Goal: Task Accomplishment & Management: Manage account settings

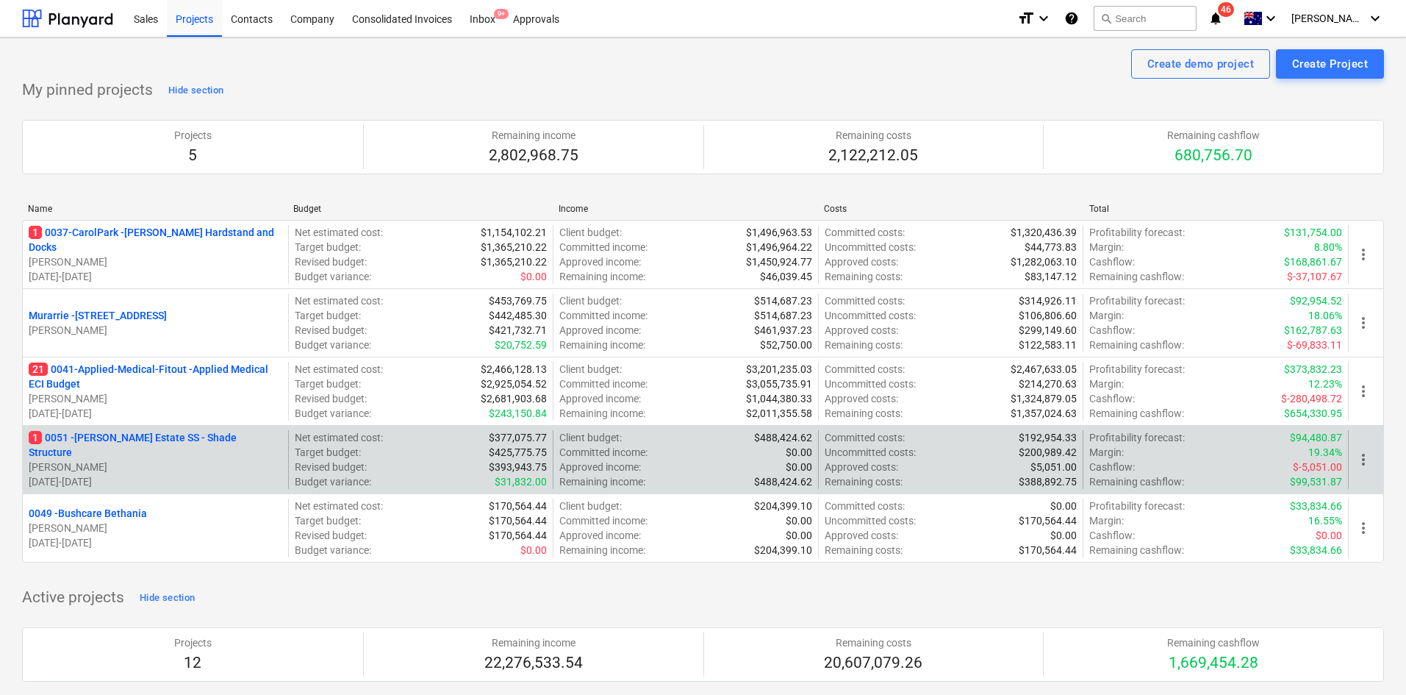
click at [132, 442] on p "1 0051 - Patrick Estate SS - Shade Structure" at bounding box center [156, 444] width 254 height 29
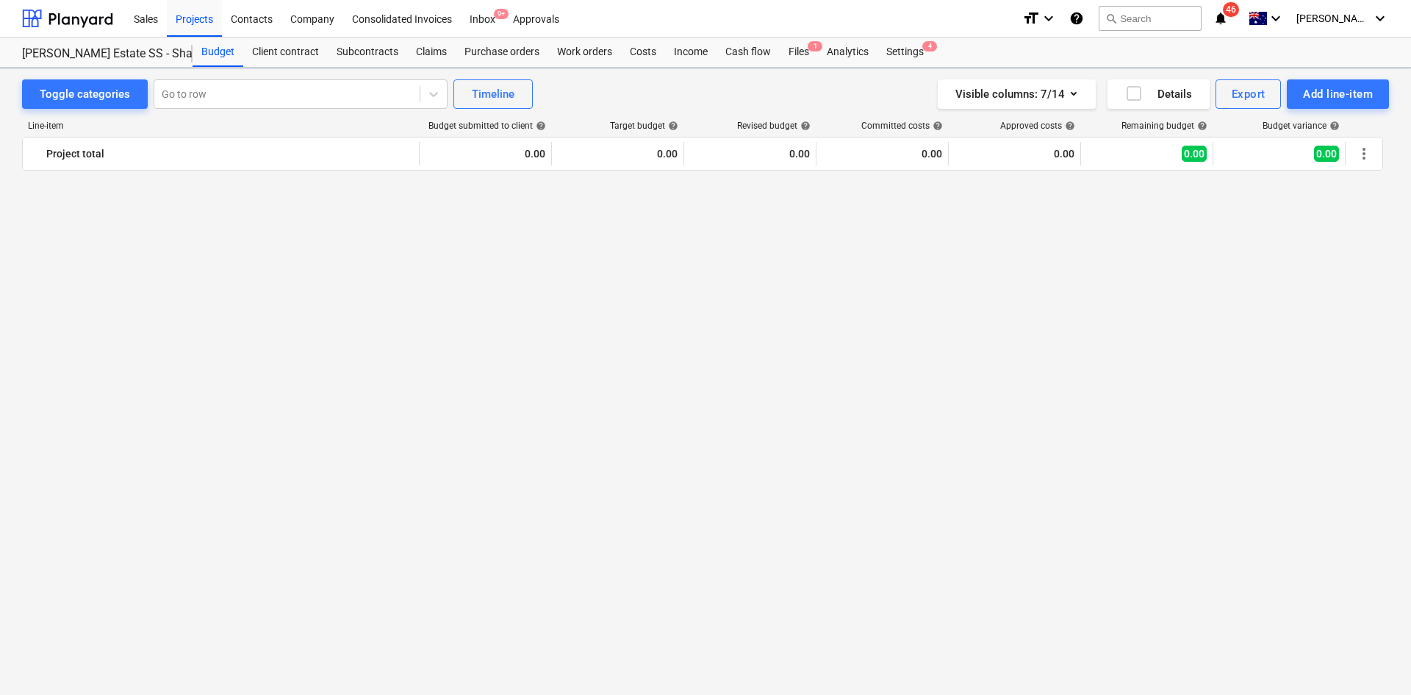
scroll to position [3182, 0]
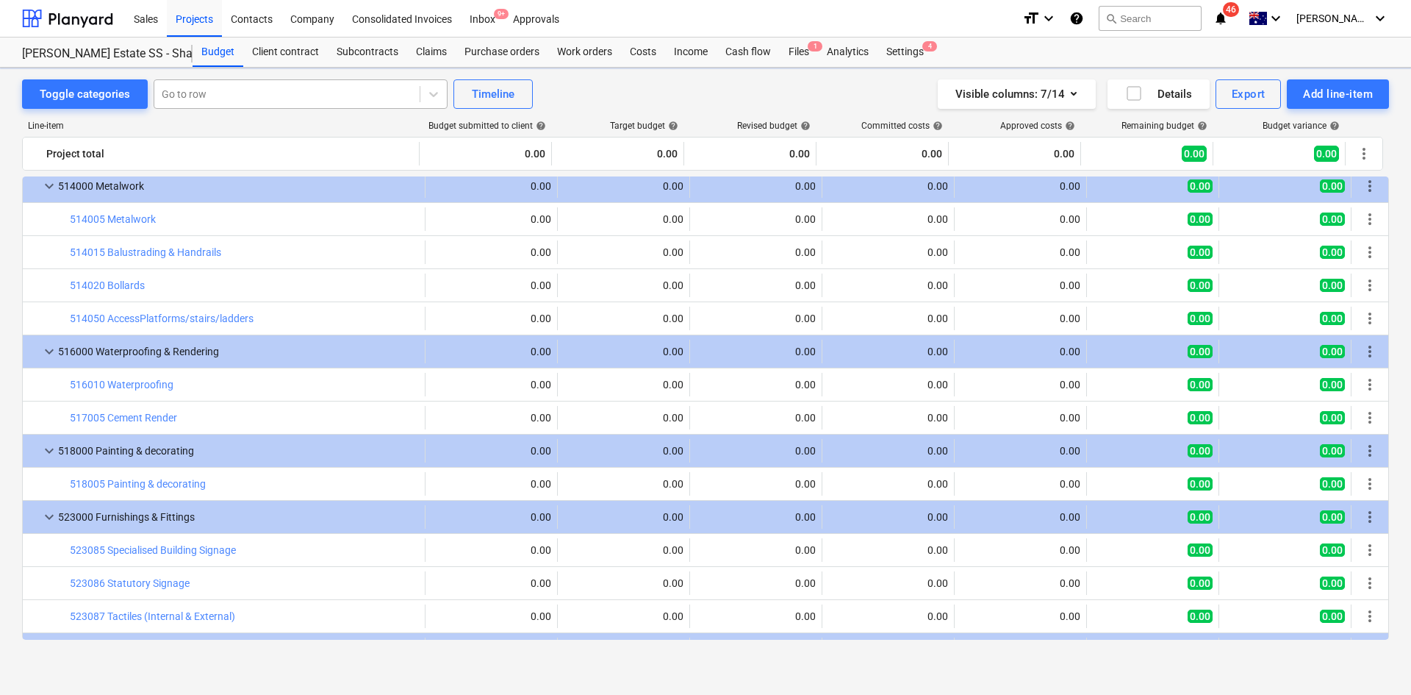
click at [279, 82] on div "Go to row" at bounding box center [301, 93] width 294 height 29
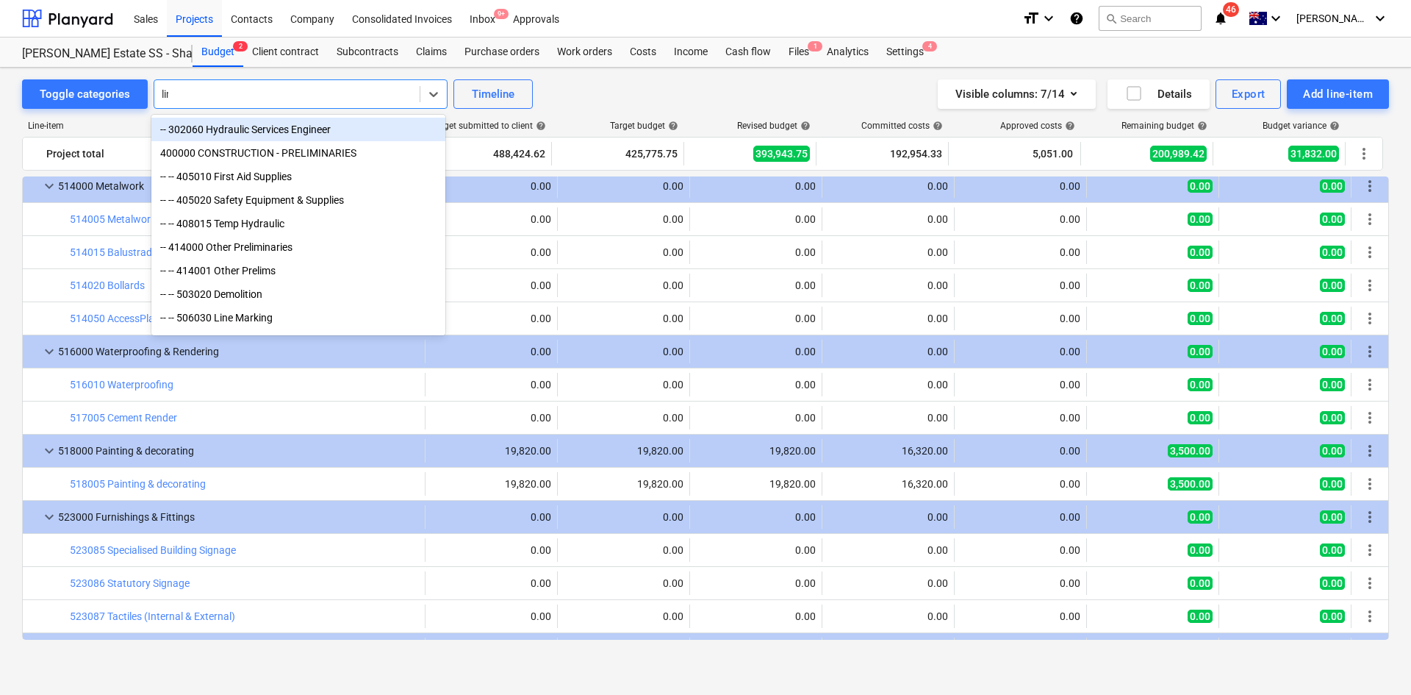
type input "line"
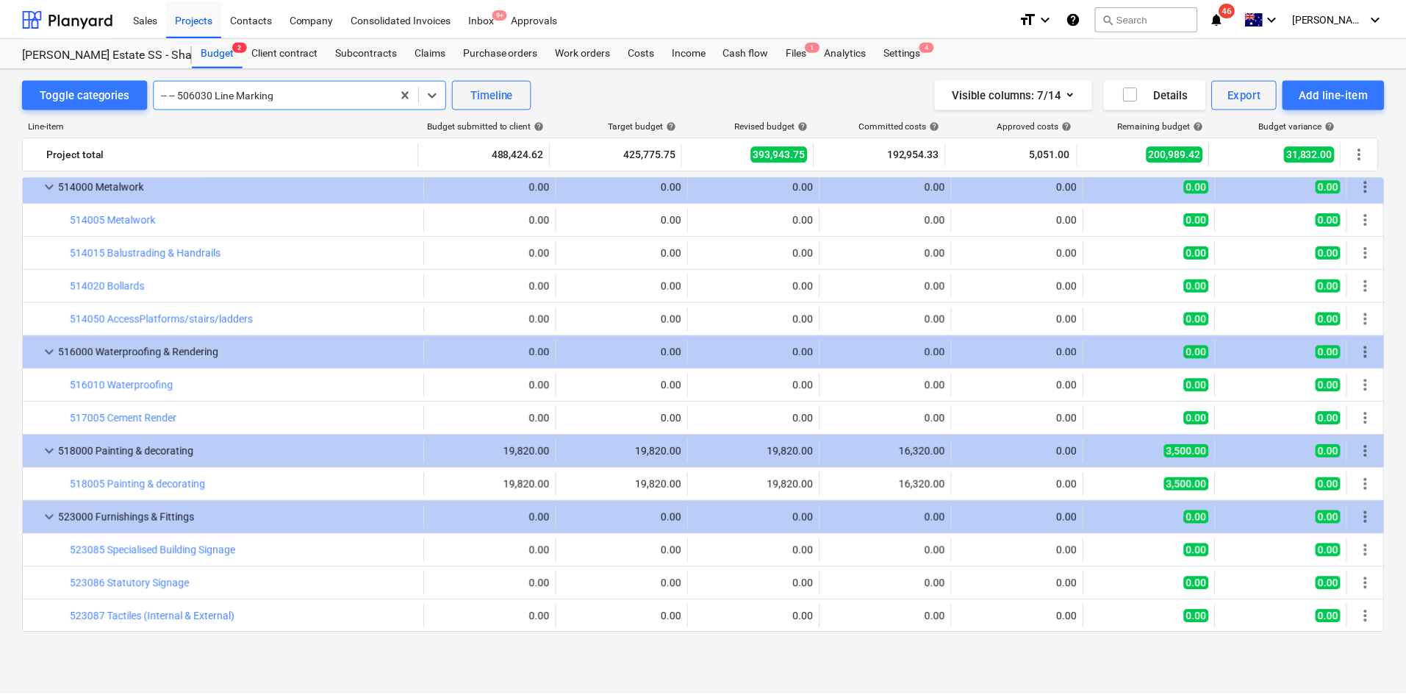
scroll to position [2514, 0]
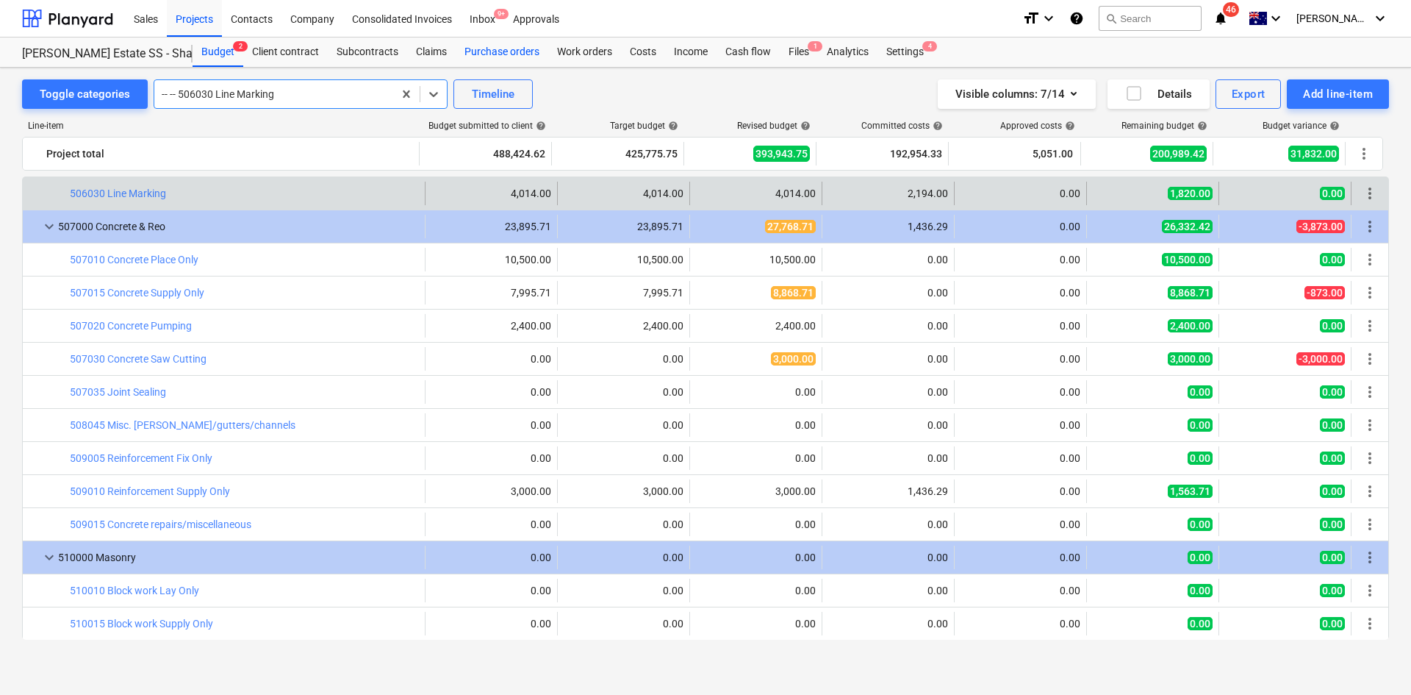
click at [525, 51] on div "Purchase orders" at bounding box center [502, 51] width 93 height 29
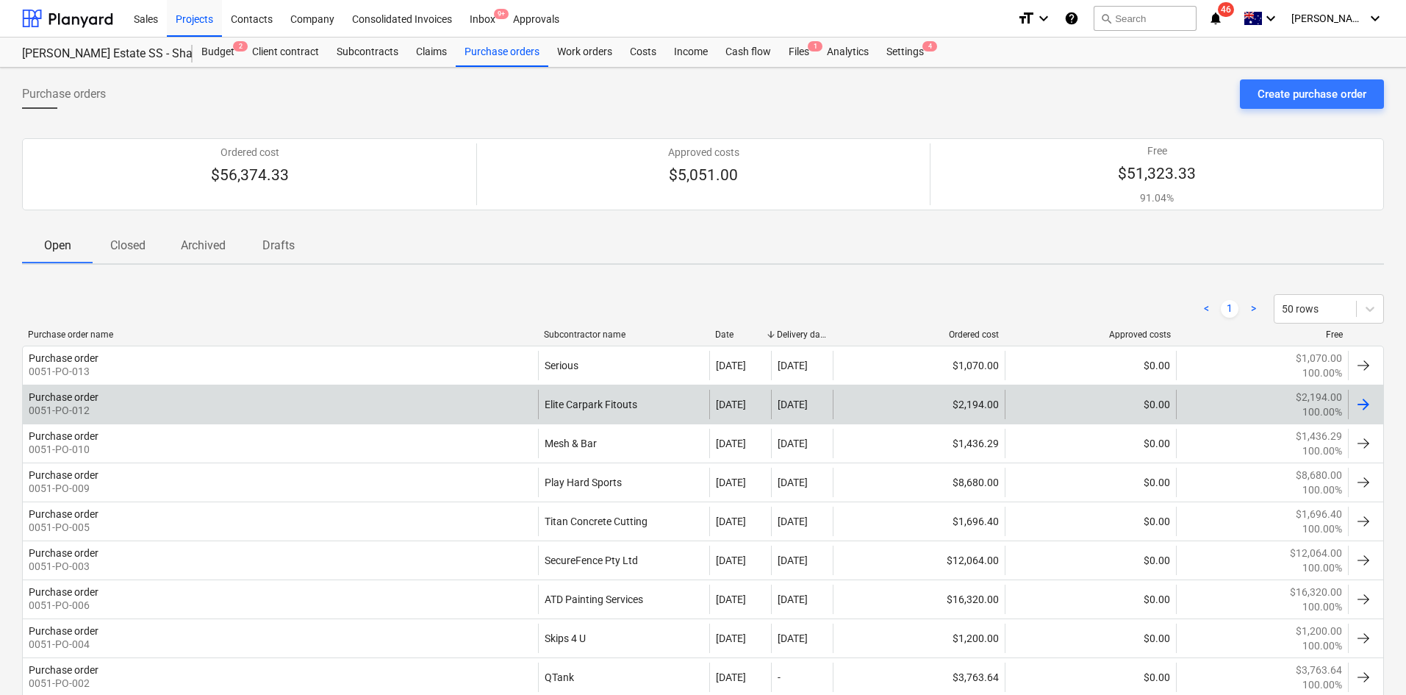
click at [466, 398] on div "Purchase order 0051-PO-012" at bounding box center [280, 404] width 515 height 29
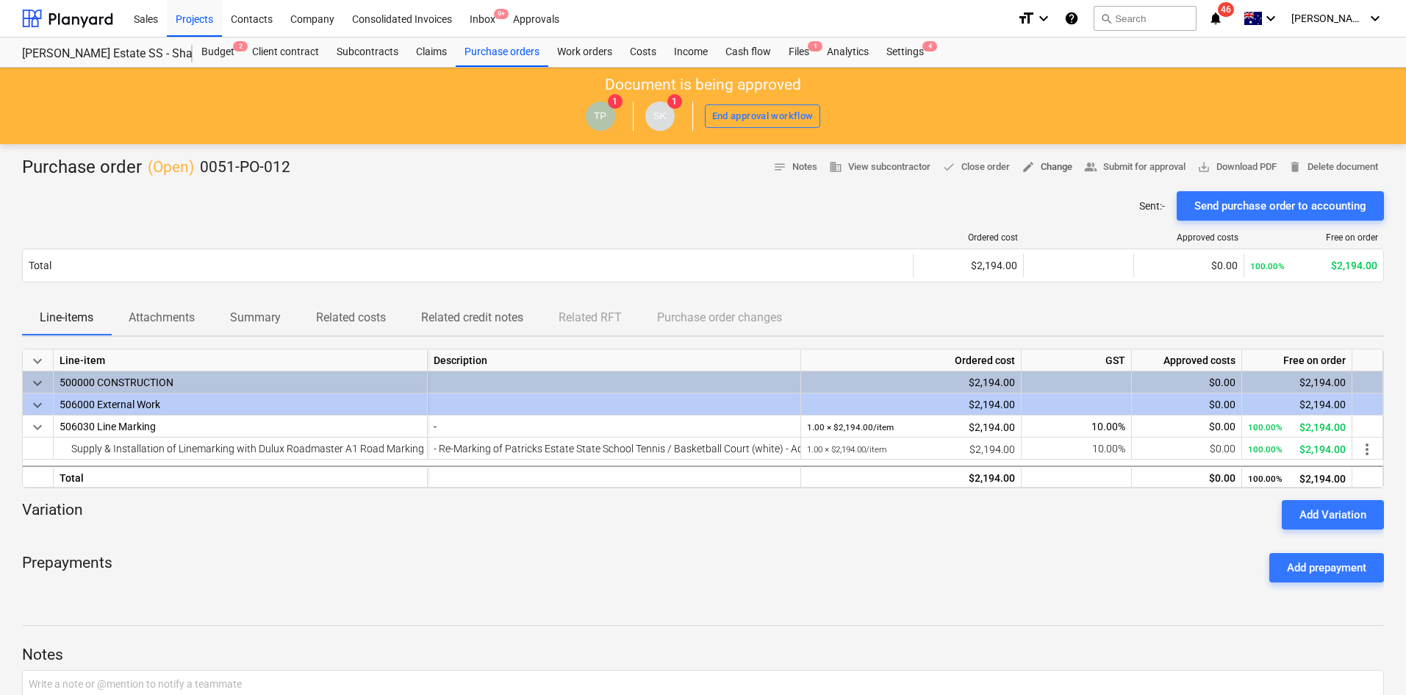
click at [1036, 163] on span "edit Change" at bounding box center [1047, 167] width 51 height 17
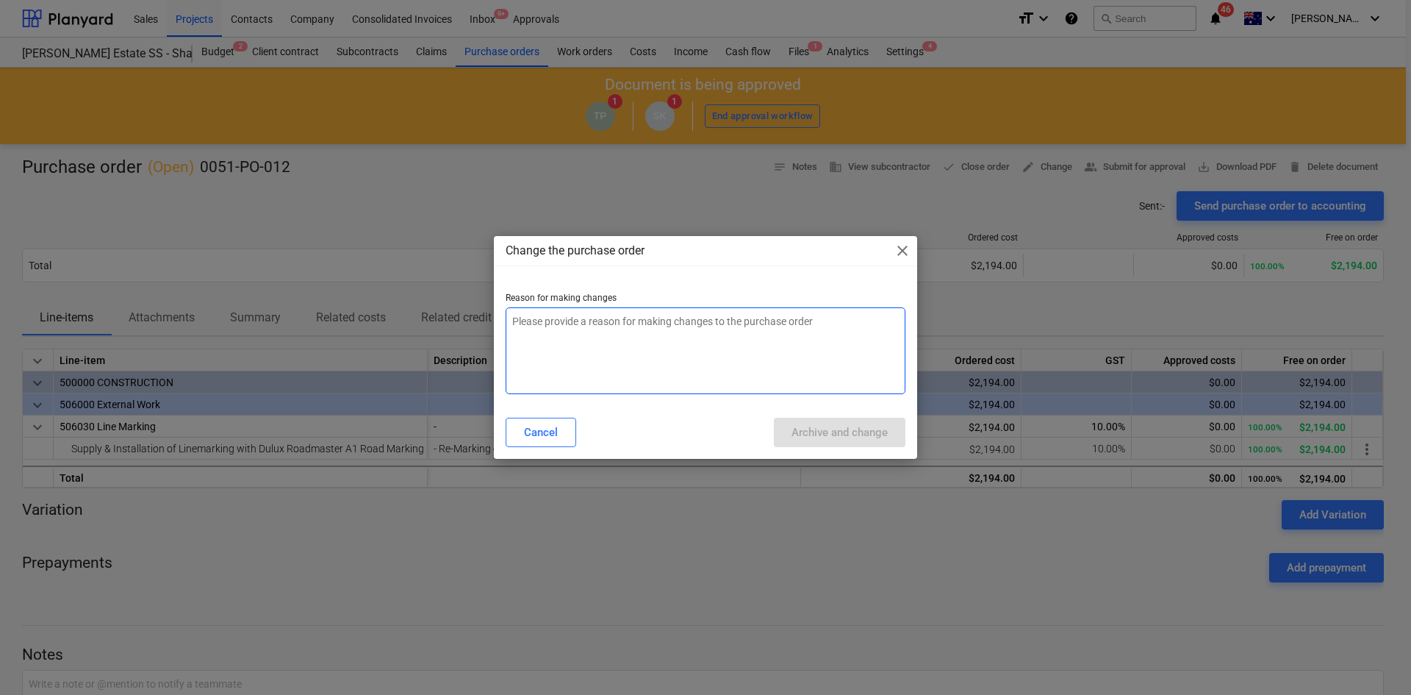
type textarea "x"
click at [674, 334] on textarea at bounding box center [706, 350] width 400 height 87
type textarea "c"
type textarea "x"
type textarea "ch"
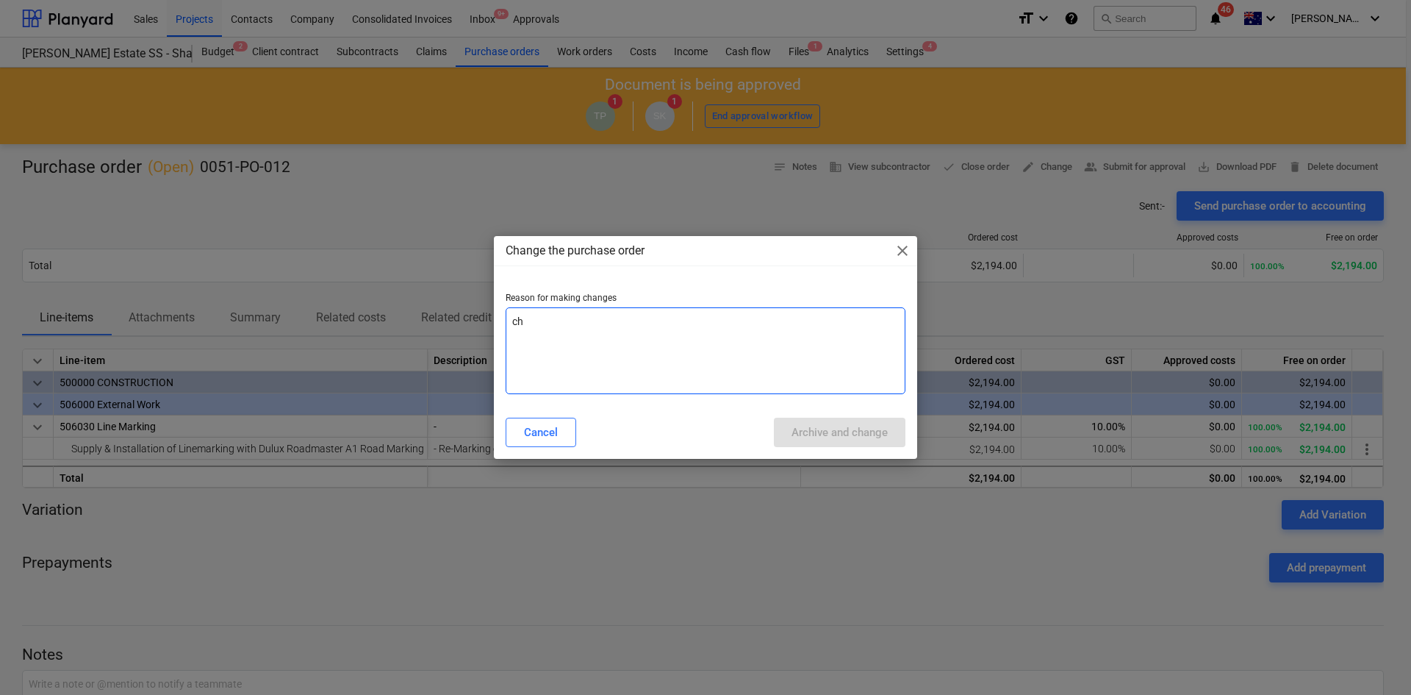
type textarea "x"
type textarea "cha"
type textarea "x"
type textarea "chan"
type textarea "x"
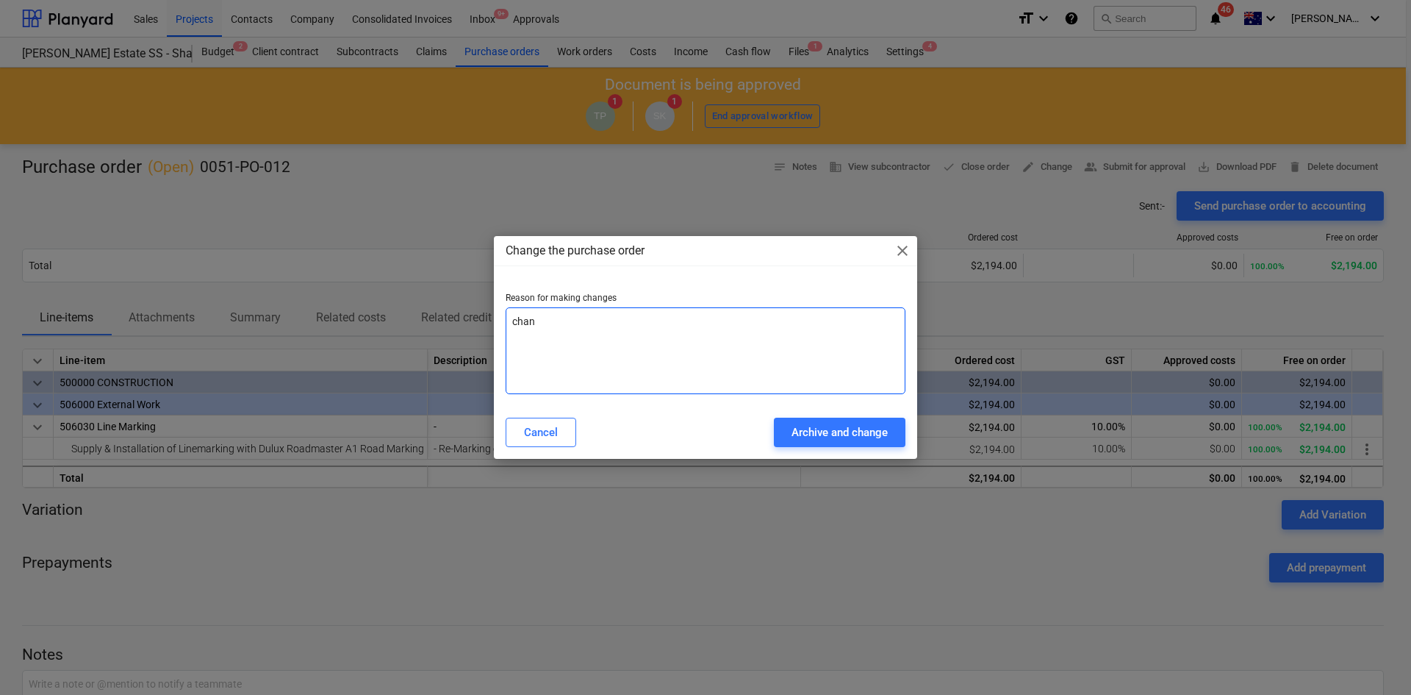
type textarea "chane"
type textarea "x"
type textarea "chaneg"
type textarea "x"
type textarea "chaneg"
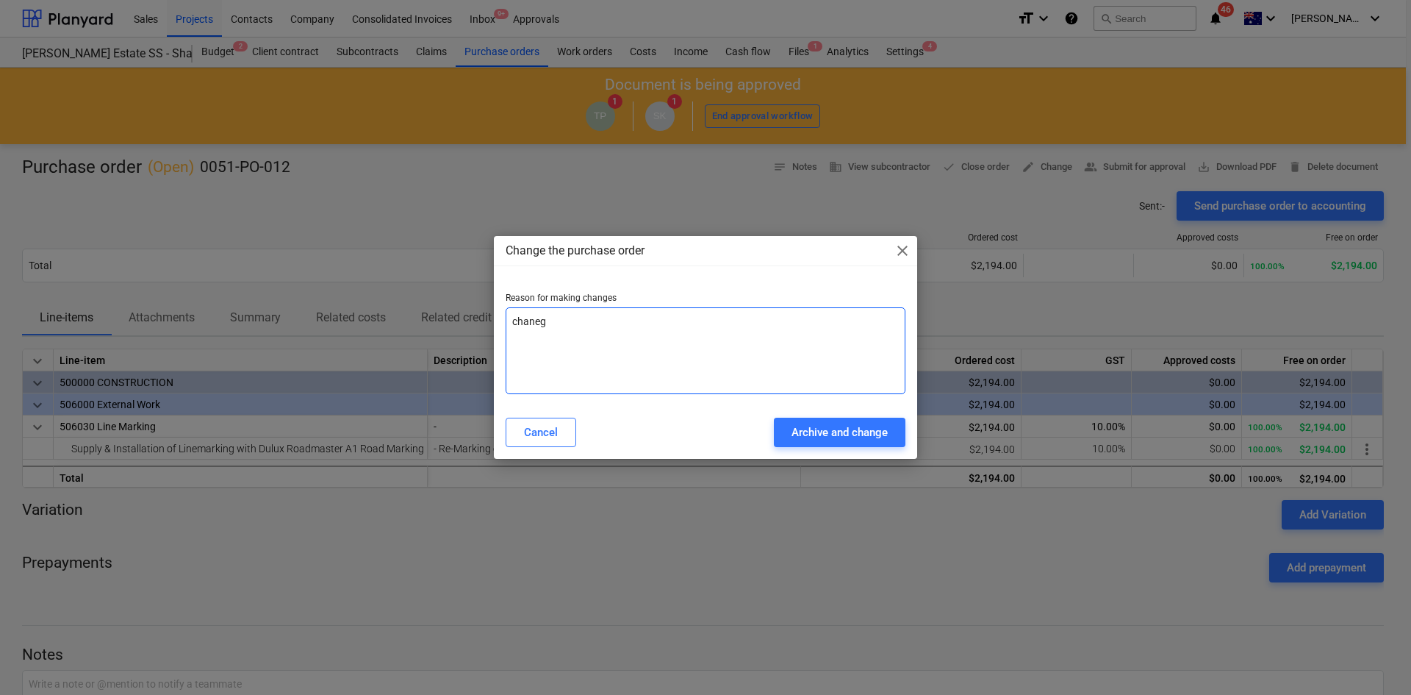
type textarea "x"
click at [592, 320] on textarea "chaneg" at bounding box center [706, 350] width 400 height 87
type textarea "chane"
type textarea "x"
type textarea "chan"
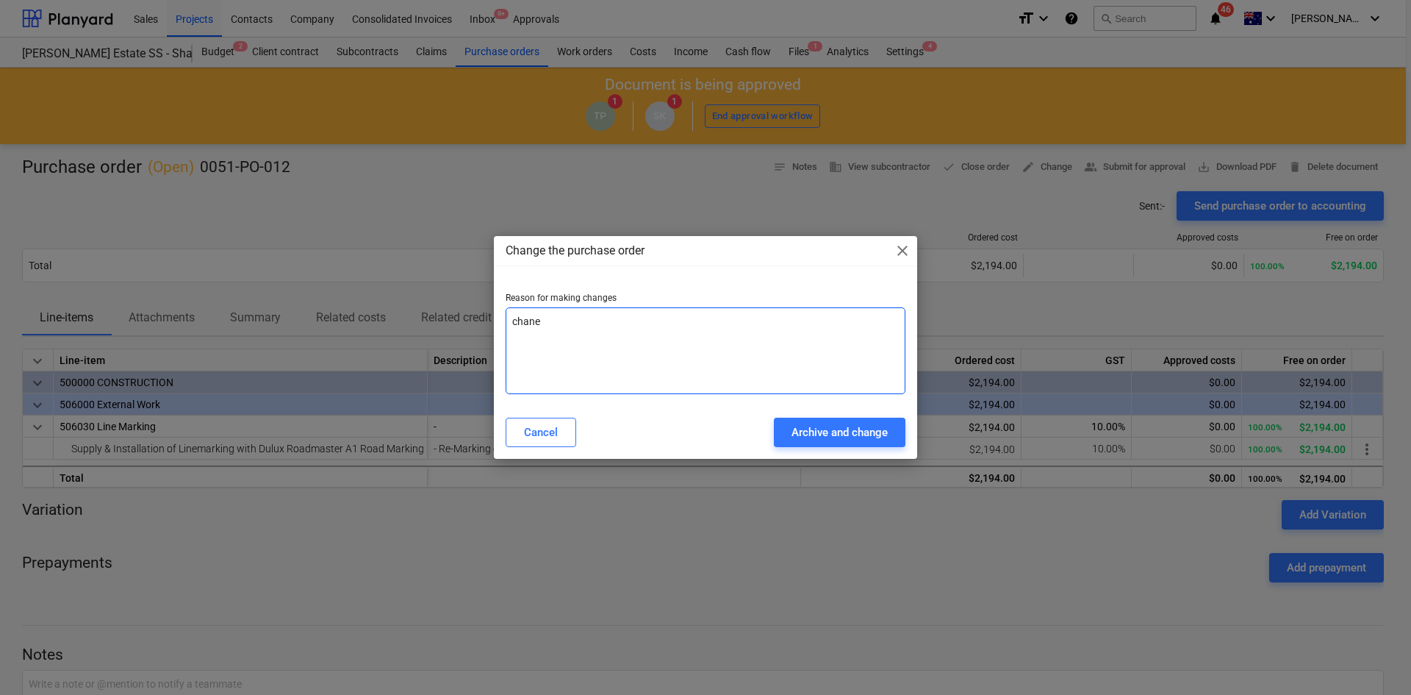
type textarea "x"
type textarea "chang"
type textarea "x"
type textarea "change"
type textarea "x"
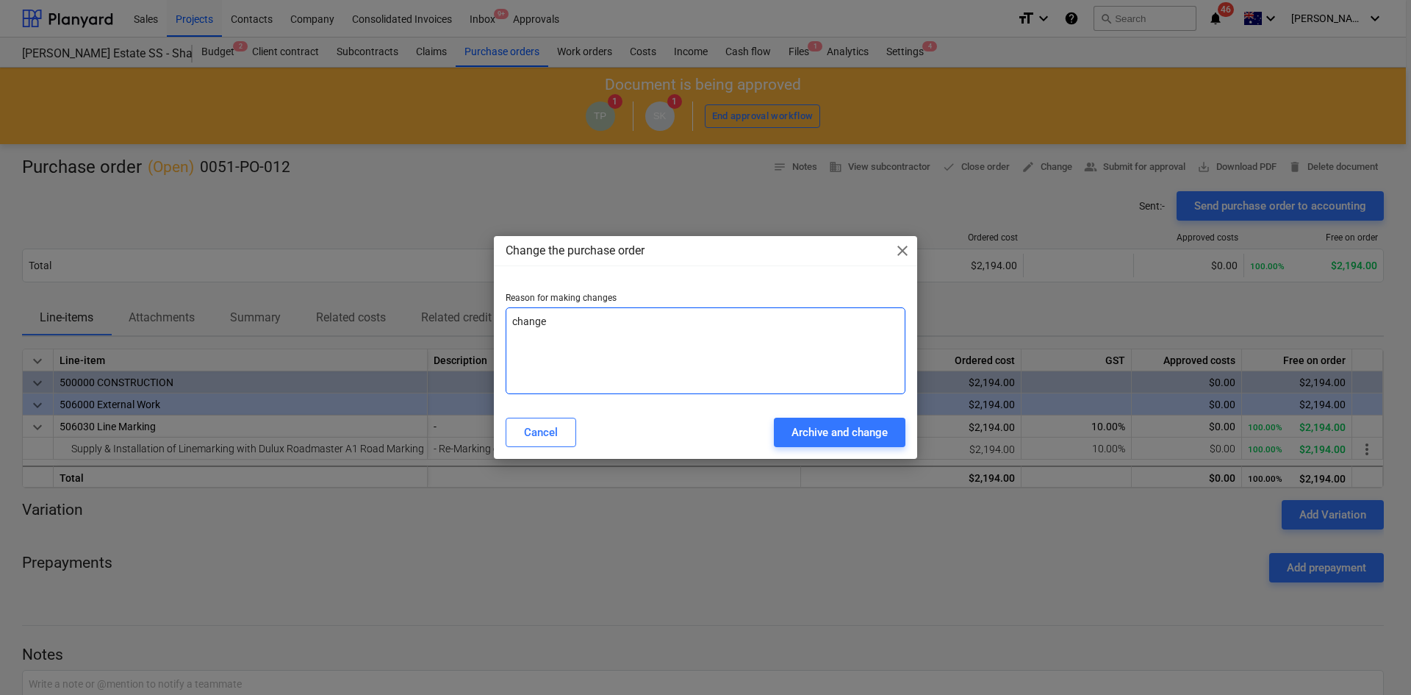
click at [642, 363] on textarea "change" at bounding box center [706, 350] width 400 height 87
type textarea "change"
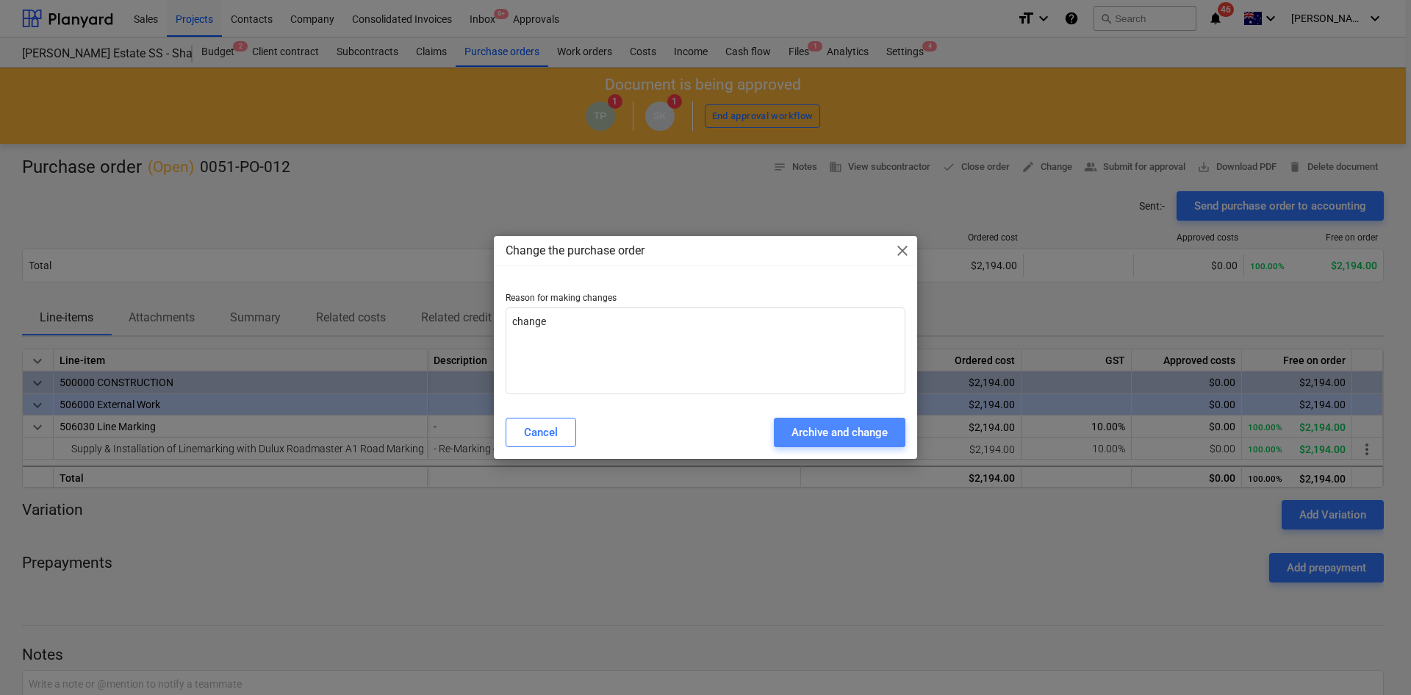
click at [834, 419] on button "Archive and change" at bounding box center [840, 431] width 132 height 29
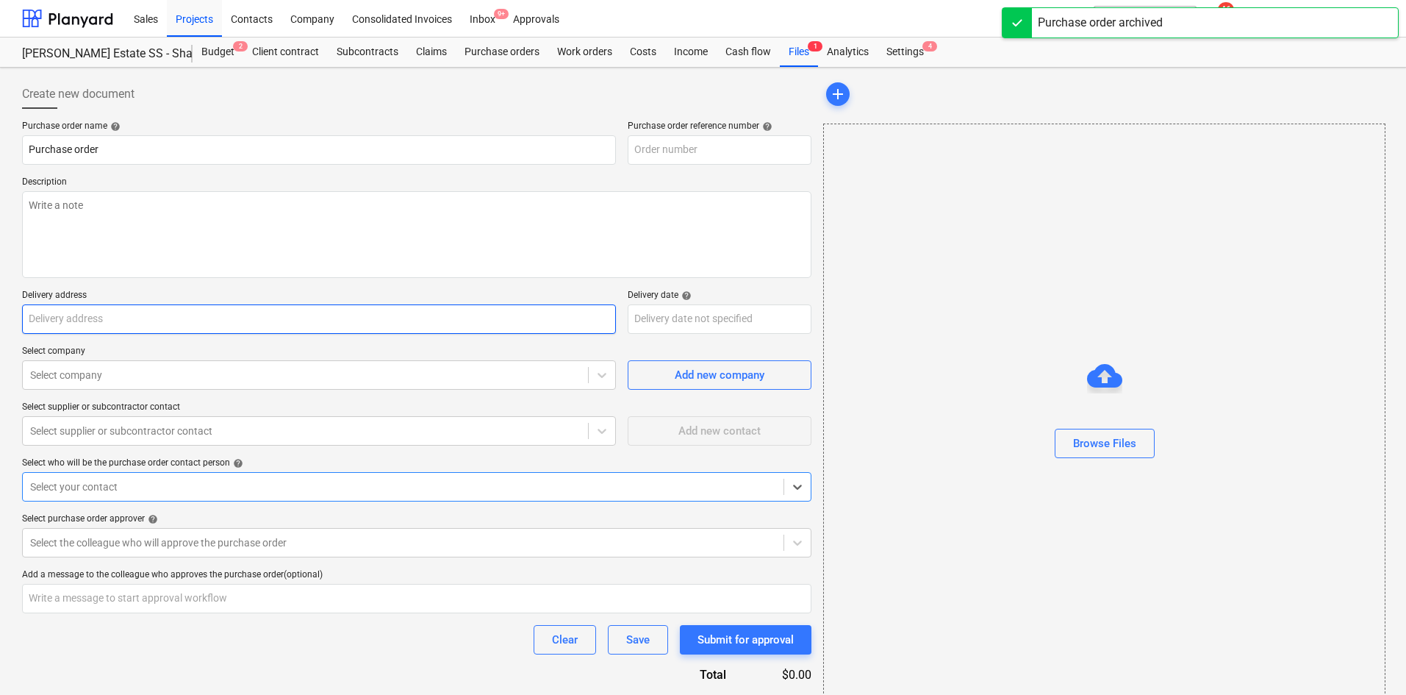
type textarea "x"
type input "0051-PO-012"
type textarea "Site contact : Greg - 0421 382 995 As per Quote - QU-1394 REV 2"
type input "[STREET_ADDRESS][PERSON_NAME][PERSON_NAME]"
type input "[DATE]"
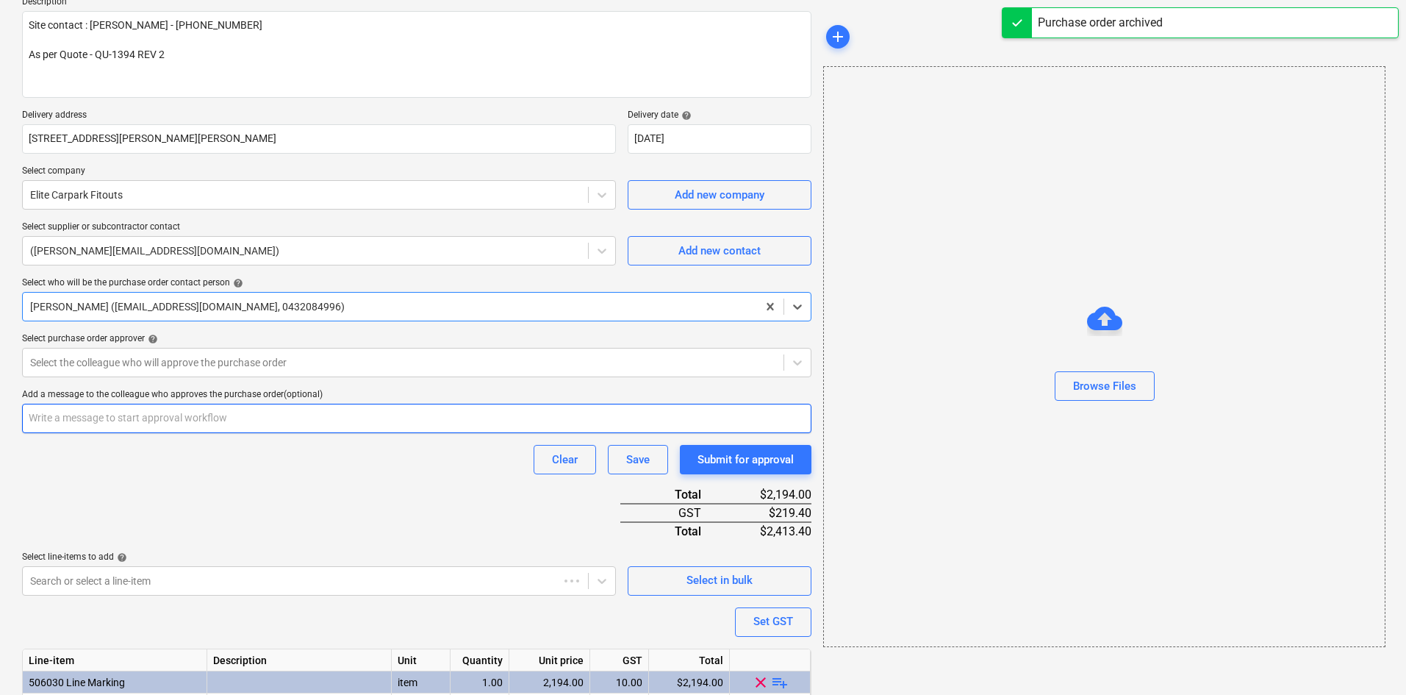
scroll to position [260, 0]
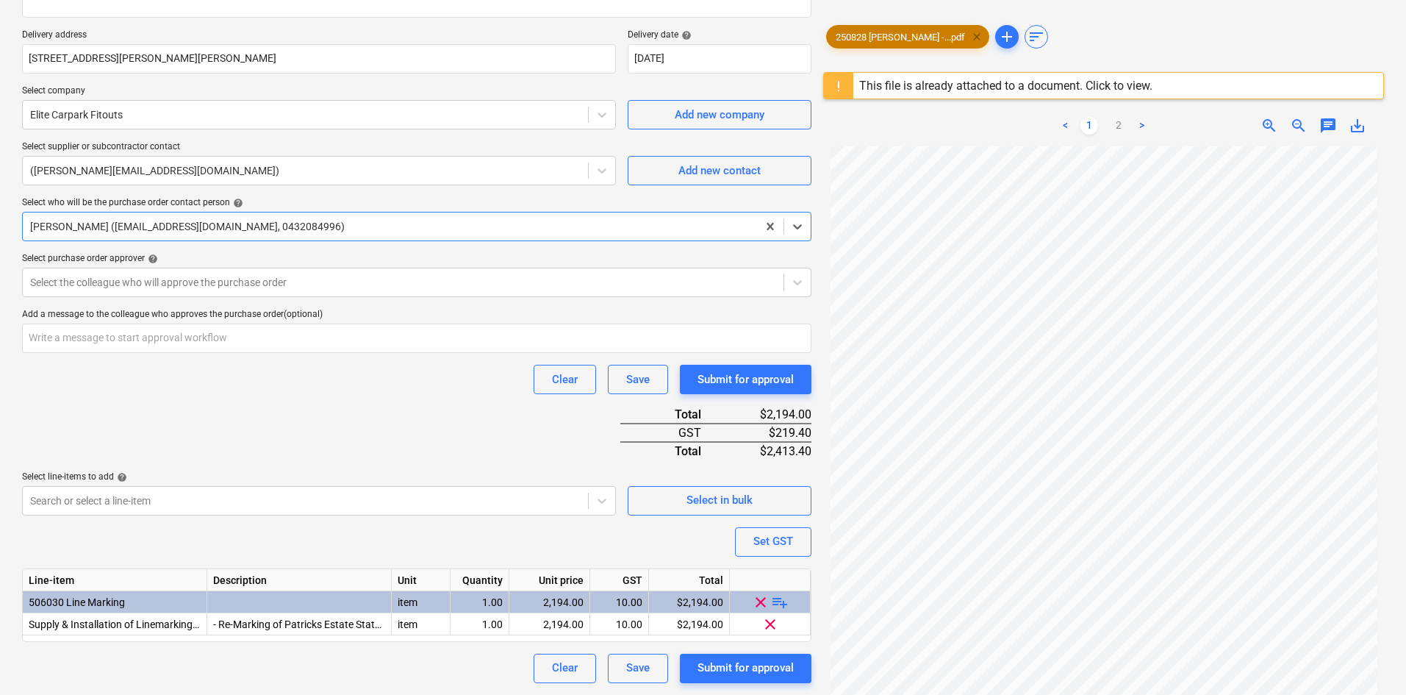
click at [968, 40] on span "clear" at bounding box center [977, 37] width 18 height 18
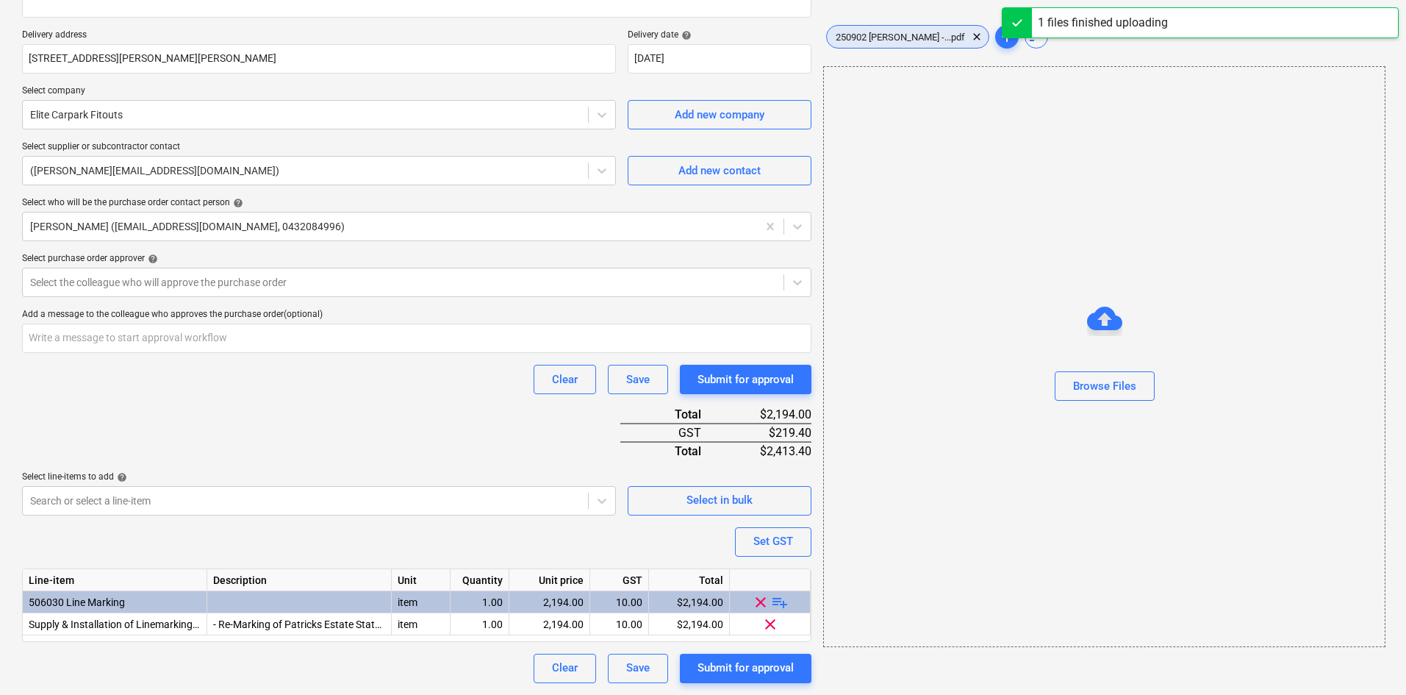
click at [879, 37] on span "250902 Keane -...pdf" at bounding box center [900, 37] width 147 height 11
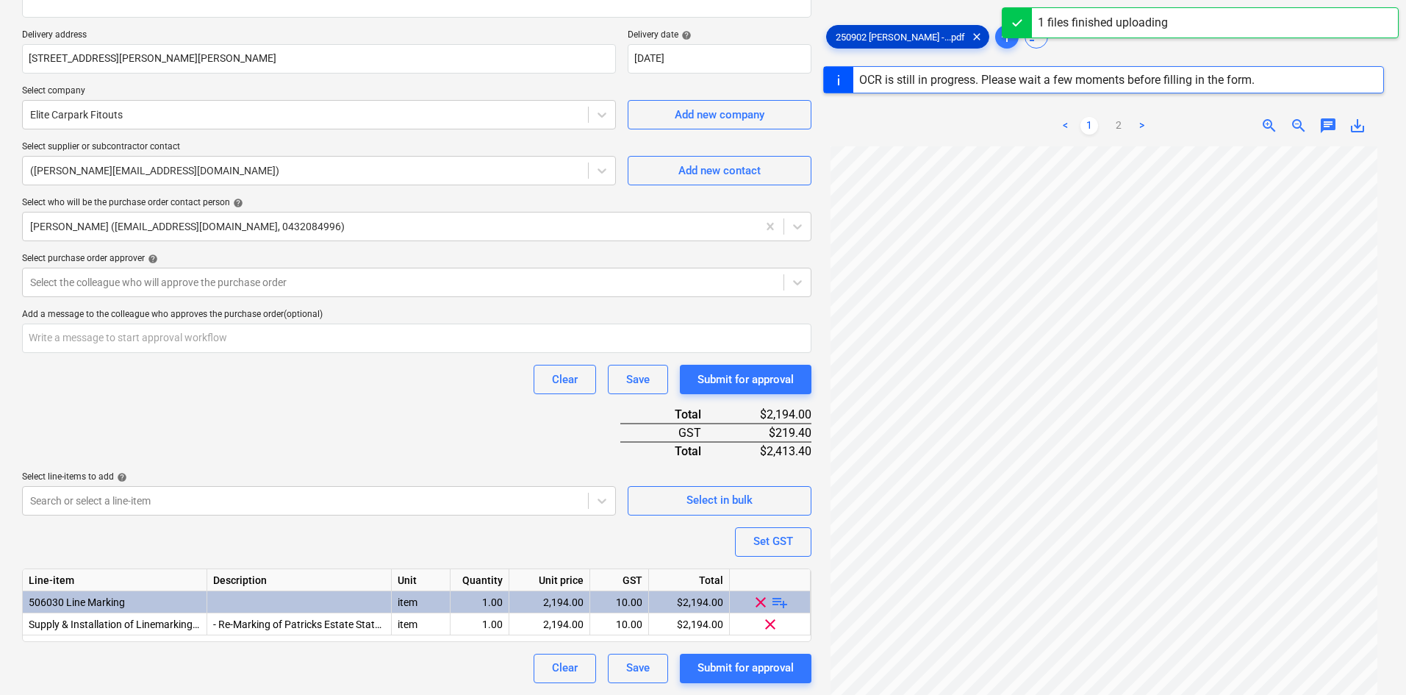
scroll to position [123, 0]
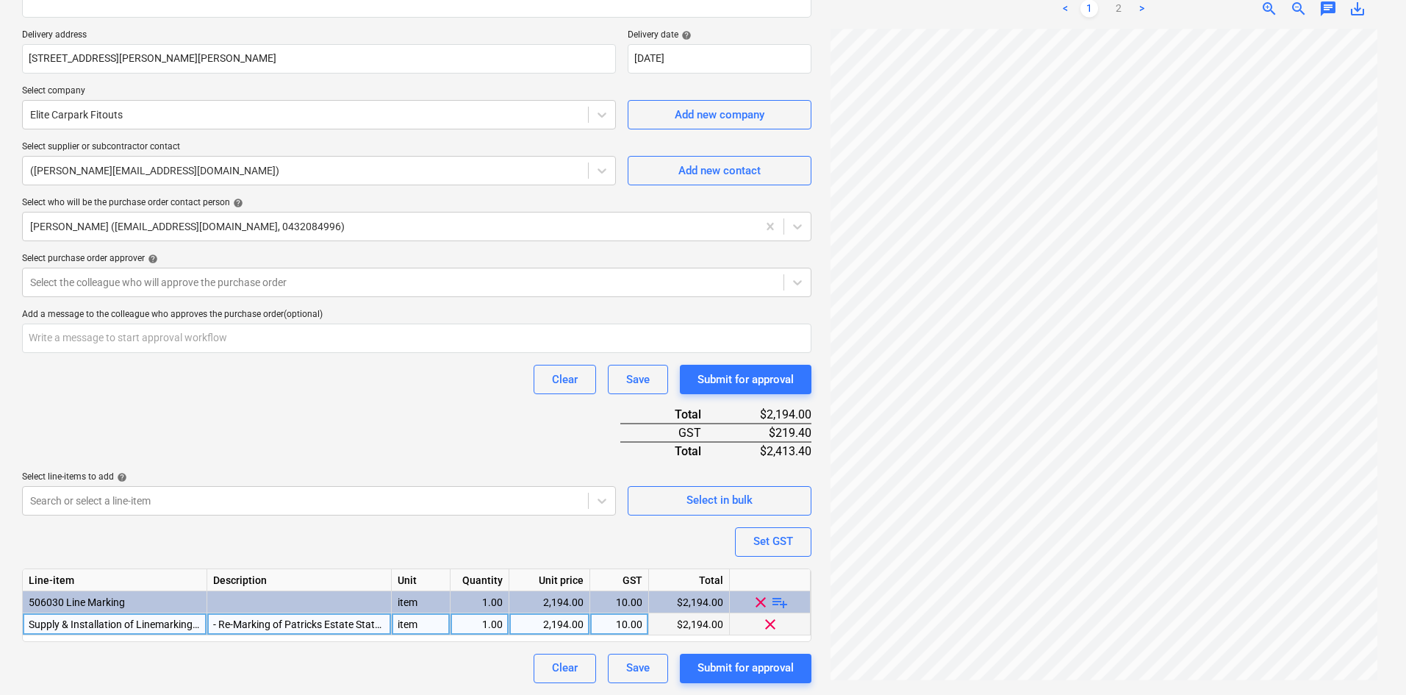
click at [245, 621] on div "- Re-Marking of Patricks Estate State School Tennis / Basketball Court (white) …" at bounding box center [299, 624] width 184 height 22
click at [245, 621] on input "- Re-Marking of Patricks Estate State School Tennis / Basketball Court (white) …" at bounding box center [299, 623] width 184 height 21
click at [246, 621] on input "- Re-Marking of Patricks Estate State School Tennis / Basketball Court (white) …" at bounding box center [299, 623] width 184 height 21
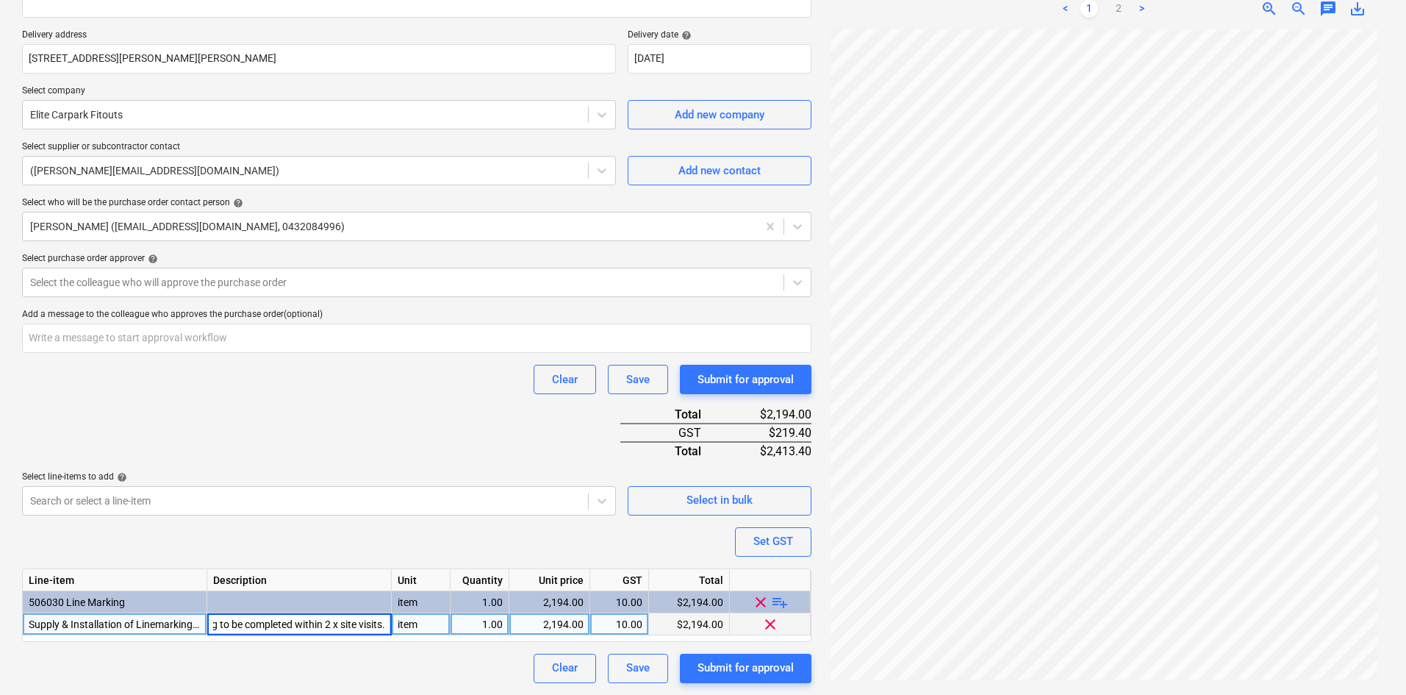
type textarea "x"
click at [246, 621] on input "- Re-Marking of Patricks Estate State School Tennis / Basketball Court (white) …" at bounding box center [299, 623] width 184 height 21
click at [257, 626] on div at bounding box center [299, 624] width 184 height 22
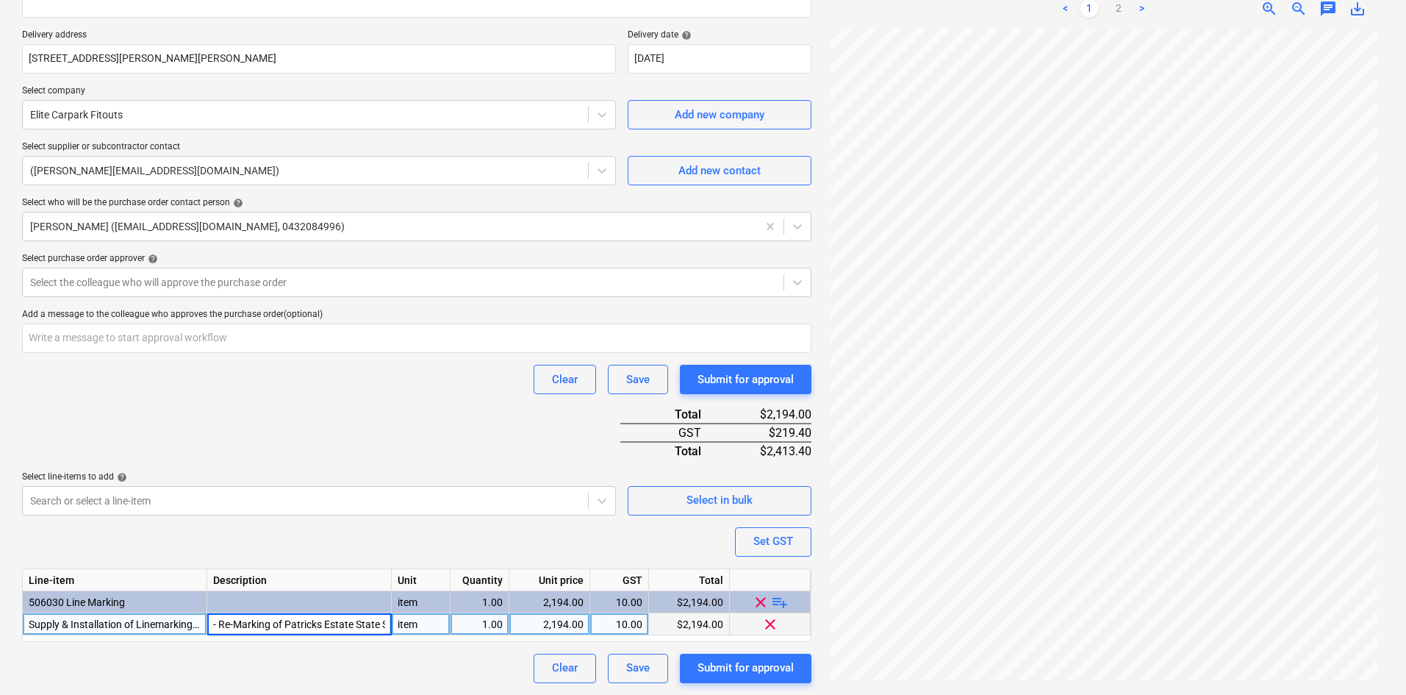
scroll to position [0, 1163]
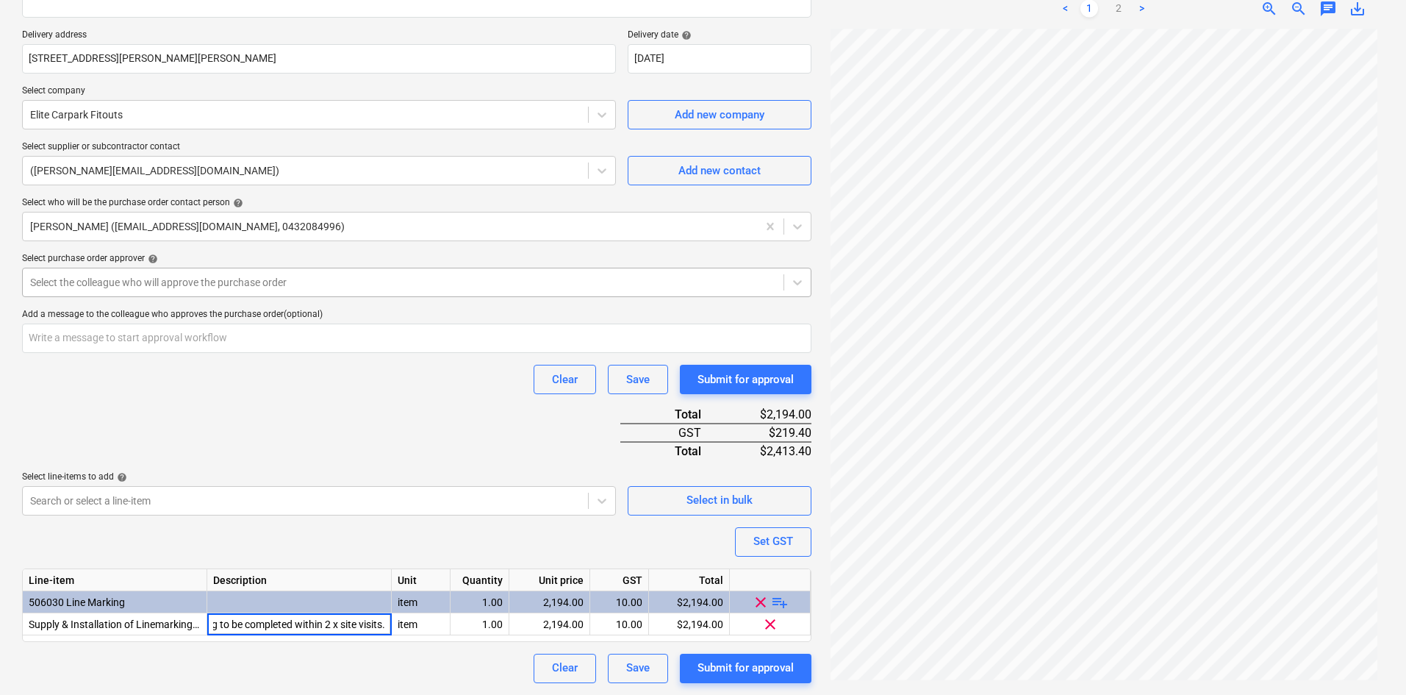
click at [157, 278] on div at bounding box center [403, 282] width 746 height 15
type textarea "x"
click at [153, 288] on div at bounding box center [403, 282] width 746 height 15
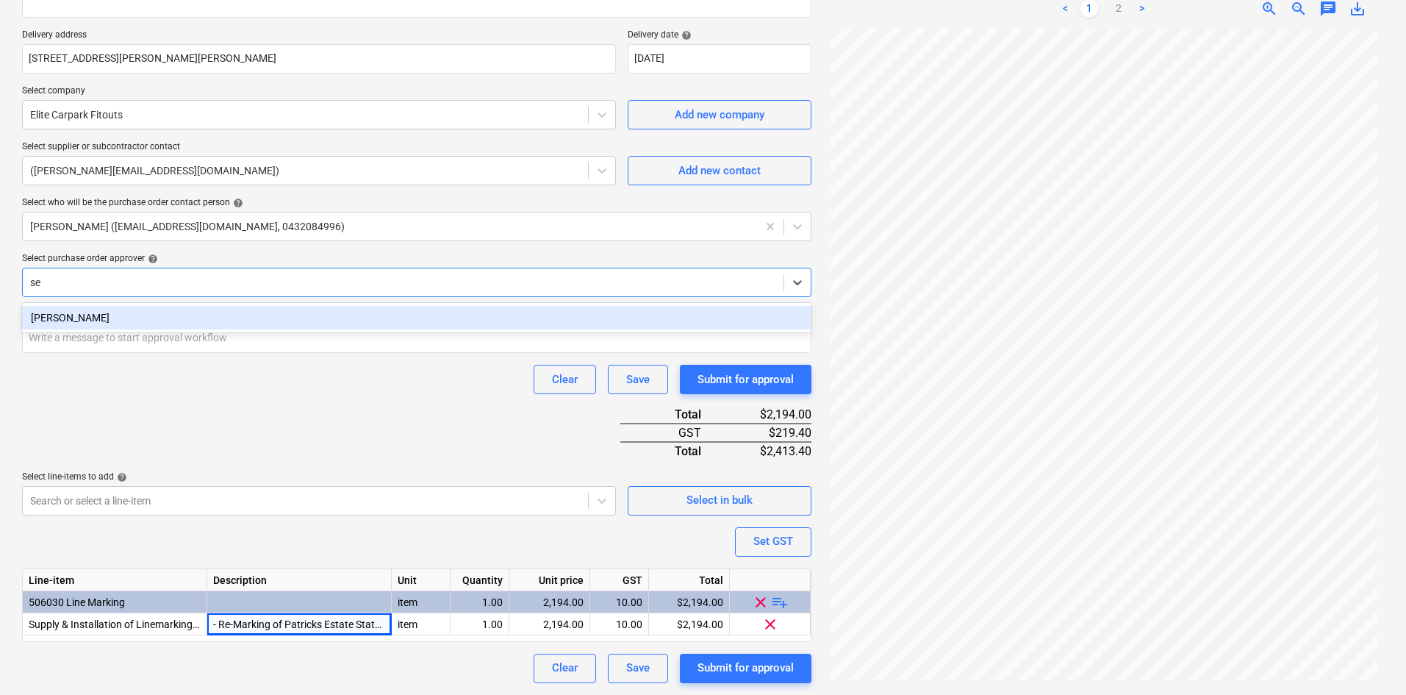
type input "sea"
click at [131, 314] on div "[PERSON_NAME]" at bounding box center [416, 318] width 789 height 24
type textarea "x"
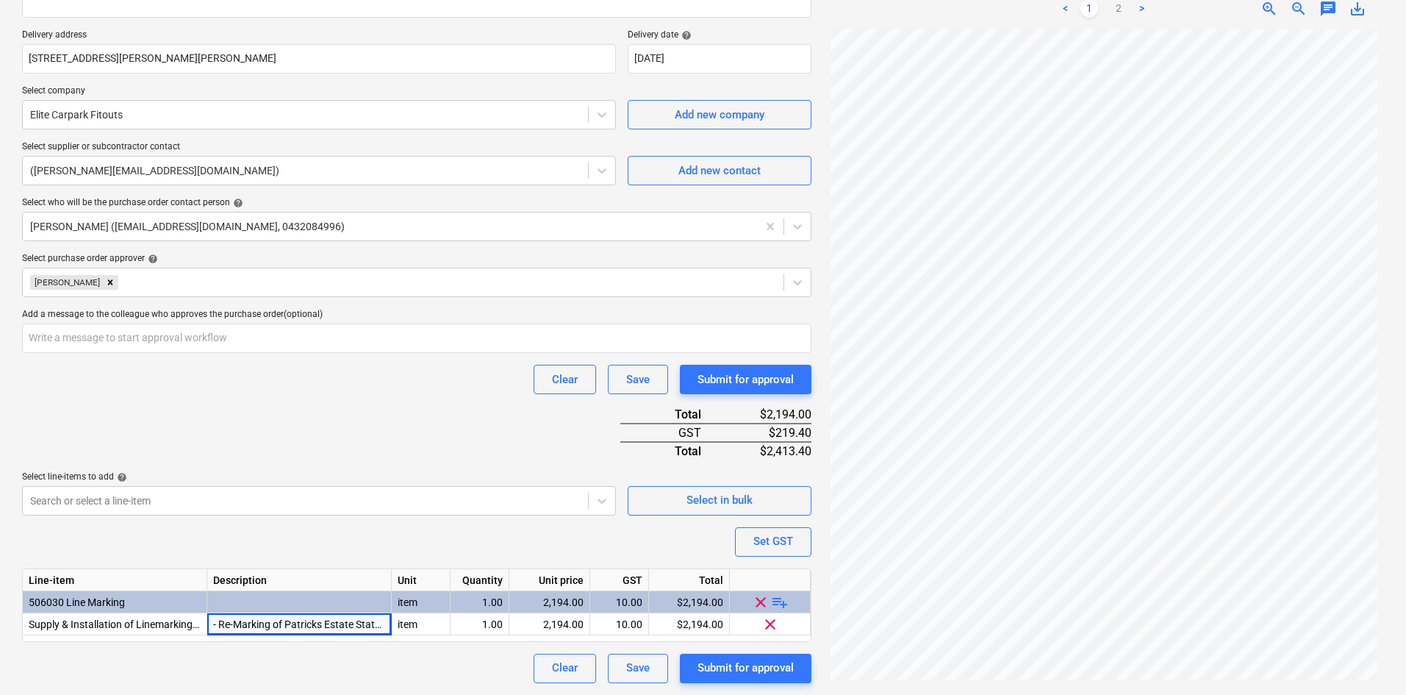
drag, startPoint x: 242, startPoint y: 547, endPoint x: 250, endPoint y: 547, distance: 8.1
click at [244, 547] on div "Purchase order name help Purchase order Purchase order reference number help 00…" at bounding box center [416, 271] width 789 height 822
type textarea "x"
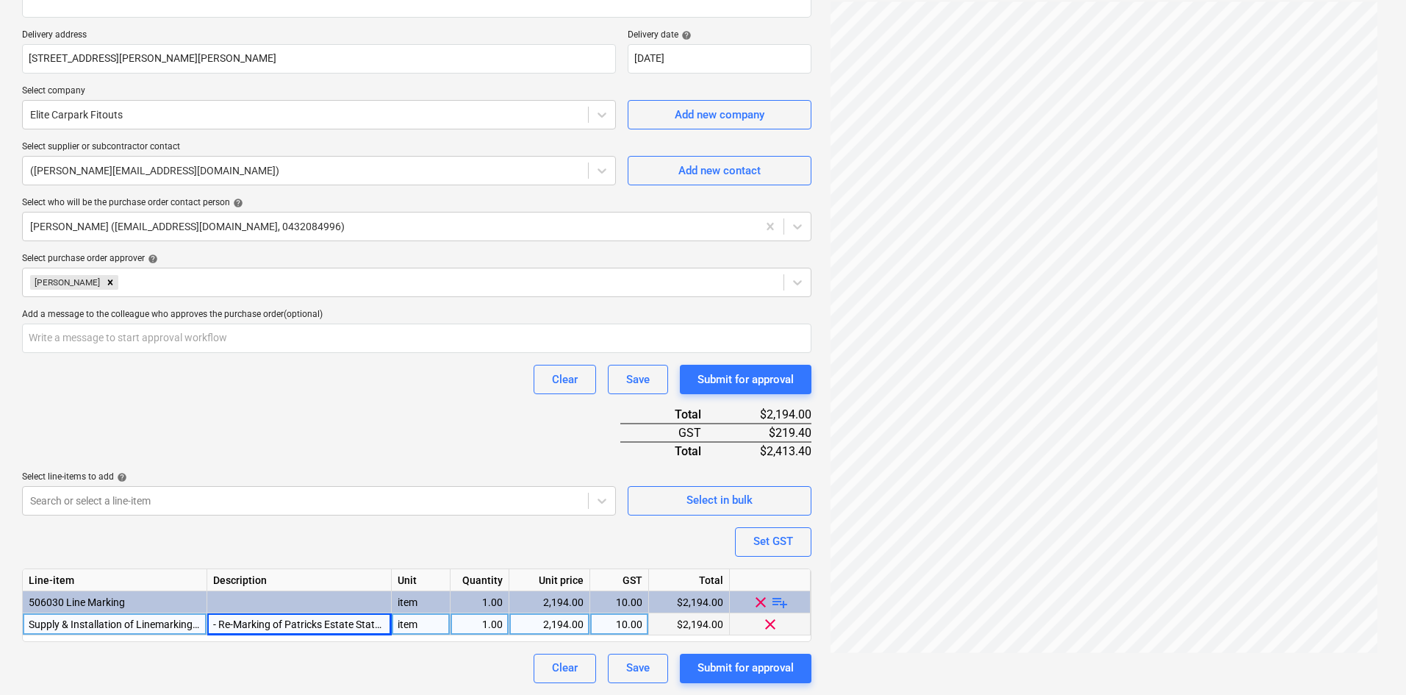
click at [578, 627] on div "2,194.00" at bounding box center [549, 624] width 68 height 22
type input "2671"
click at [479, 387] on div "Clear Save Submit for approval" at bounding box center [416, 379] width 789 height 29
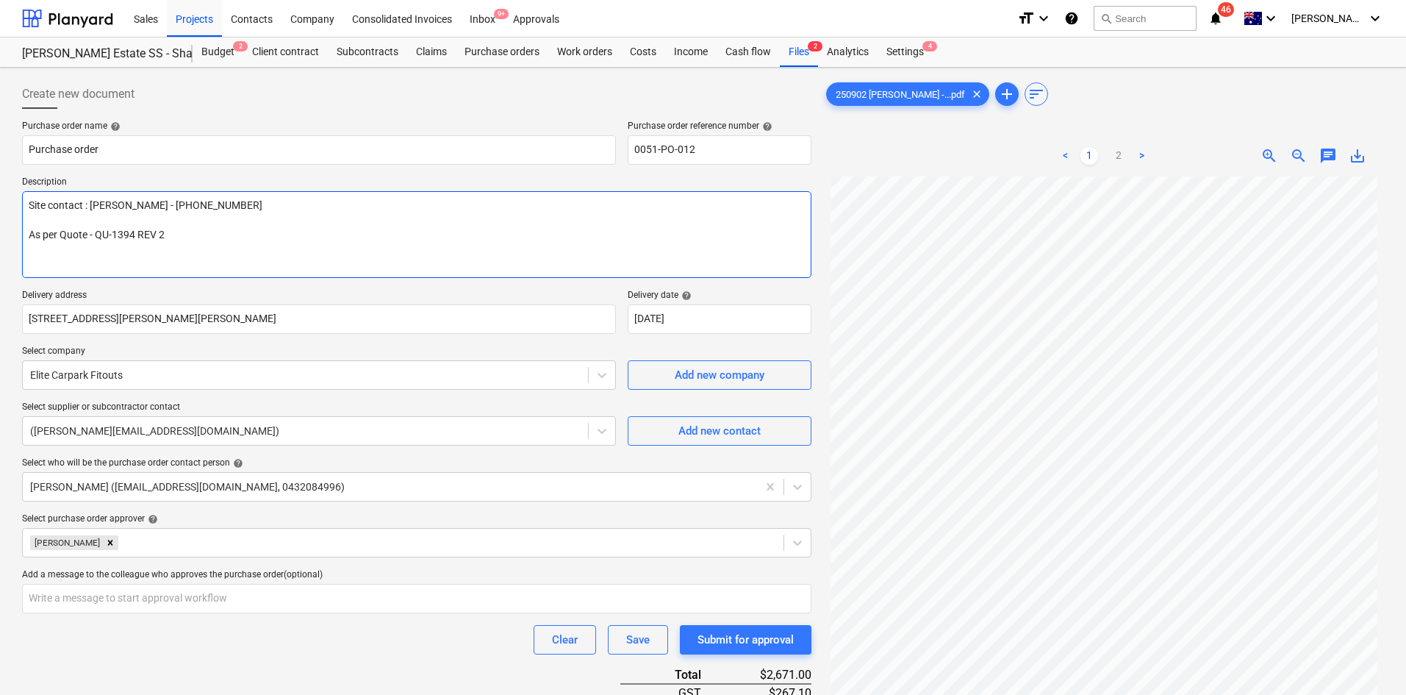
click at [159, 233] on textarea "Site contact : Greg - 0421 382 995 As per Quote - QU-1394 REV 2" at bounding box center [416, 234] width 789 height 87
click at [165, 232] on textarea "Site contact : Greg - 0421 382 995 As per Quote - QU-1394 REV 2" at bounding box center [416, 234] width 789 height 87
type textarea "x"
type textarea "Site contact : Greg - 0421 382 995 As per Quote - QU-1394 REV"
type textarea "x"
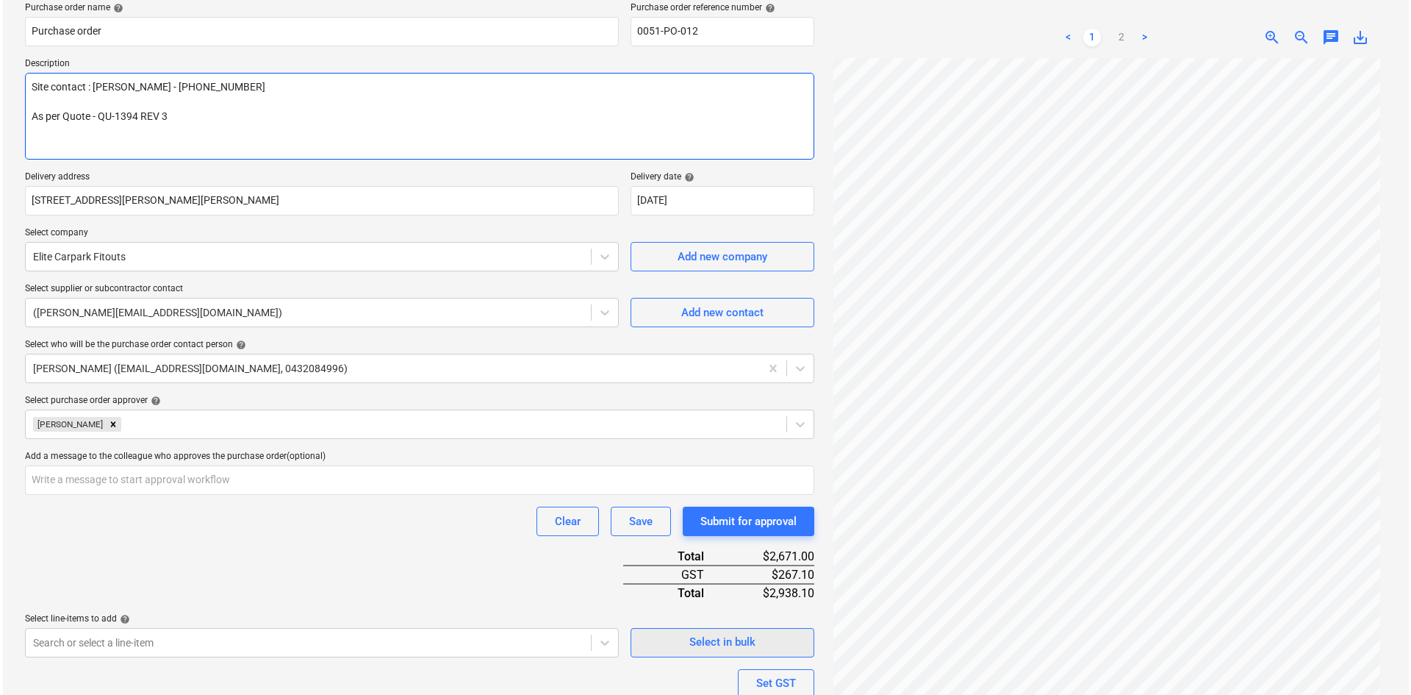
scroll to position [260, 0]
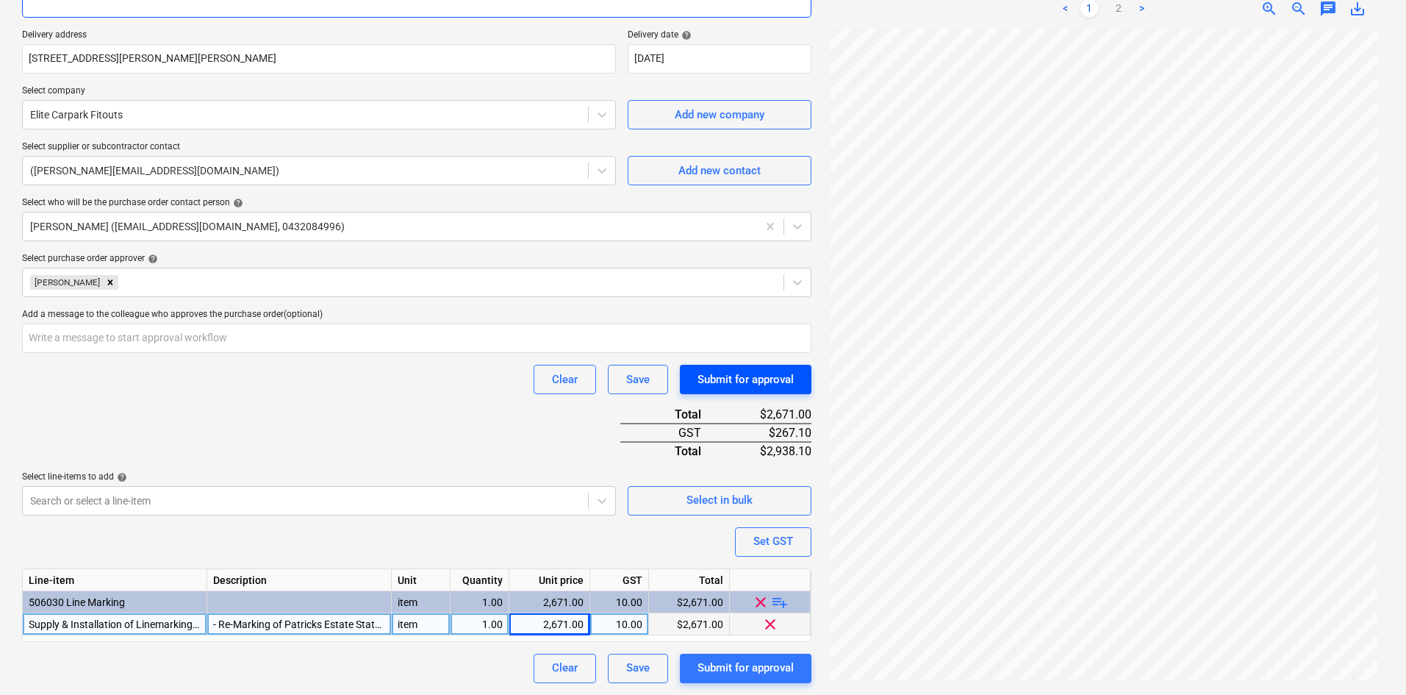
type textarea "Site contact : Greg - 0421 382 995 As per Quote - QU-1394 REV 3"
click at [730, 387] on div "Submit for approval" at bounding box center [745, 379] width 96 height 19
type textarea "x"
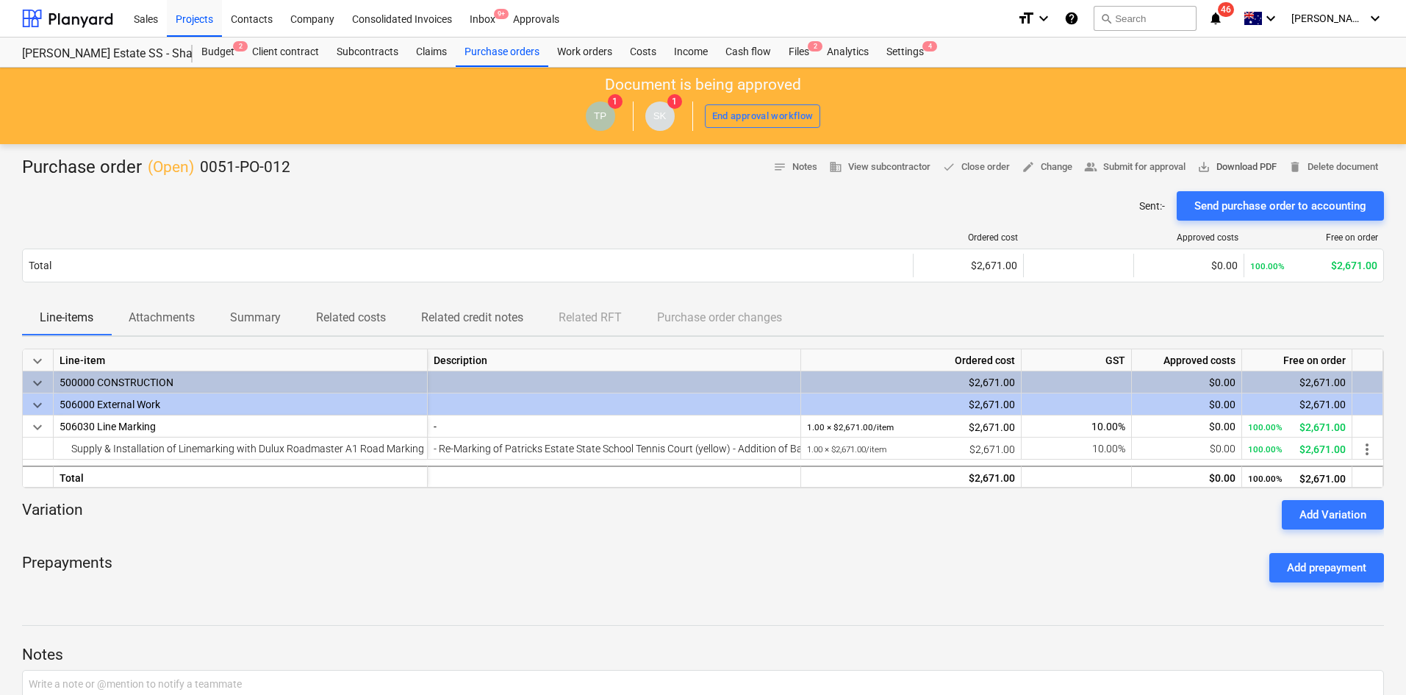
click at [1249, 164] on span "save_alt Download PDF" at bounding box center [1236, 167] width 79 height 17
click at [352, 482] on div "Total" at bounding box center [241, 476] width 374 height 22
click at [370, 196] on div "Sent : - Send purchase order to accounting" at bounding box center [703, 205] width 1362 height 29
click at [528, 54] on div "Purchase orders" at bounding box center [502, 51] width 93 height 29
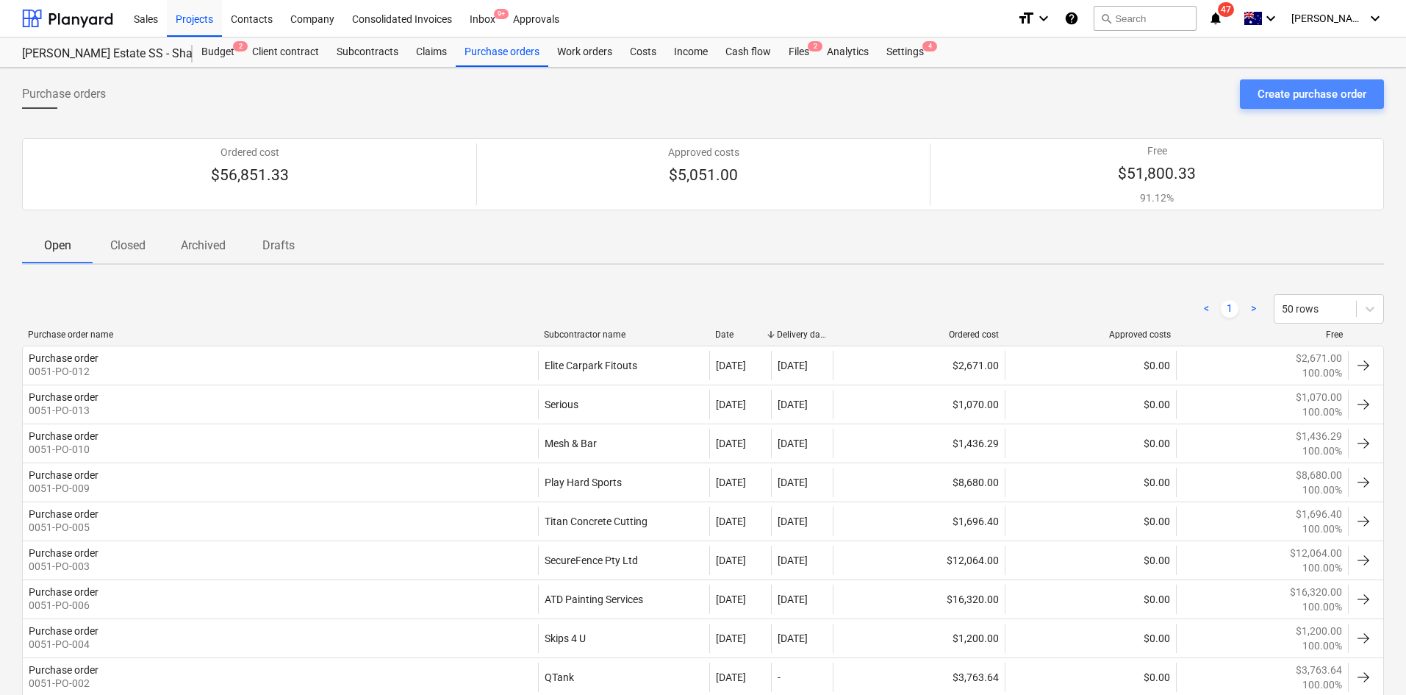
click at [1315, 93] on div "Create purchase order" at bounding box center [1312, 94] width 109 height 19
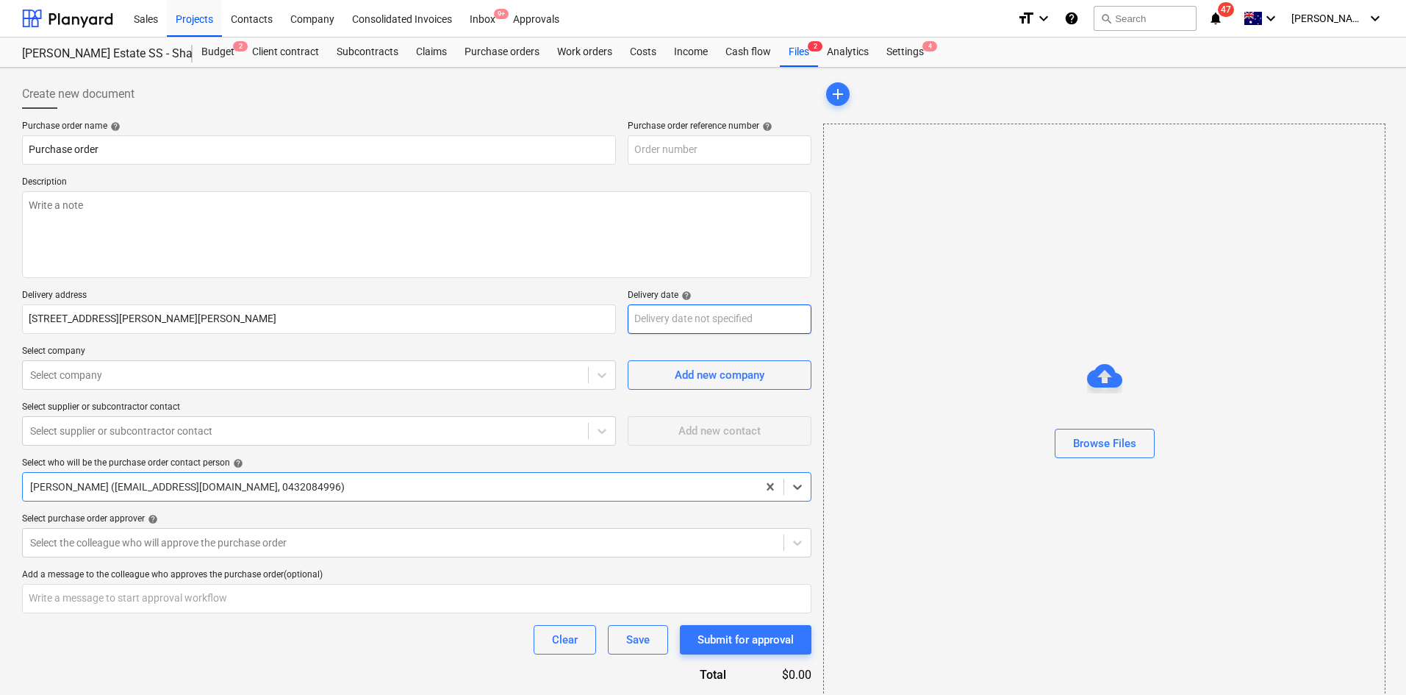
type textarea "x"
type input "0051-PO-015"
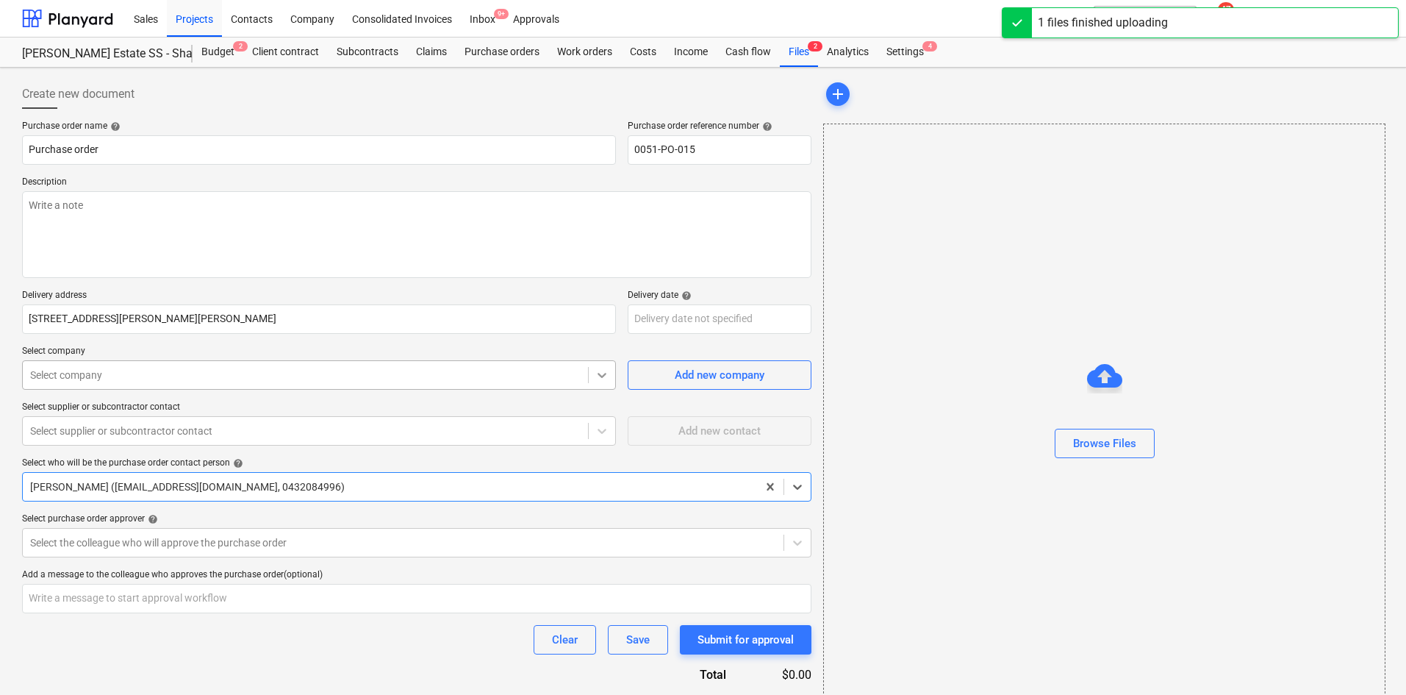
type textarea "x"
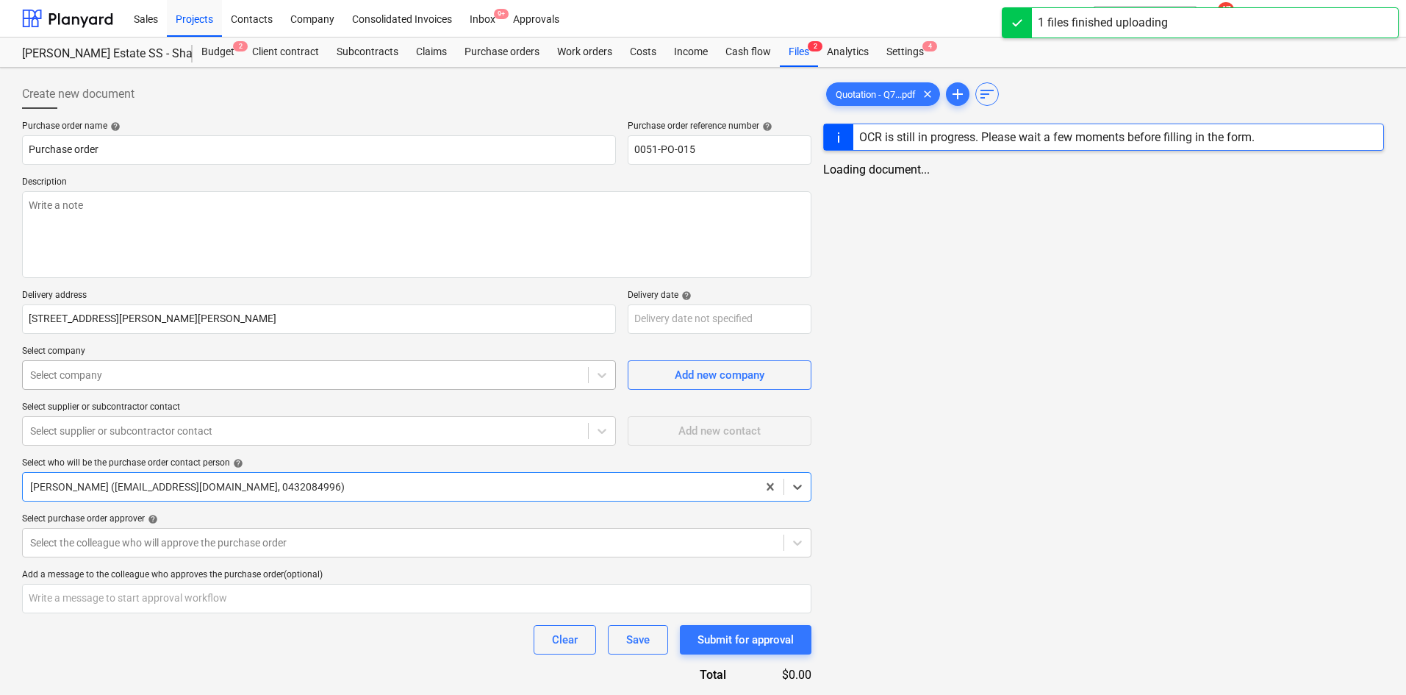
click at [443, 372] on div at bounding box center [305, 374] width 550 height 15
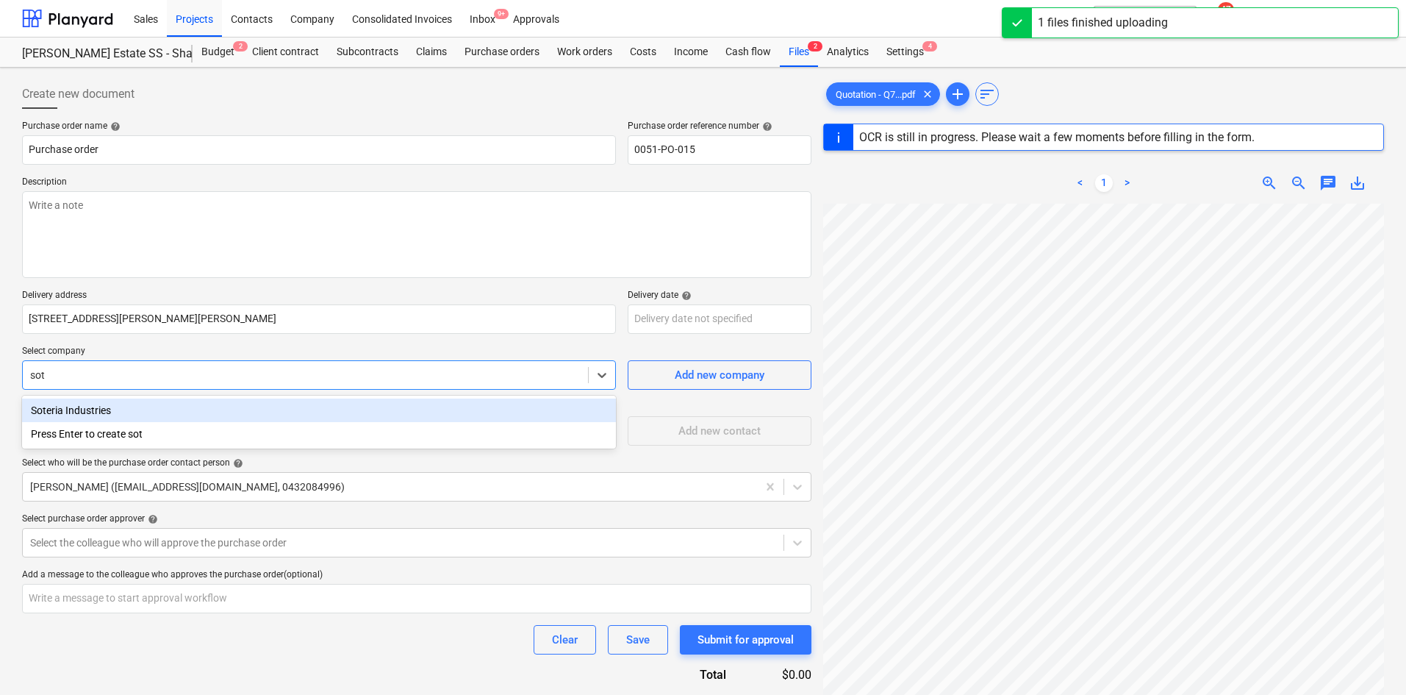
type input "sote"
type textarea "x"
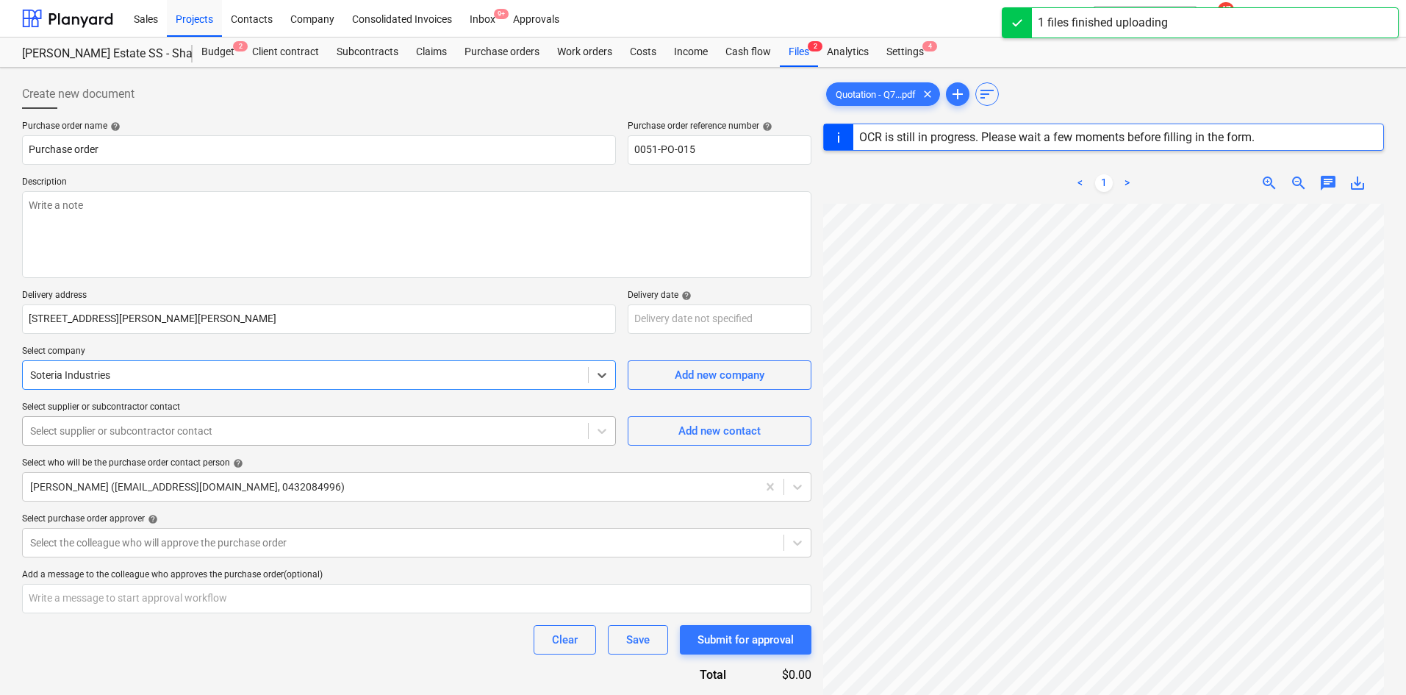
click at [440, 432] on div at bounding box center [305, 430] width 550 height 15
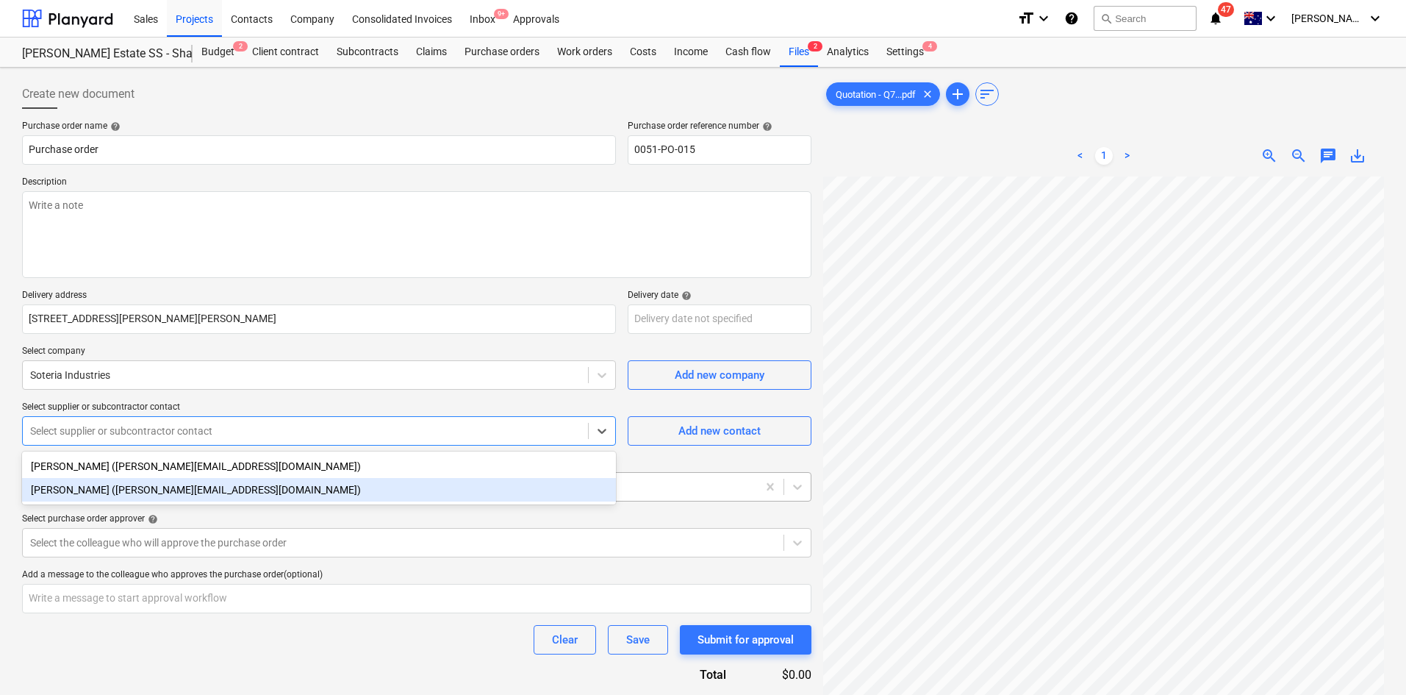
click at [183, 500] on div "[PERSON_NAME] ([PERSON_NAME][EMAIL_ADDRESS][DOMAIN_NAME])" at bounding box center [319, 490] width 594 height 24
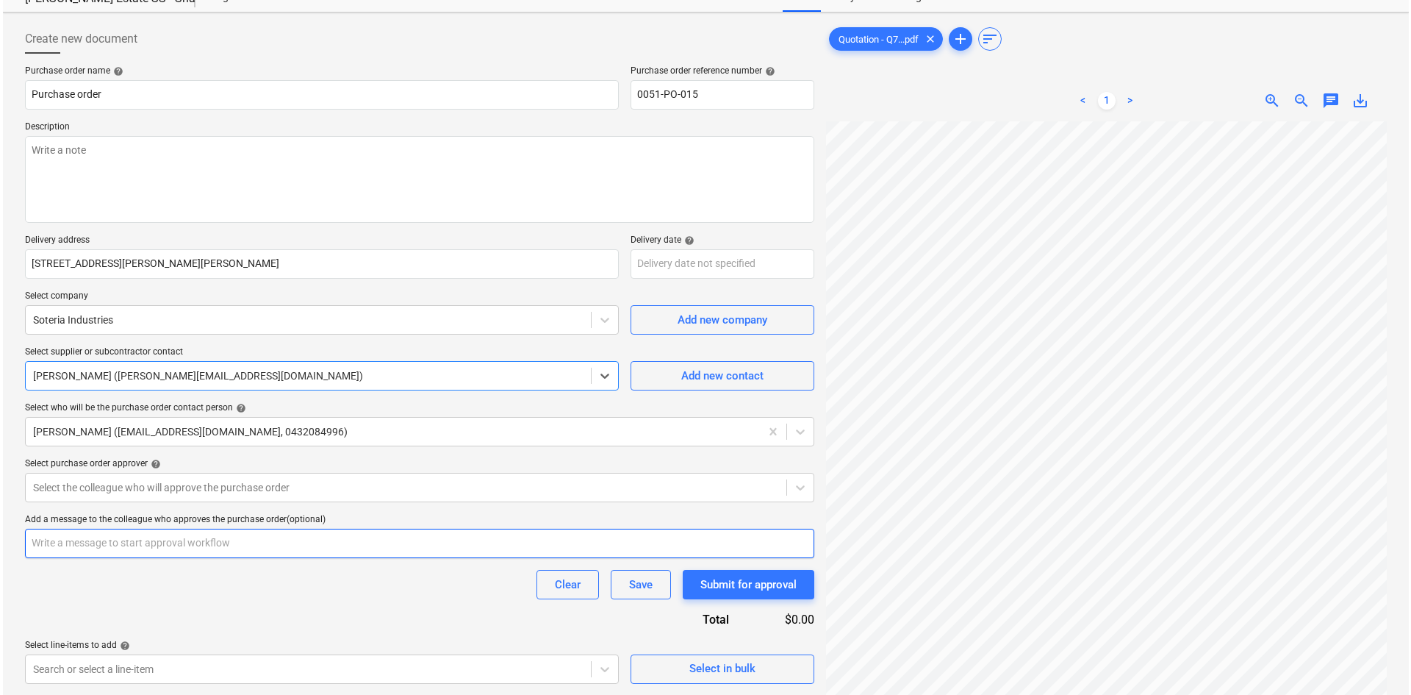
scroll to position [147, 0]
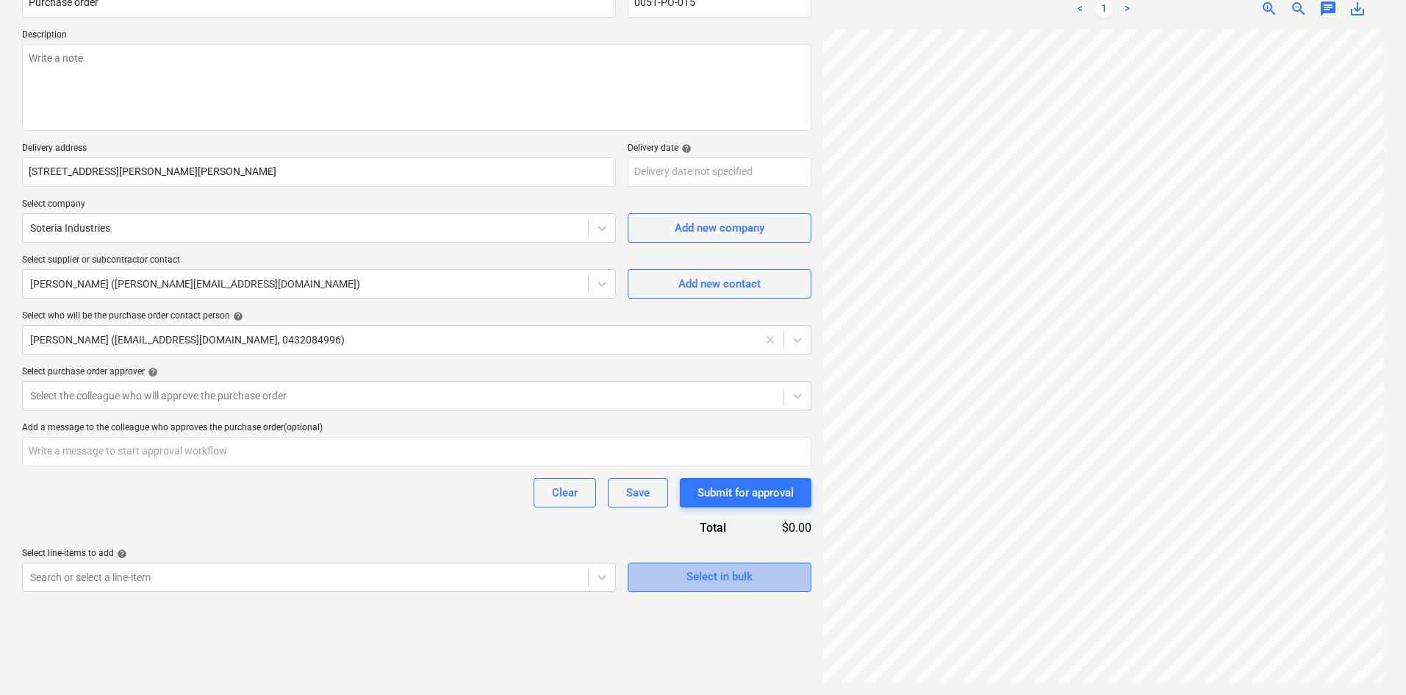
click at [751, 581] on div "Select in bulk" at bounding box center [719, 576] width 66 height 19
type textarea "x"
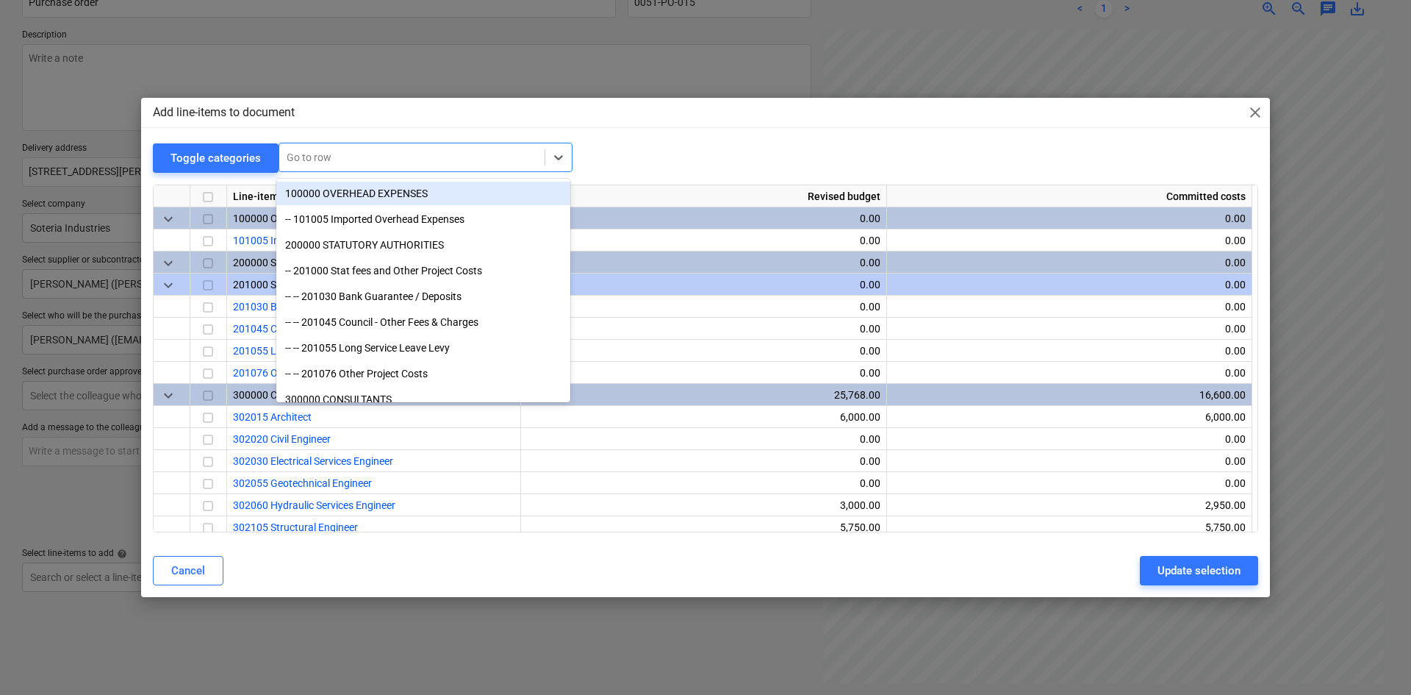
click at [357, 164] on div at bounding box center [412, 157] width 251 height 15
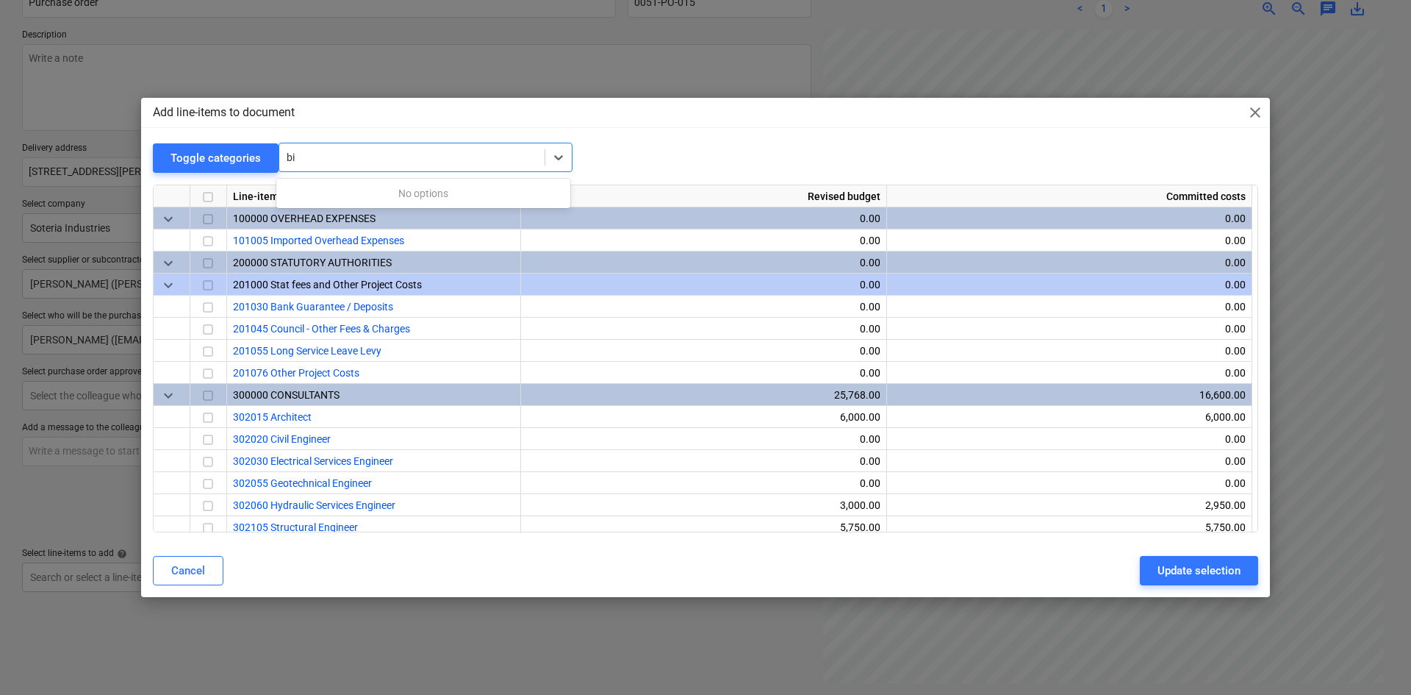
type input "b"
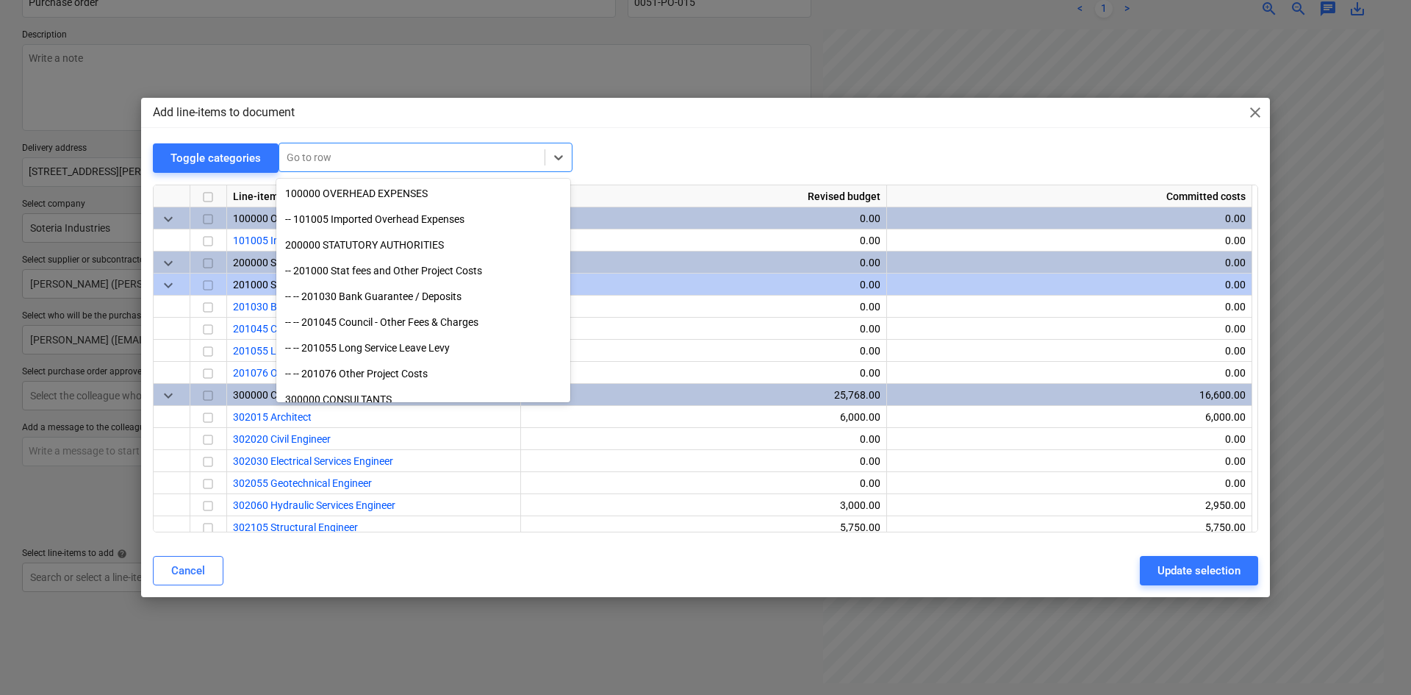
click at [681, 154] on div "Toggle categories All selected options have been cleared. option -- -- 410030 P…" at bounding box center [705, 158] width 1105 height 30
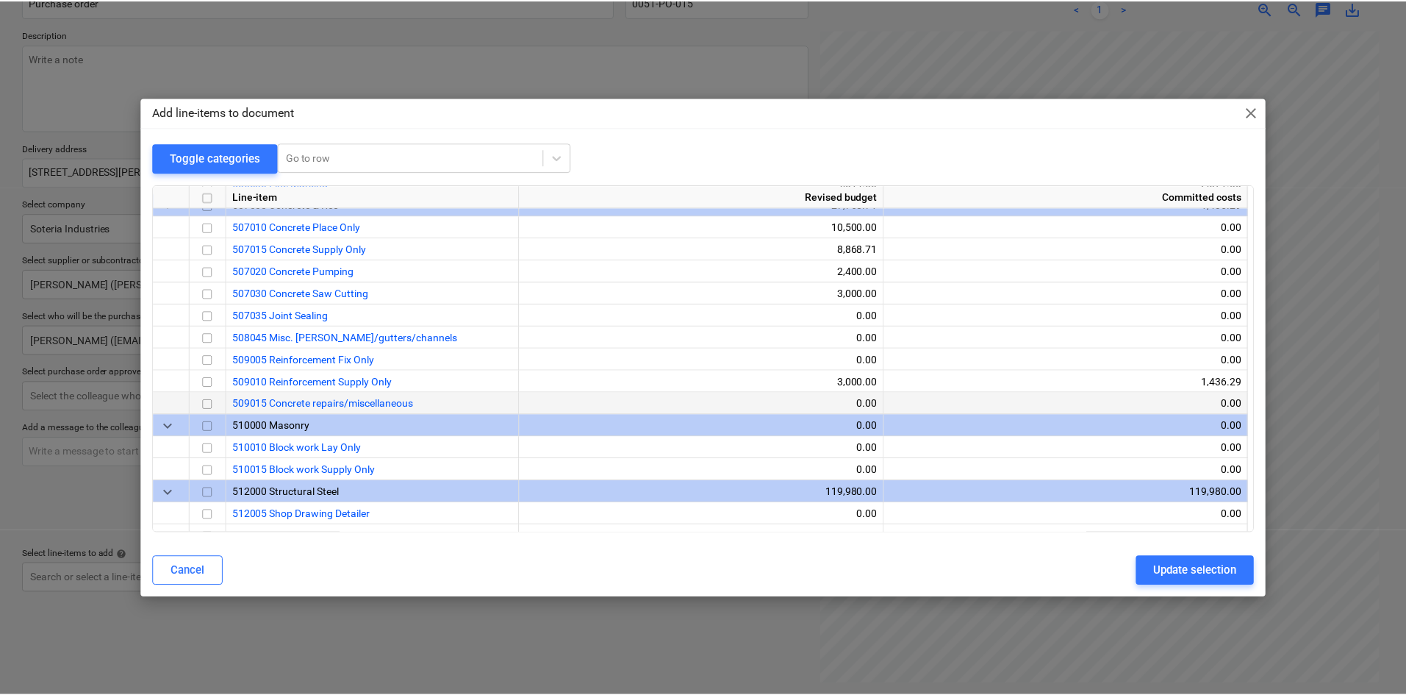
scroll to position [1859, 0]
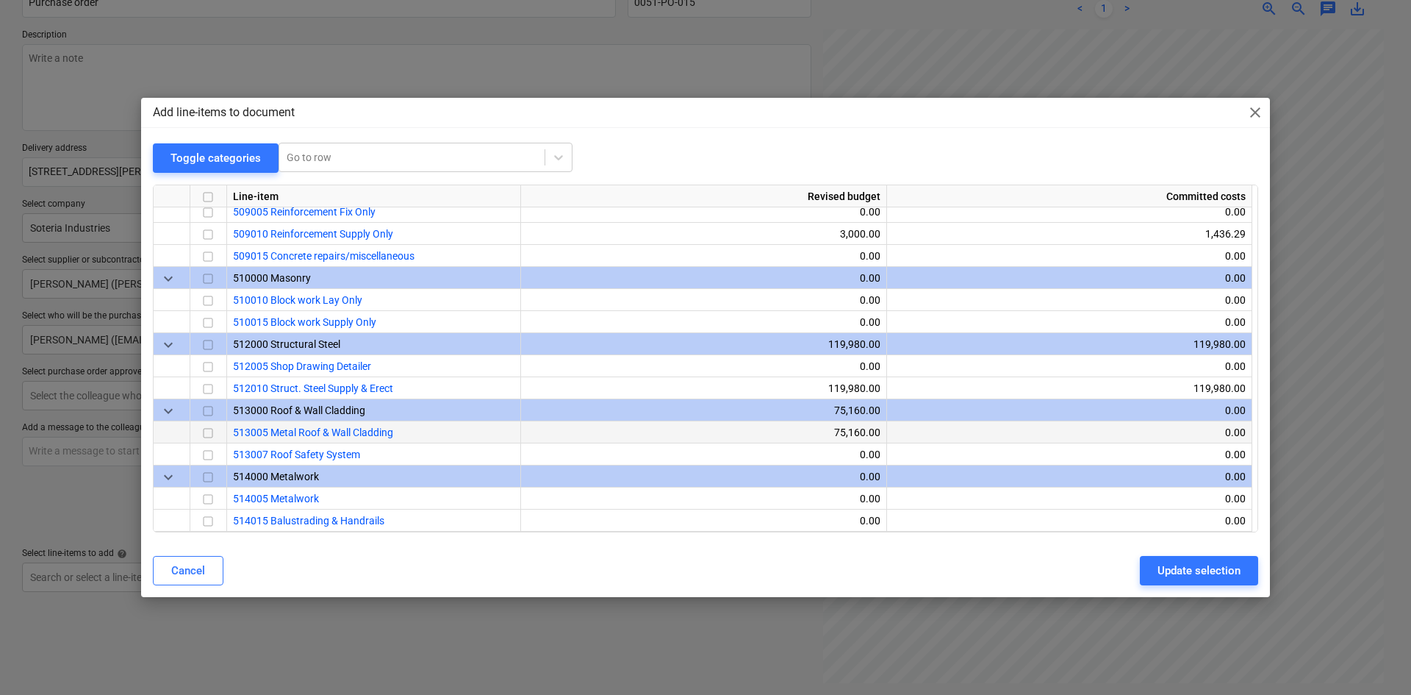
click at [211, 427] on input "checkbox" at bounding box center [208, 433] width 18 height 18
click at [1197, 569] on div "Update selection" at bounding box center [1199, 570] width 83 height 19
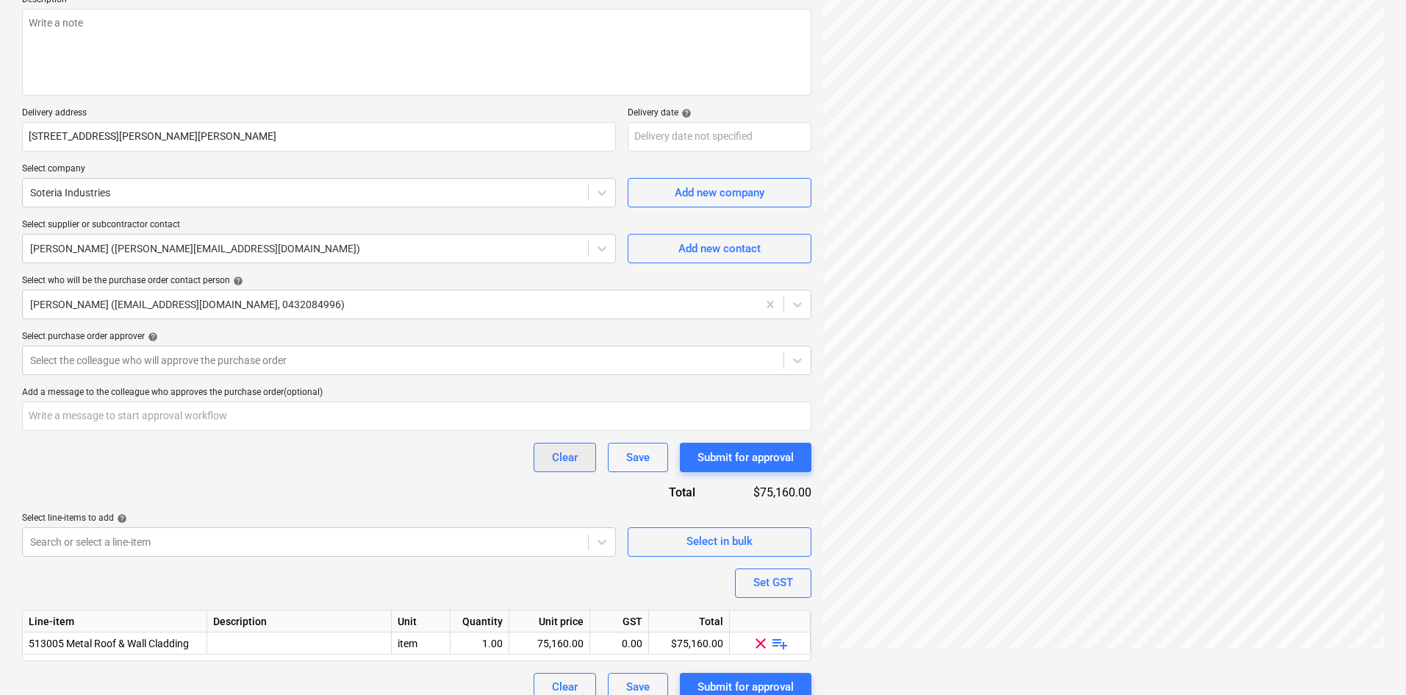
scroll to position [201, 0]
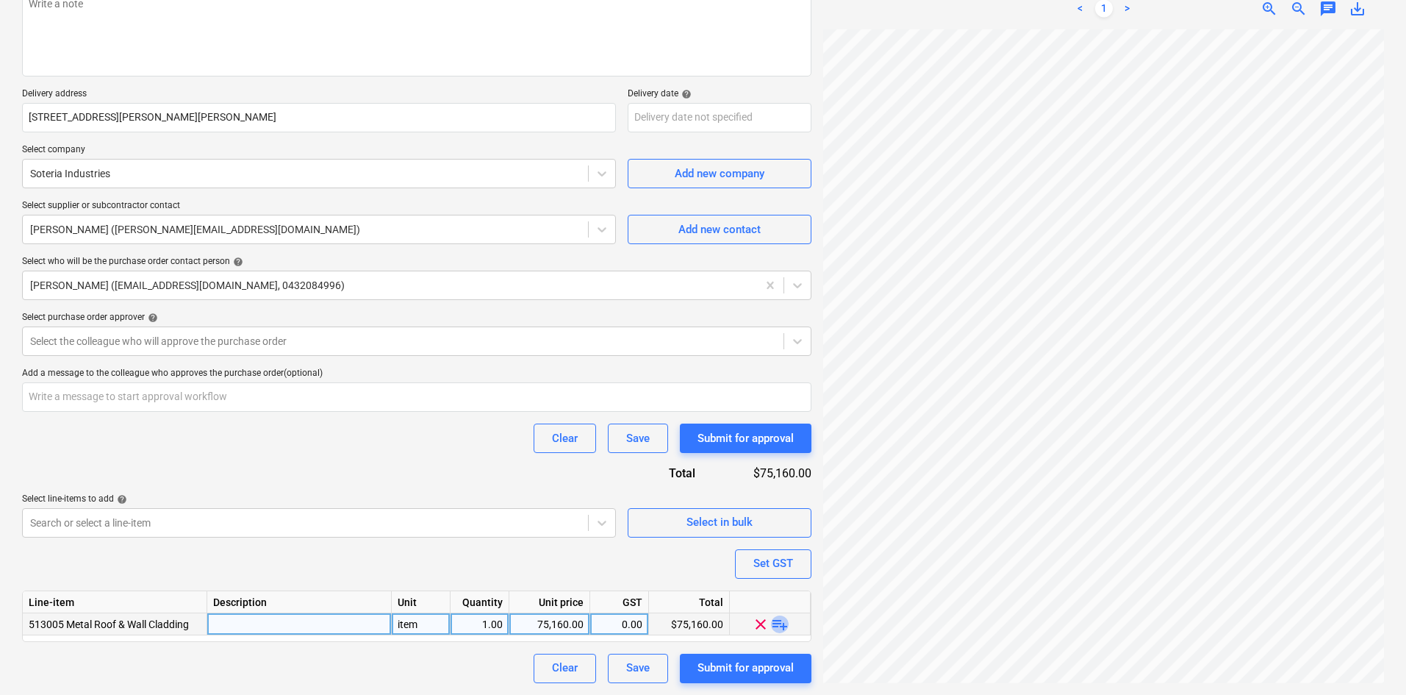
click at [781, 622] on span "playlist_add" at bounding box center [780, 623] width 18 height 18
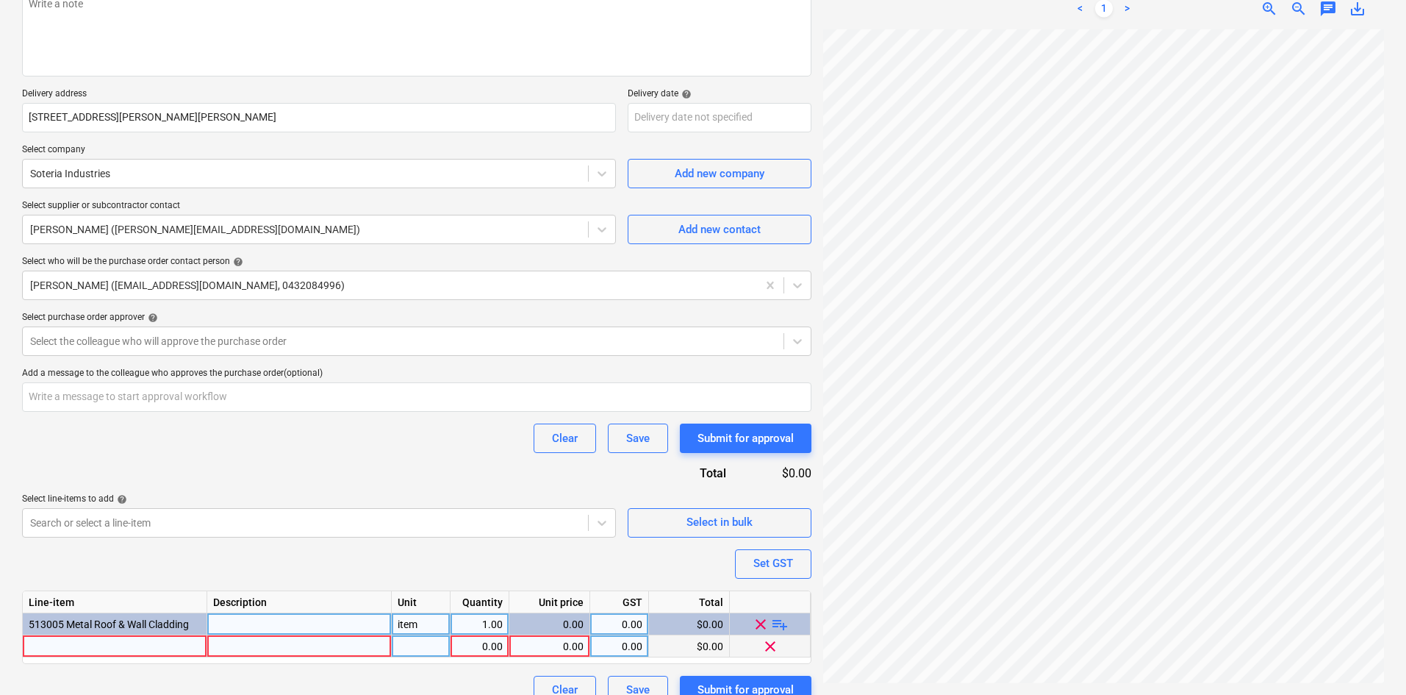
type textarea "x"
click at [91, 649] on div at bounding box center [115, 646] width 184 height 22
type input "SQM - 19mm x 19mm HDPE Bird Netting System"
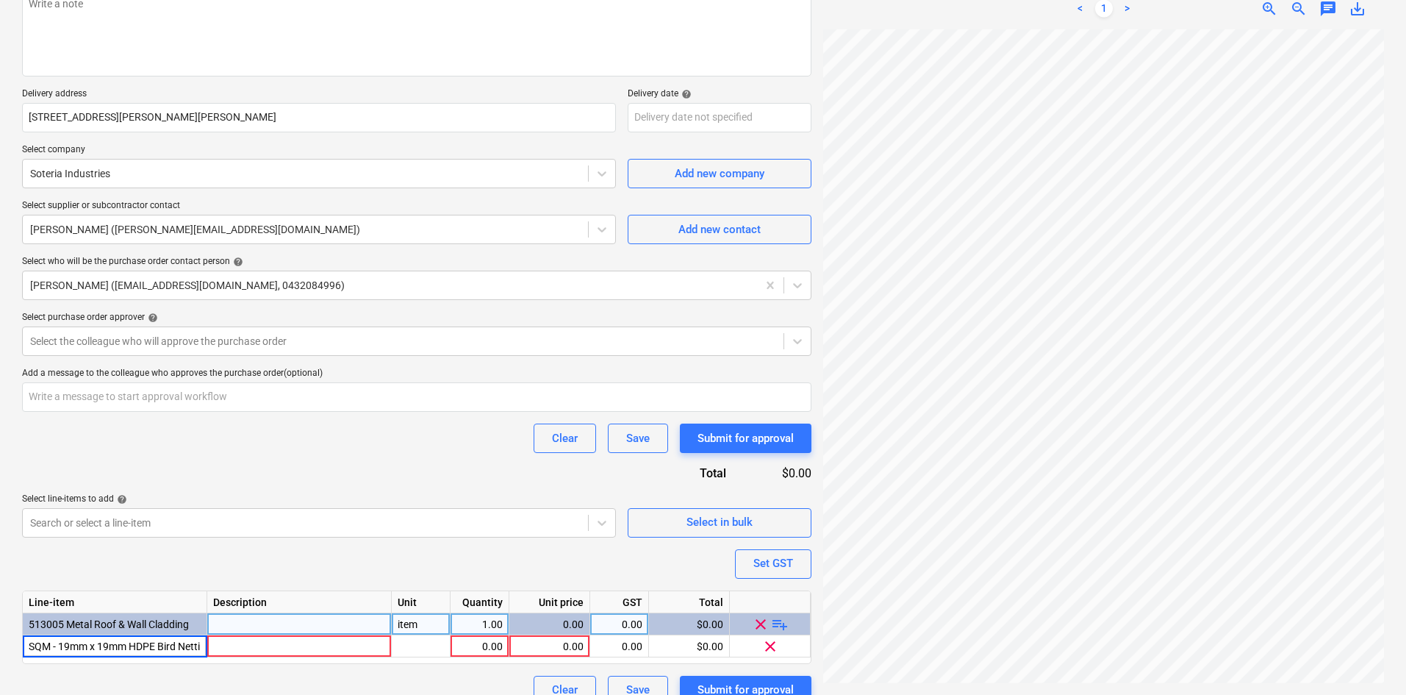
scroll to position [0, 49]
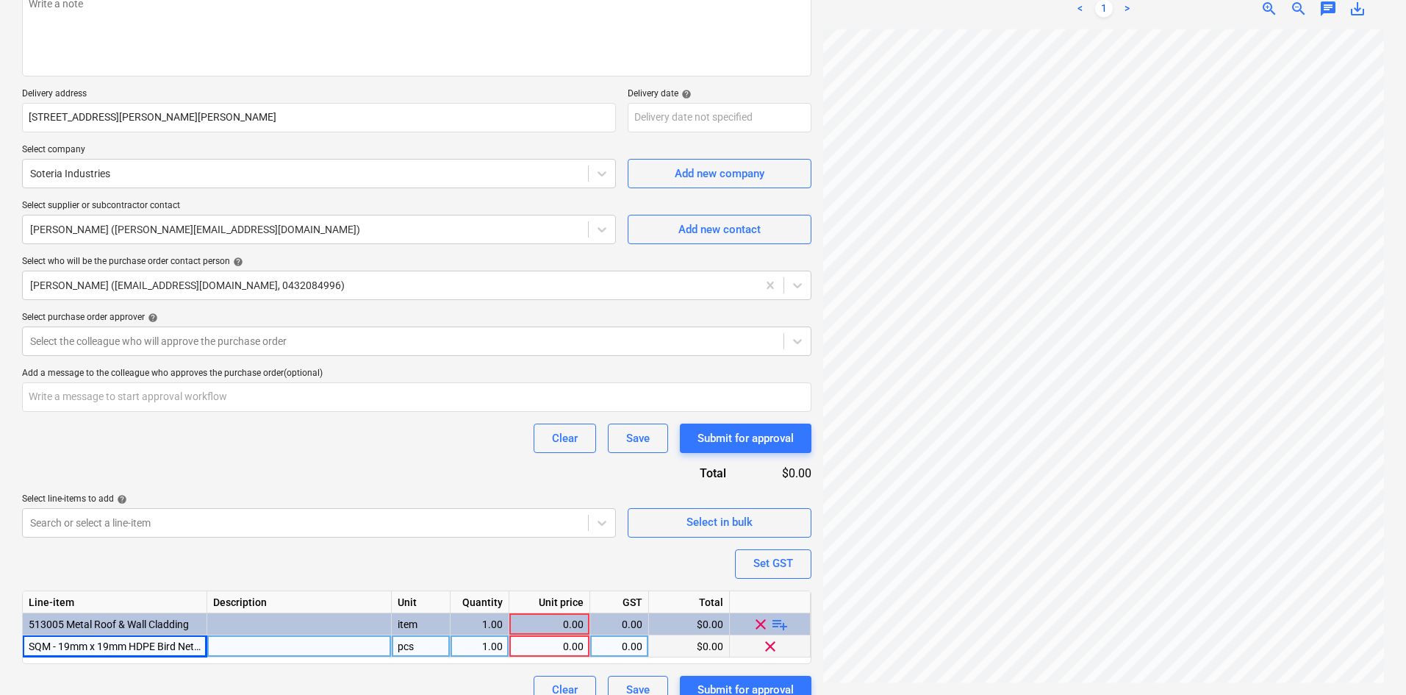
click at [238, 645] on div at bounding box center [299, 646] width 184 height 22
type textarea "x"
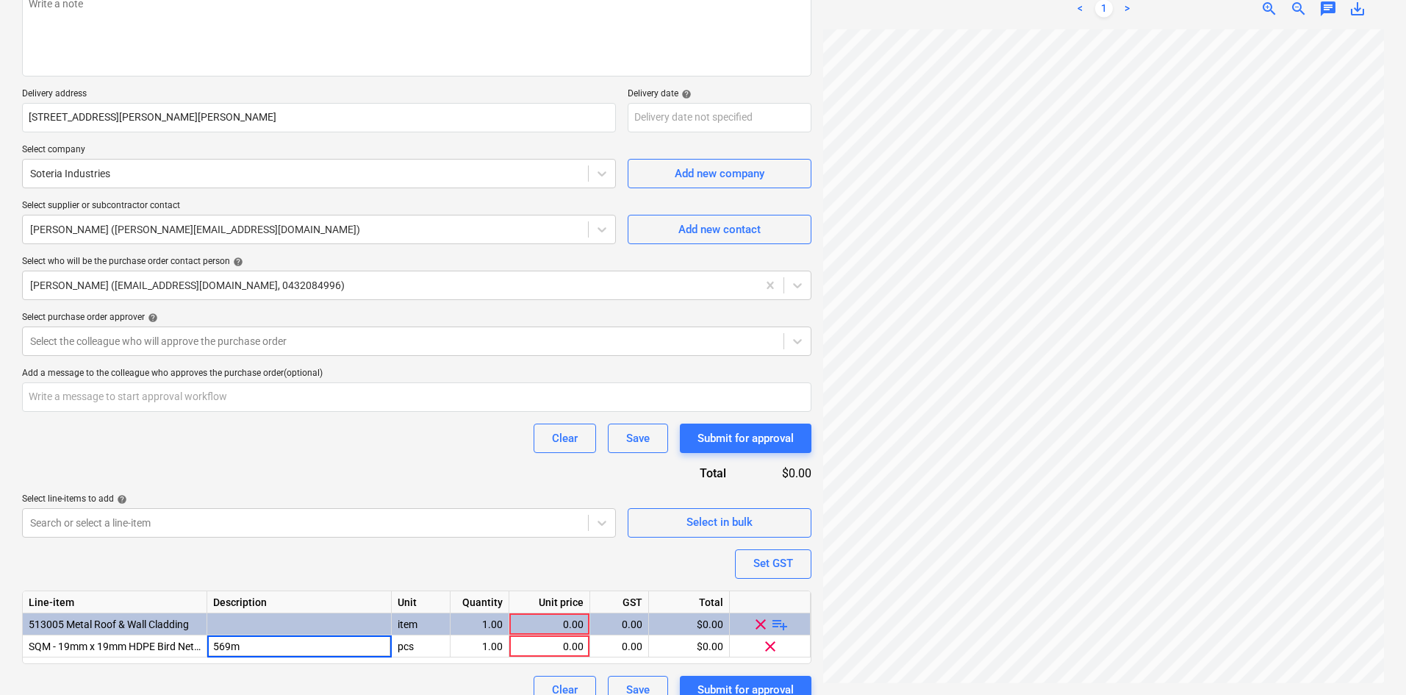
type input "569m2"
drag, startPoint x: 251, startPoint y: 642, endPoint x: 208, endPoint y: 645, distance: 43.5
click at [208, 645] on input "569m2" at bounding box center [299, 645] width 184 height 21
type textarea "x"
click at [420, 625] on div "item" at bounding box center [421, 624] width 59 height 22
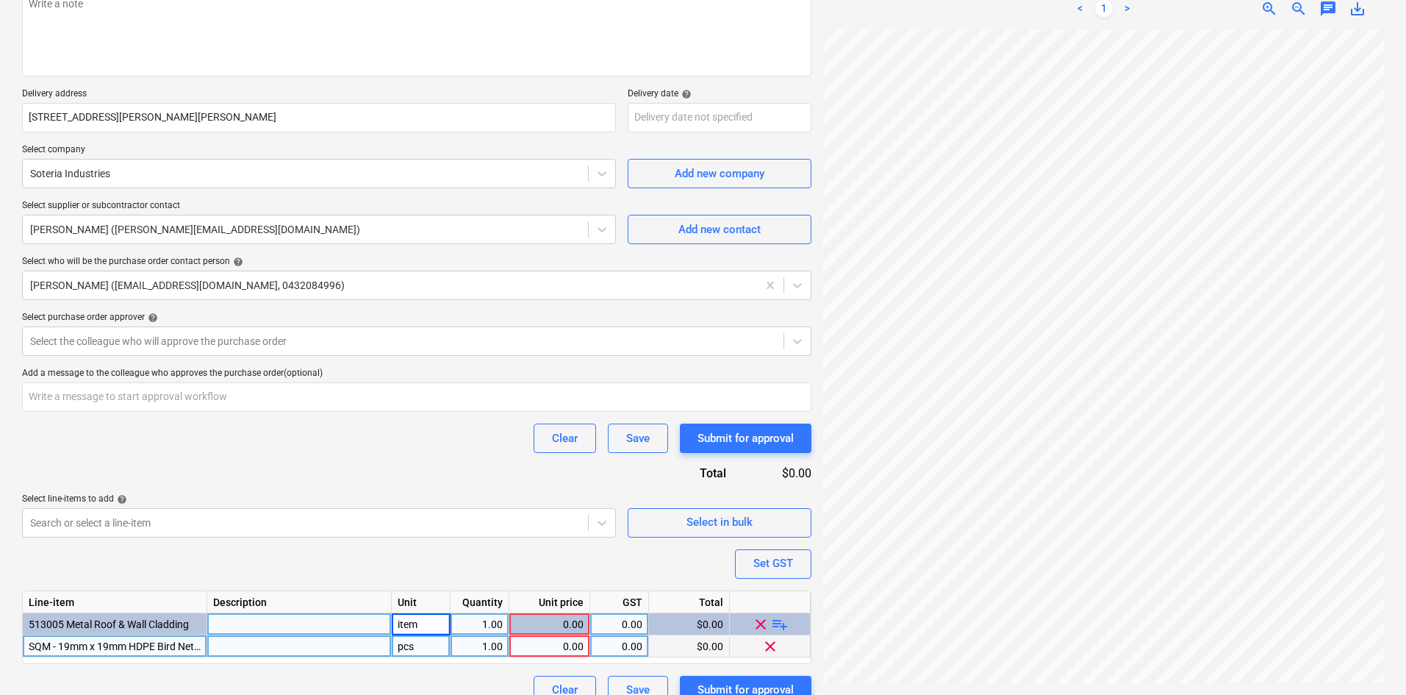
click at [422, 649] on div "pcs" at bounding box center [421, 646] width 59 height 22
type input "item"
type textarea "x"
click at [546, 649] on div "0.00" at bounding box center [549, 646] width 68 height 22
type input "5690"
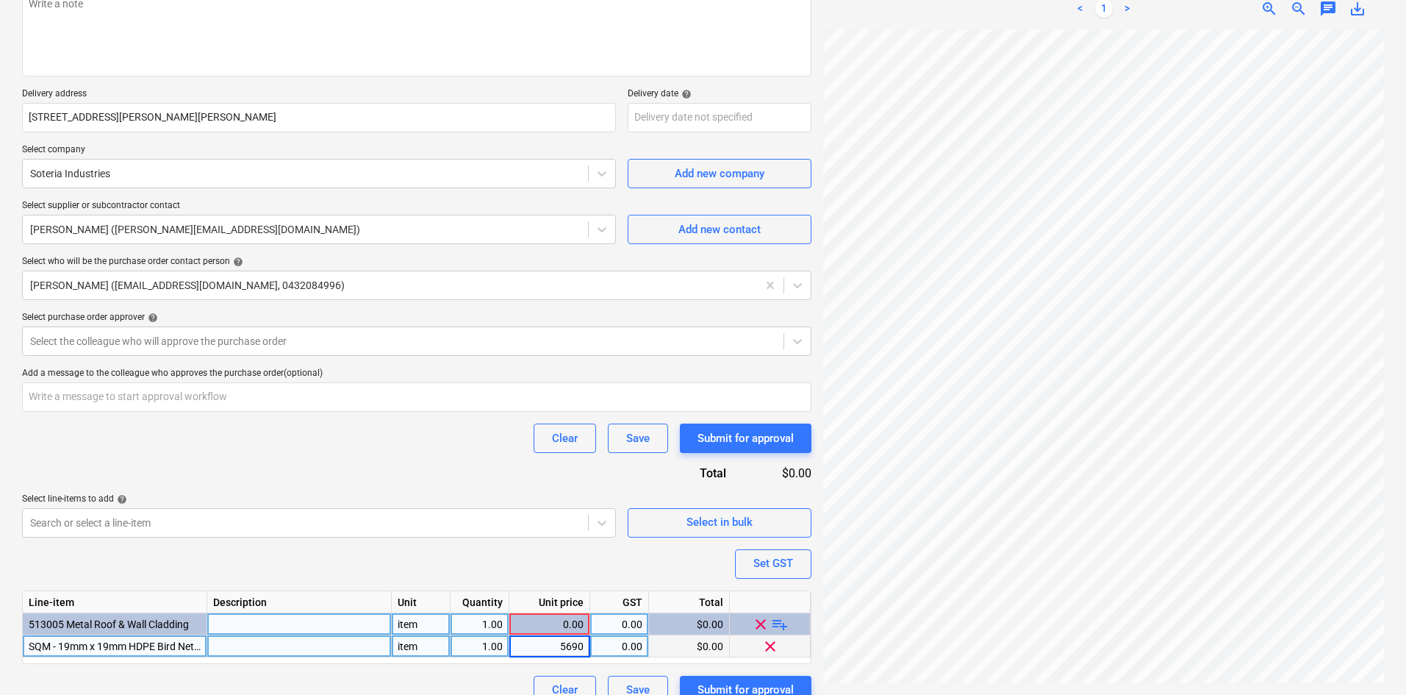
type textarea "x"
click at [615, 641] on div "0.00" at bounding box center [619, 646] width 46 height 22
type input "10"
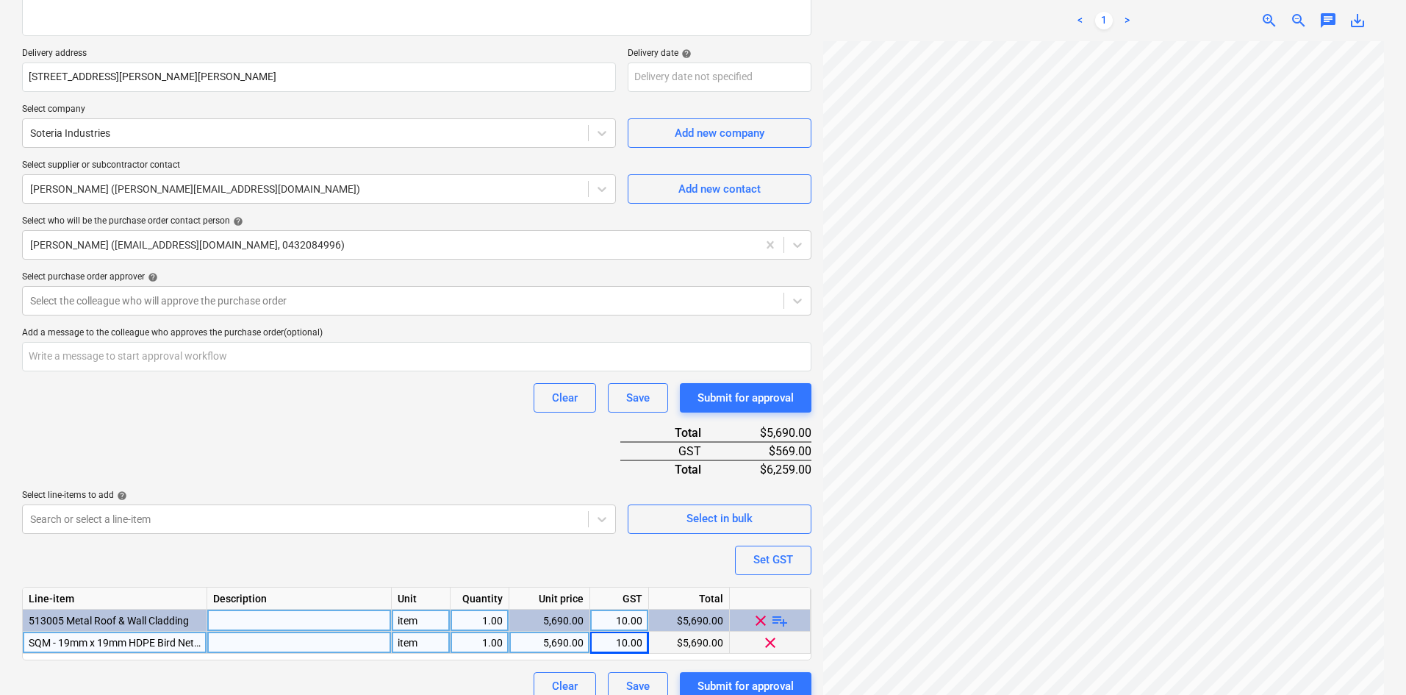
scroll to position [260, 0]
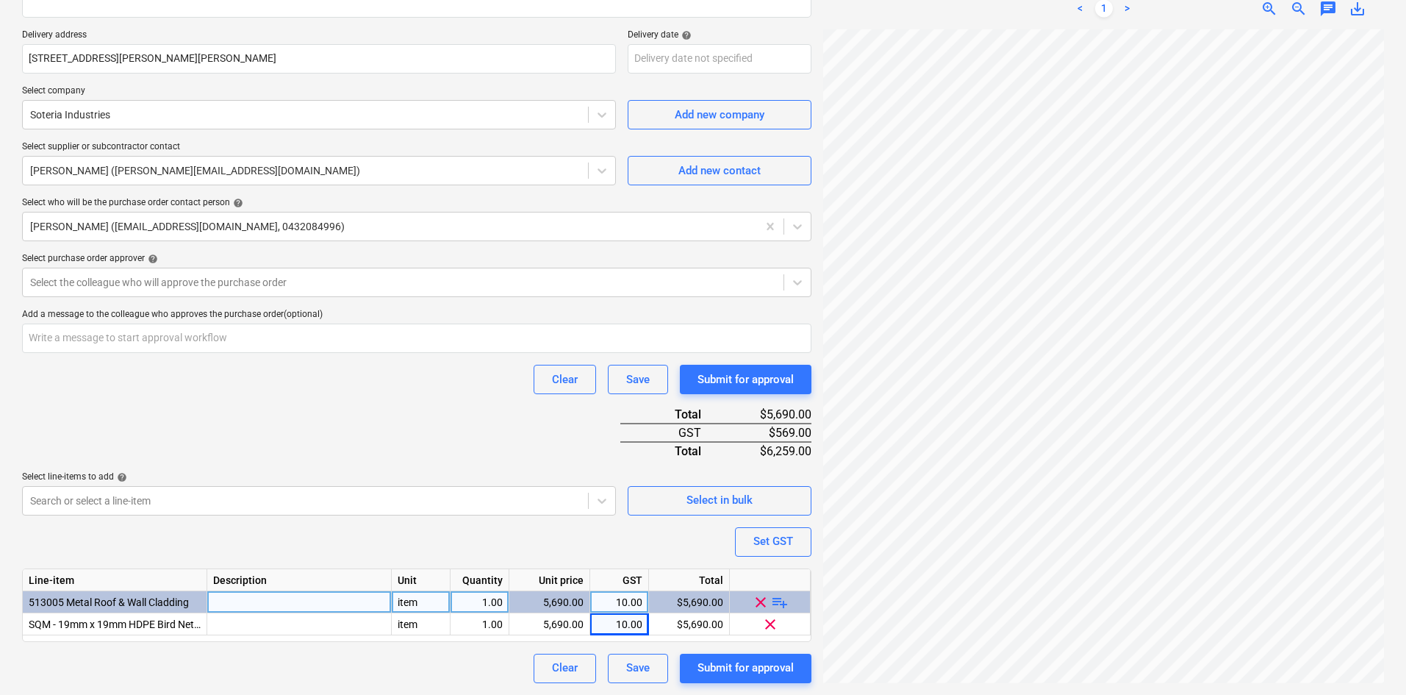
click at [781, 603] on span "playlist_add" at bounding box center [780, 601] width 18 height 18
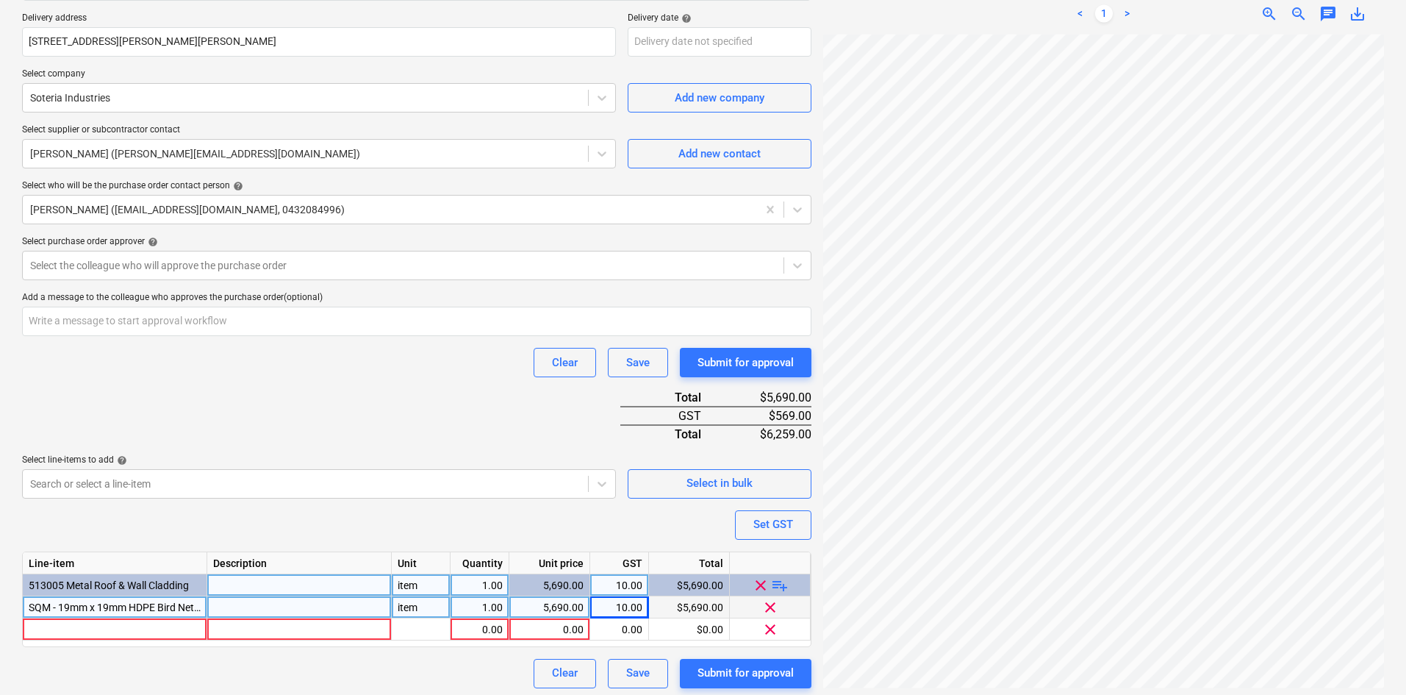
scroll to position [282, 0]
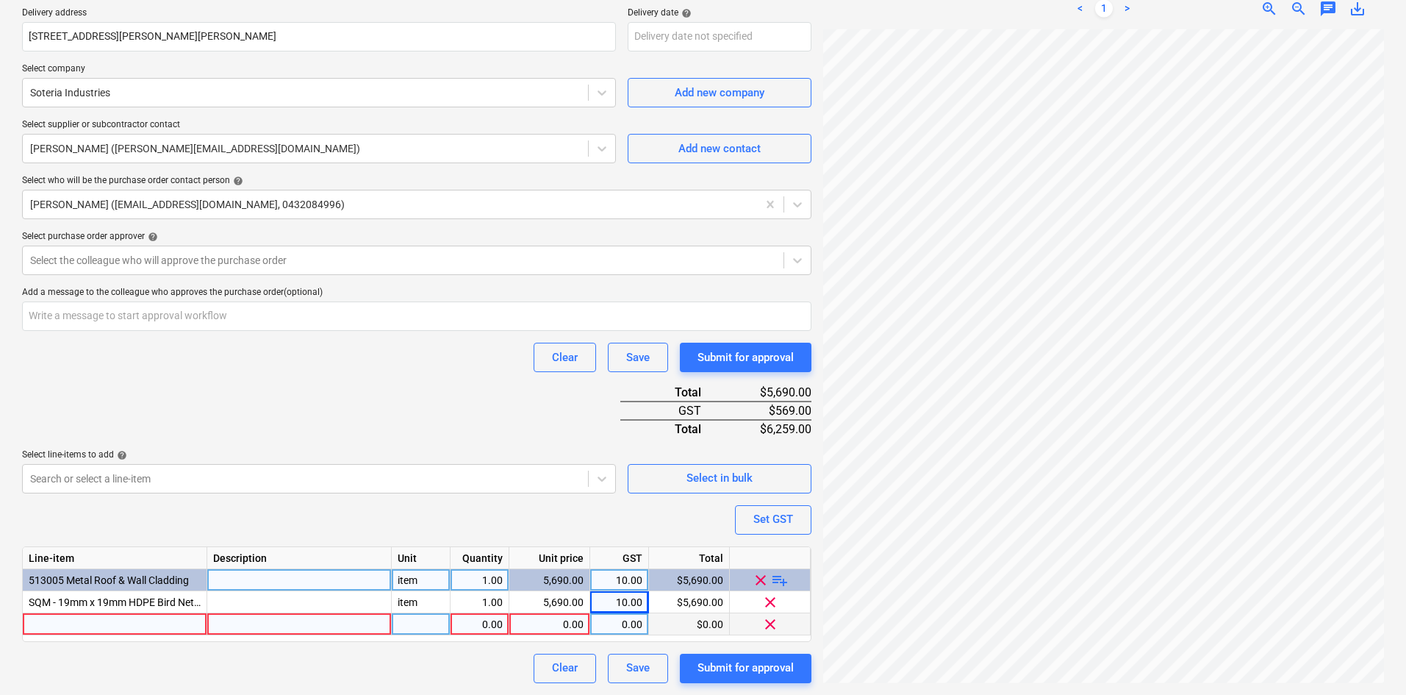
click at [71, 614] on div at bounding box center [115, 624] width 184 height 22
click at [60, 626] on div at bounding box center [115, 624] width 184 height 22
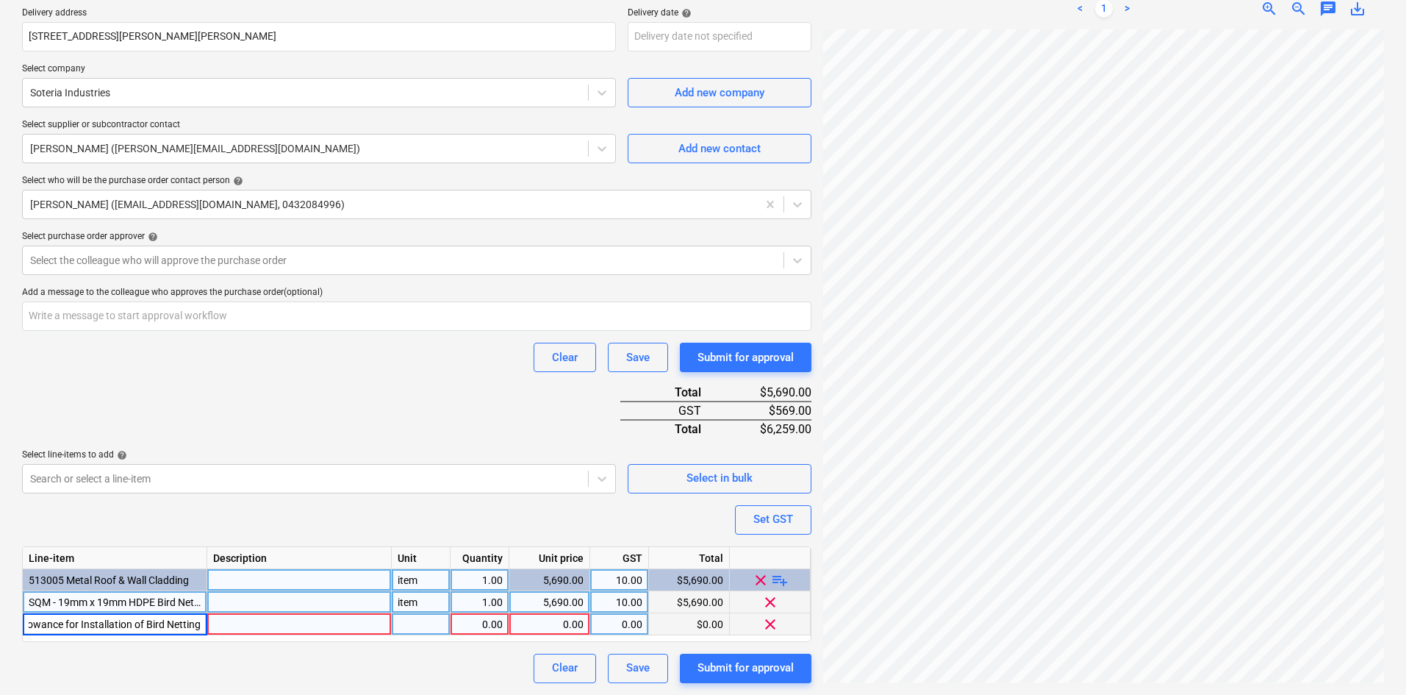
click at [417, 604] on div "item" at bounding box center [421, 602] width 59 height 22
click at [423, 624] on div "pcs" at bounding box center [421, 624] width 59 height 22
type textarea "x"
click at [577, 620] on div "0.00" at bounding box center [549, 624] width 68 height 22
type input "1000"
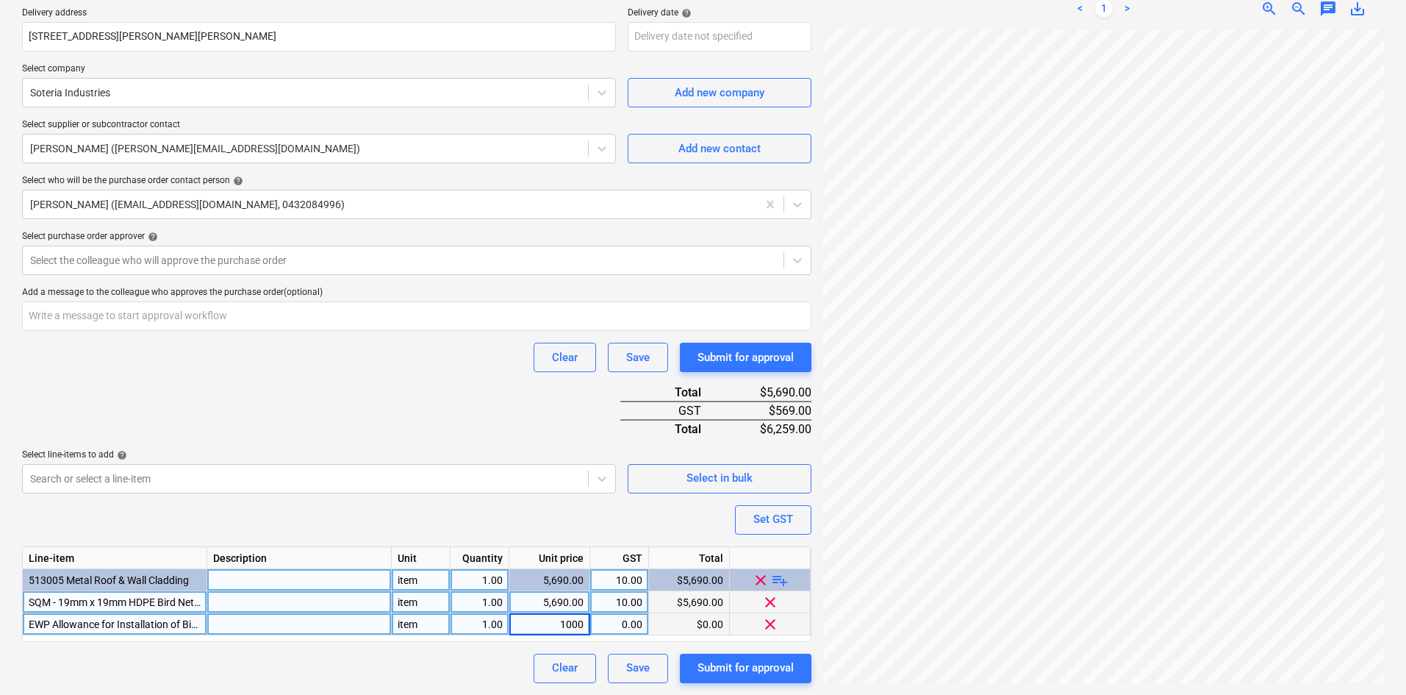
type textarea "x"
click at [609, 623] on div "0.00" at bounding box center [619, 624] width 46 height 22
type input "10"
type textarea "x"
click at [138, 373] on div "Purchase order name help Purchase order Purchase order reference number help 00…" at bounding box center [416, 260] width 789 height 844
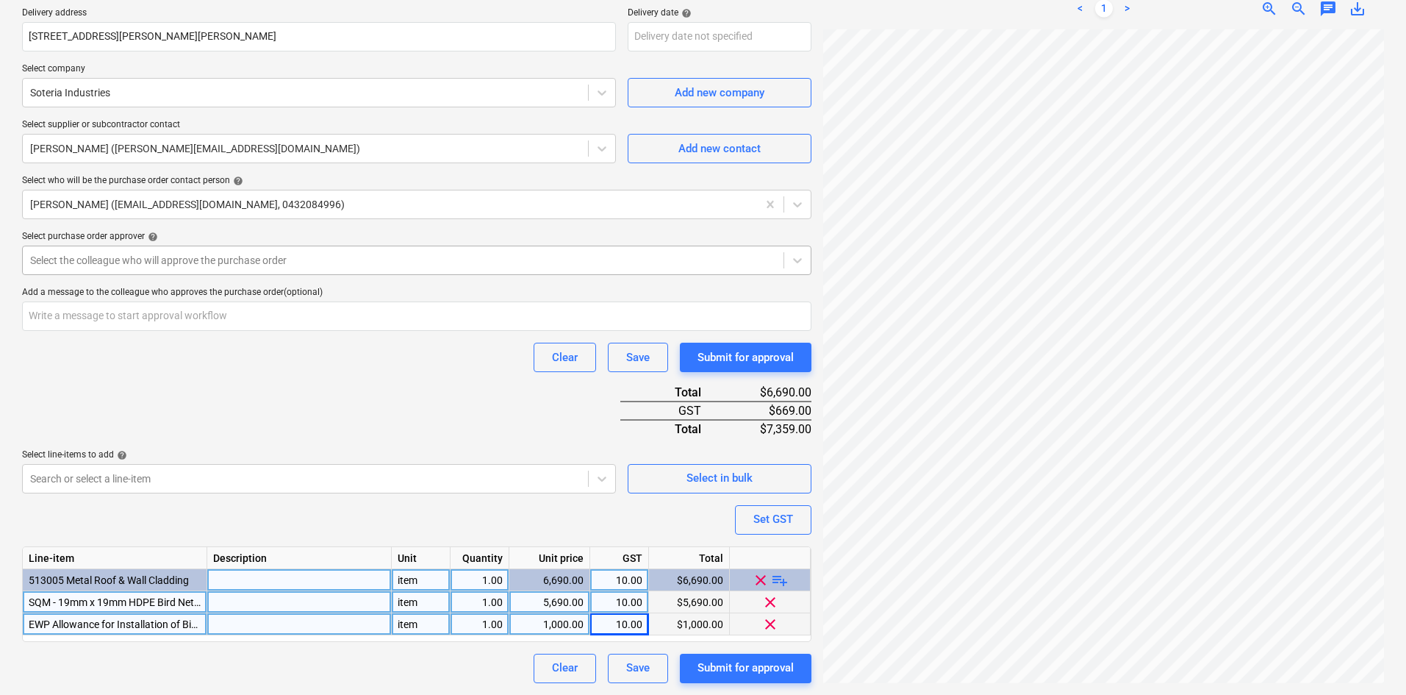
click at [141, 267] on div at bounding box center [403, 260] width 746 height 15
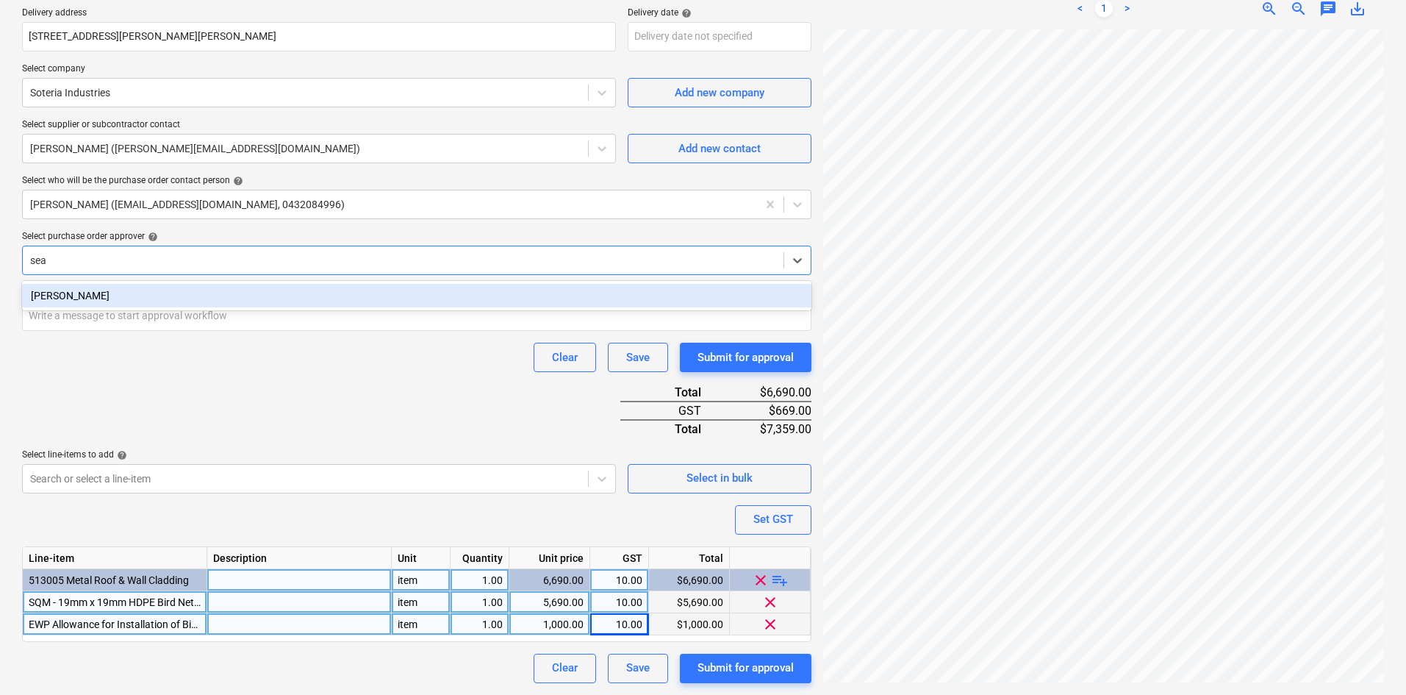
type input "[PERSON_NAME]"
click at [201, 291] on div "[PERSON_NAME]" at bounding box center [416, 296] width 789 height 24
type textarea "x"
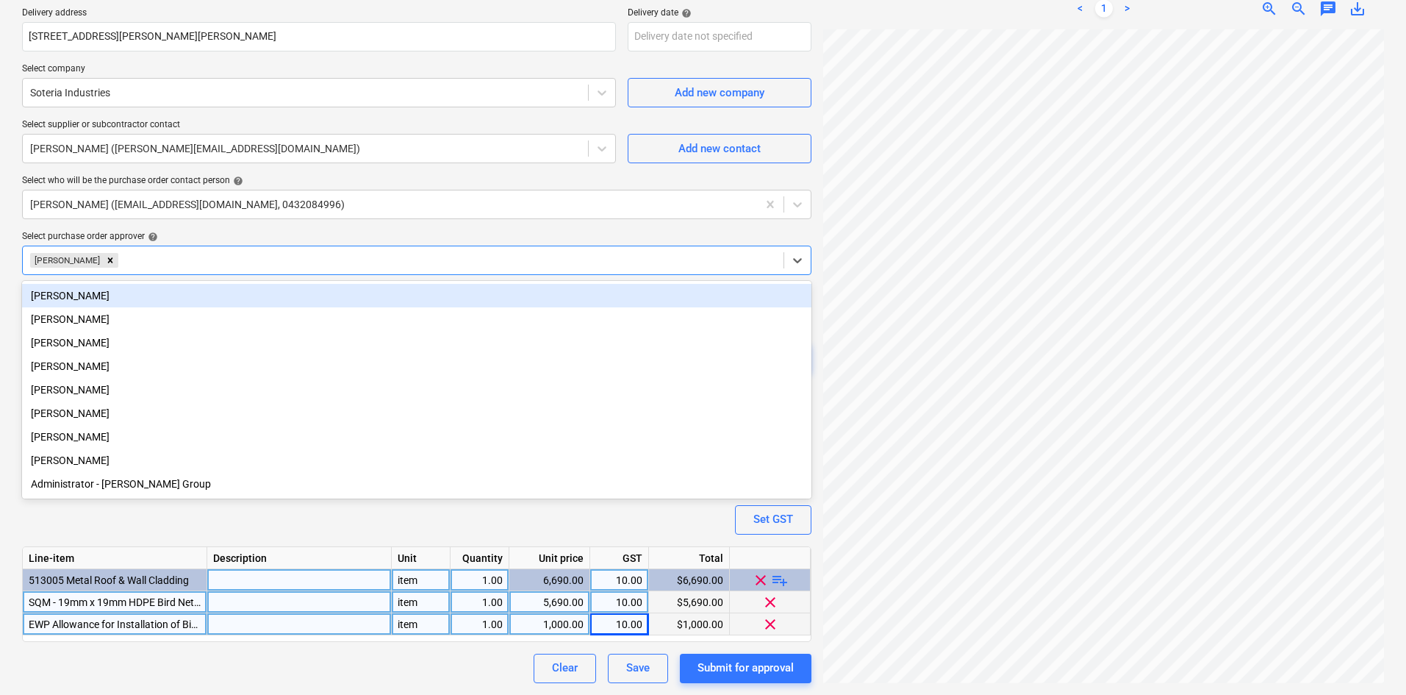
click at [310, 229] on div "Purchase order name help Purchase order Purchase order reference number help 00…" at bounding box center [416, 260] width 789 height 844
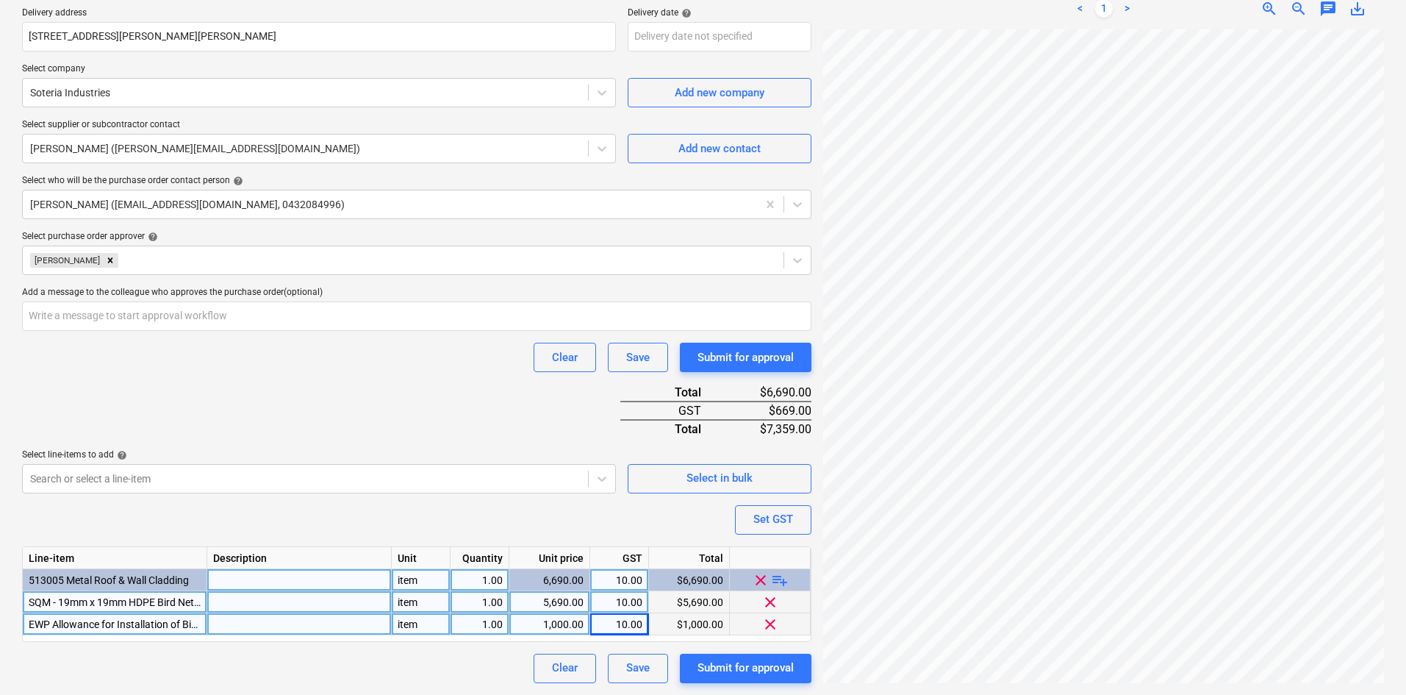
click at [357, 380] on div "Purchase order name help Purchase order Purchase order reference number help 00…" at bounding box center [416, 260] width 789 height 844
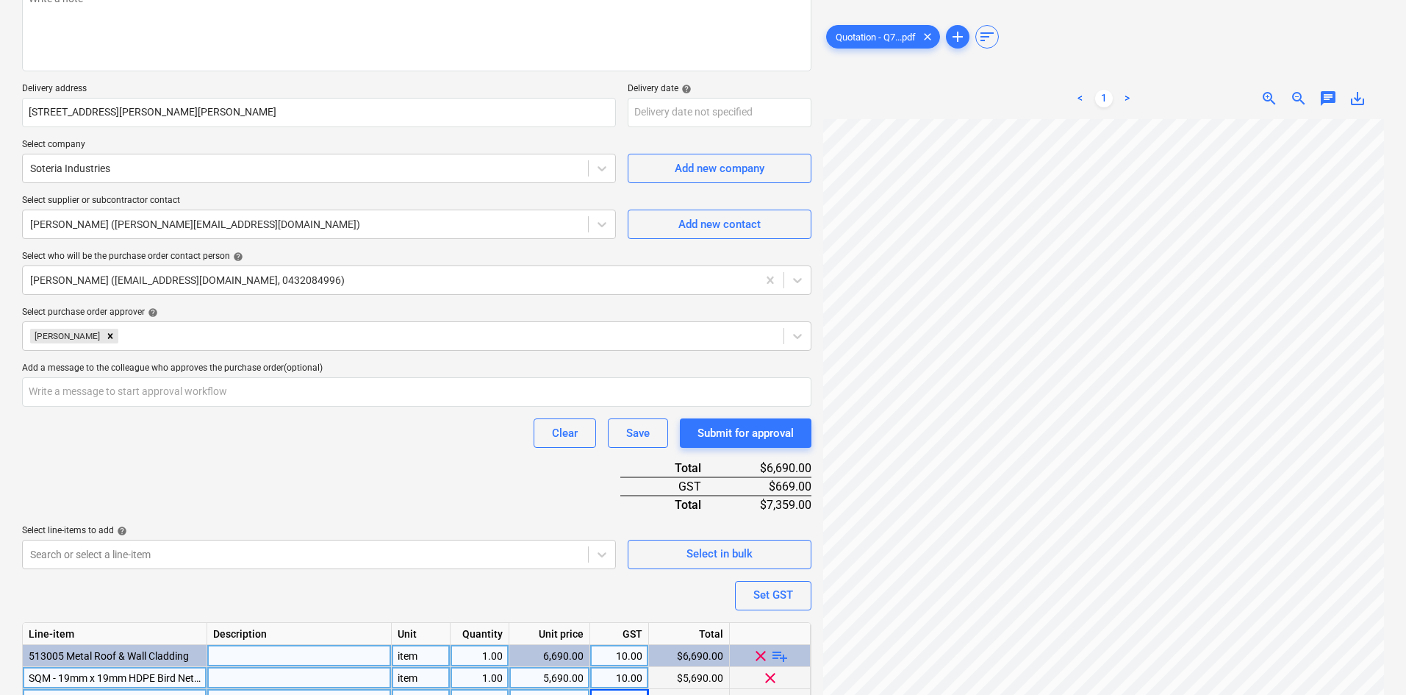
scroll to position [0, 0]
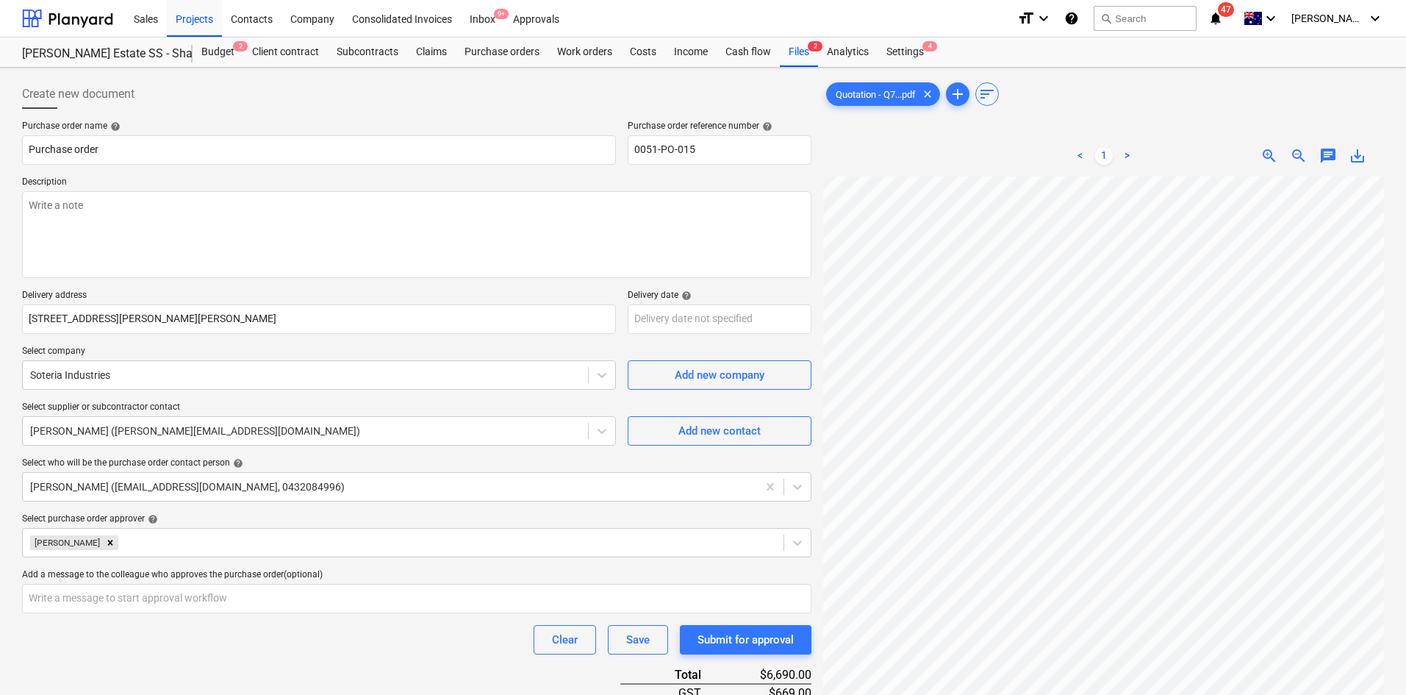
click at [1294, 156] on span "zoom_out" at bounding box center [1299, 156] width 18 height 18
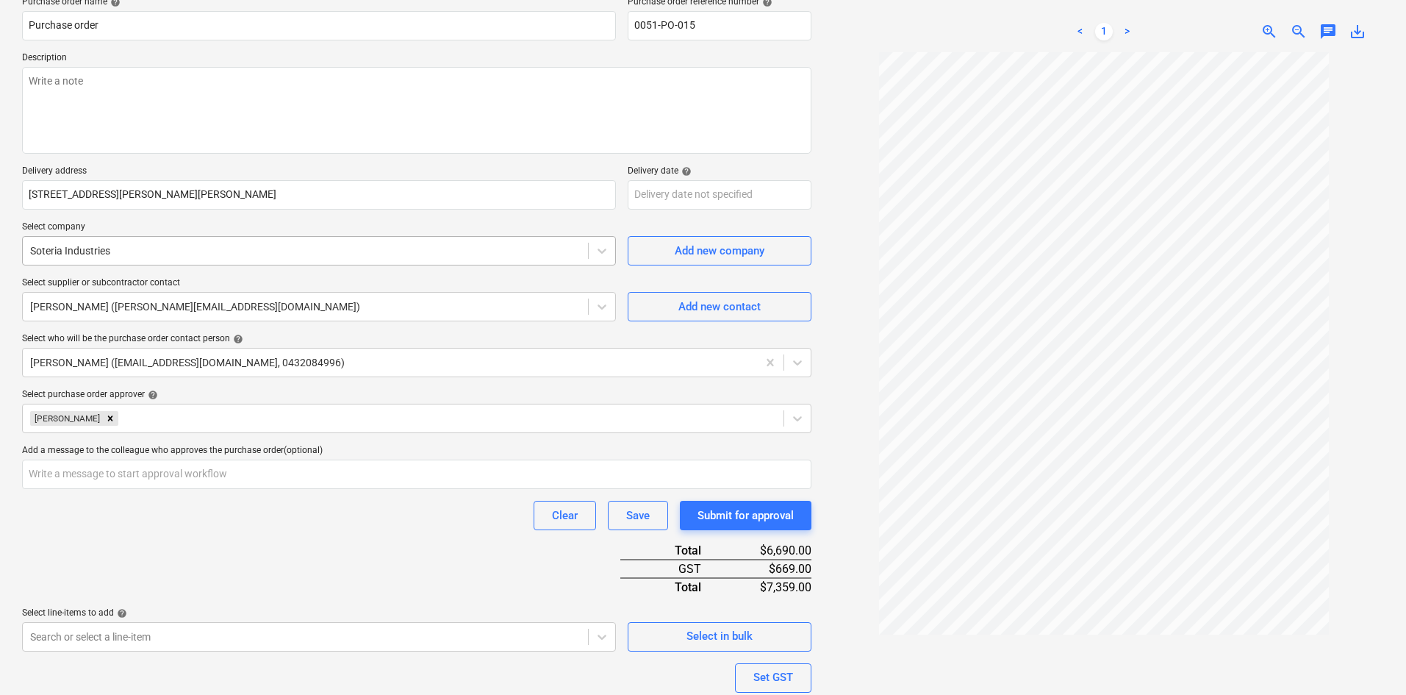
scroll to position [282, 0]
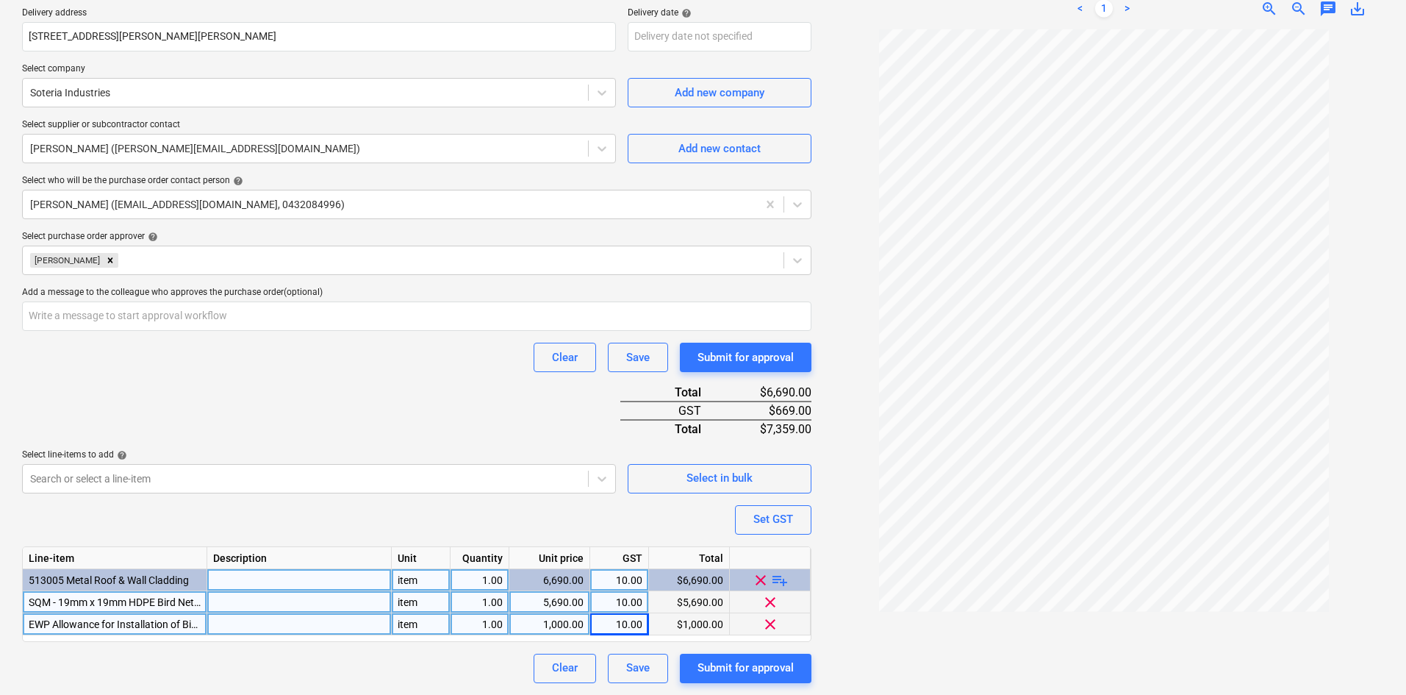
click at [381, 392] on div "Purchase order name help Purchase order Purchase order reference number help 00…" at bounding box center [416, 260] width 789 height 844
click at [320, 406] on div "Purchase order name help Purchase order Purchase order reference number help 00…" at bounding box center [416, 260] width 789 height 844
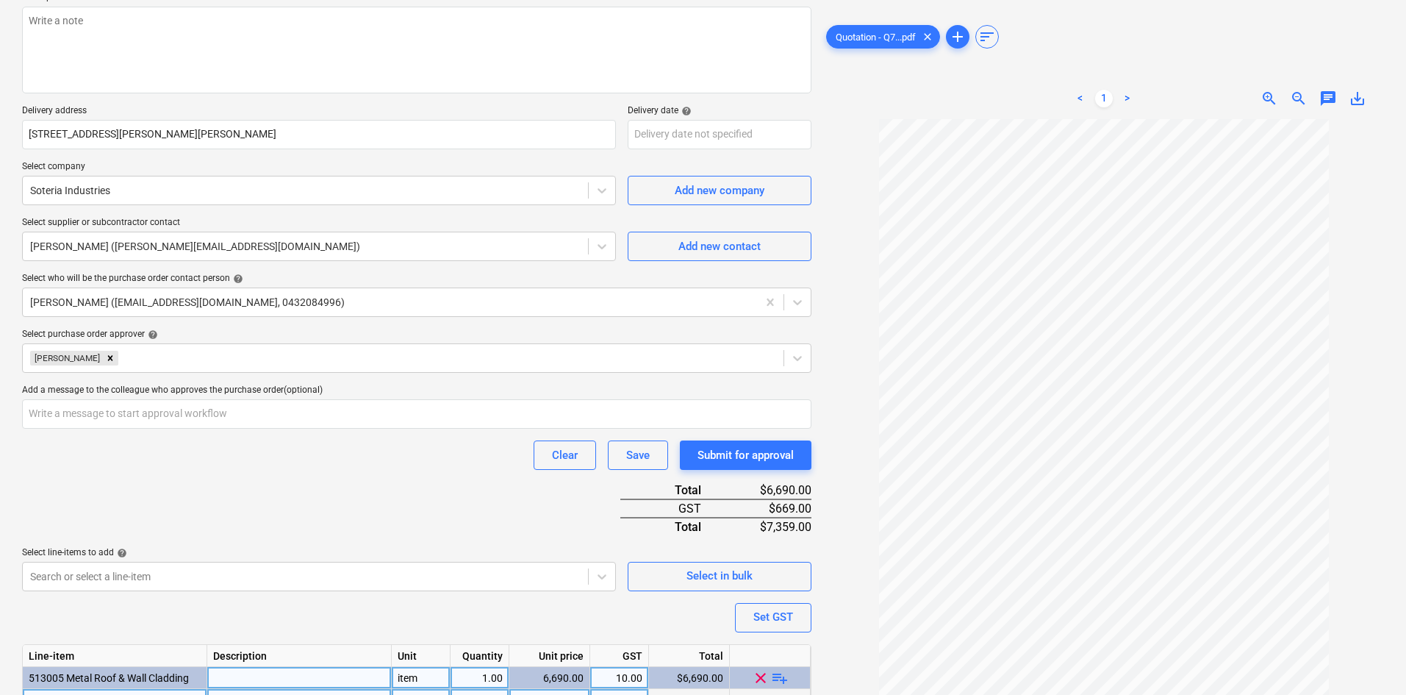
scroll to position [62, 0]
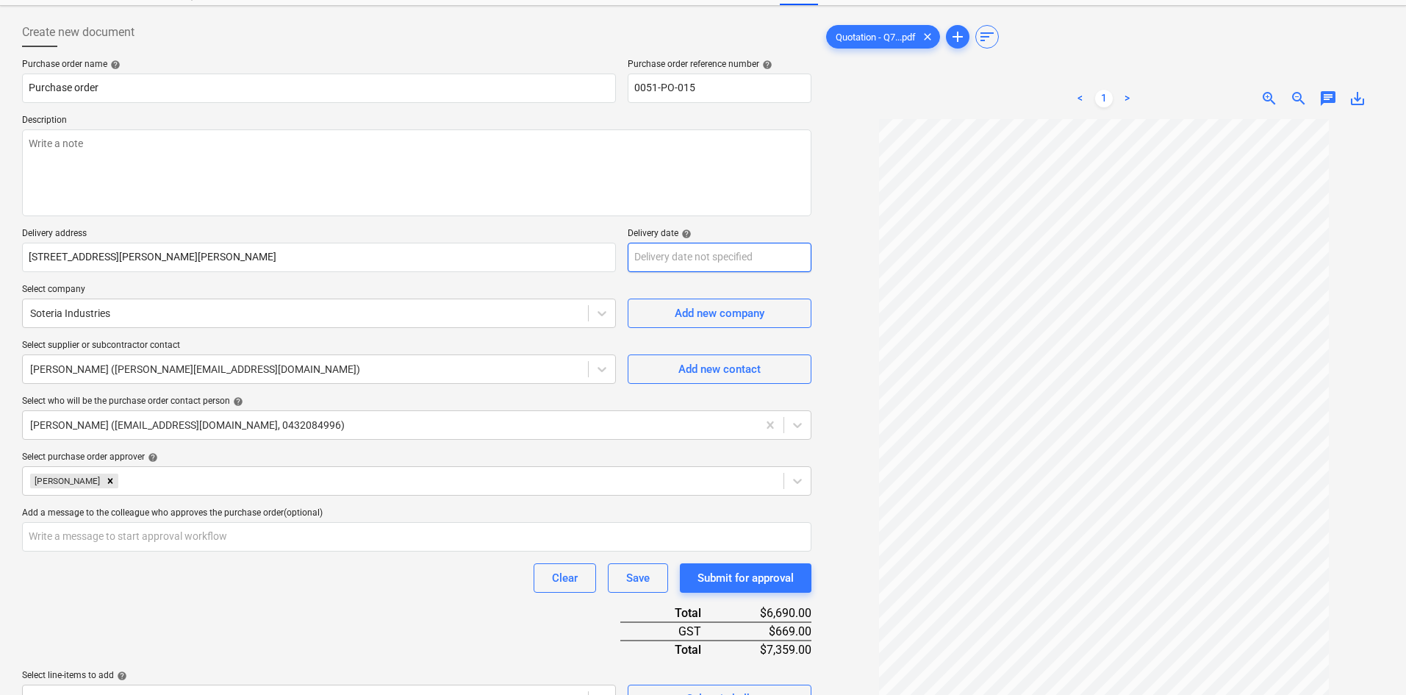
click at [709, 258] on body "Sales Projects Contacts Company Consolidated Invoices Inbox 9+ Approvals format…" at bounding box center [703, 285] width 1406 height 695
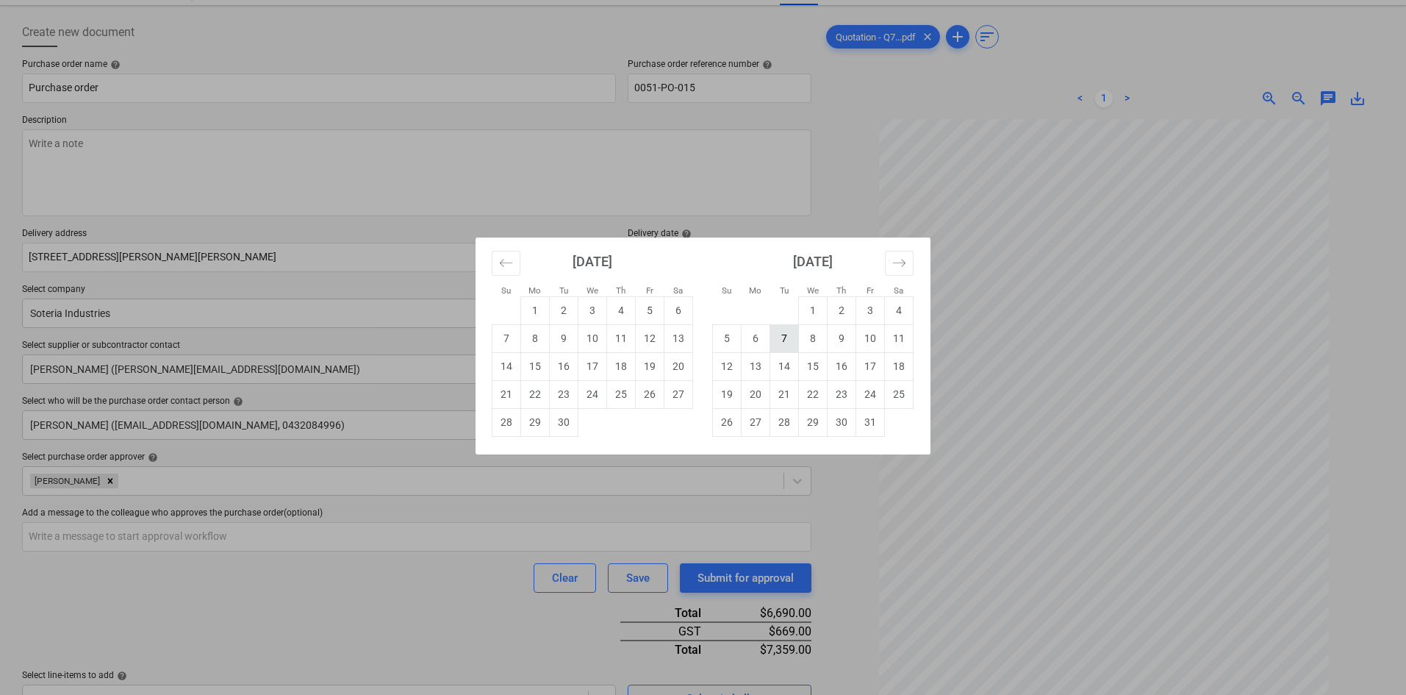
click at [790, 347] on td "7" at bounding box center [784, 338] width 29 height 28
type textarea "x"
type input "[DATE]"
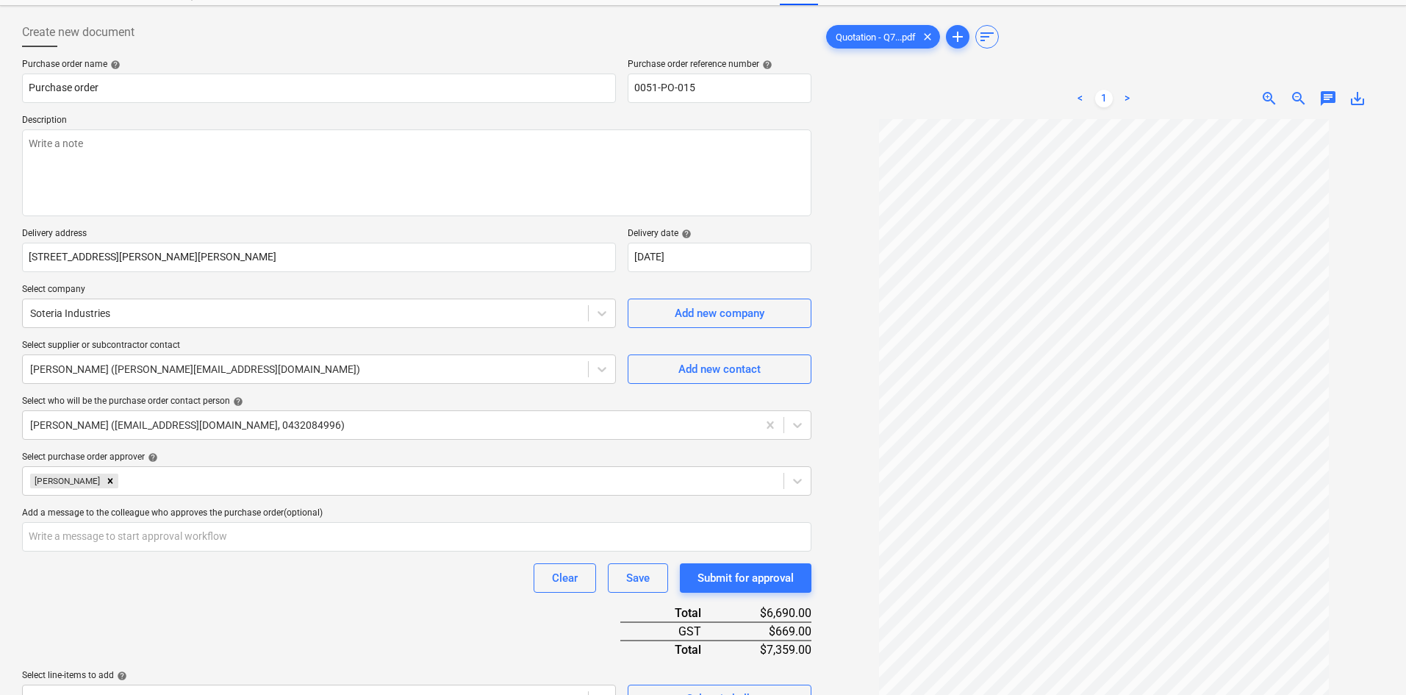
drag, startPoint x: 548, startPoint y: 232, endPoint x: 490, endPoint y: 228, distance: 58.2
click at [545, 231] on p "Delivery address" at bounding box center [319, 235] width 594 height 15
click at [256, 162] on textarea at bounding box center [416, 172] width 789 height 87
paste textarea "Site contact : [PERSON_NAME] - [PHONE_NUMBER]"
type textarea "x"
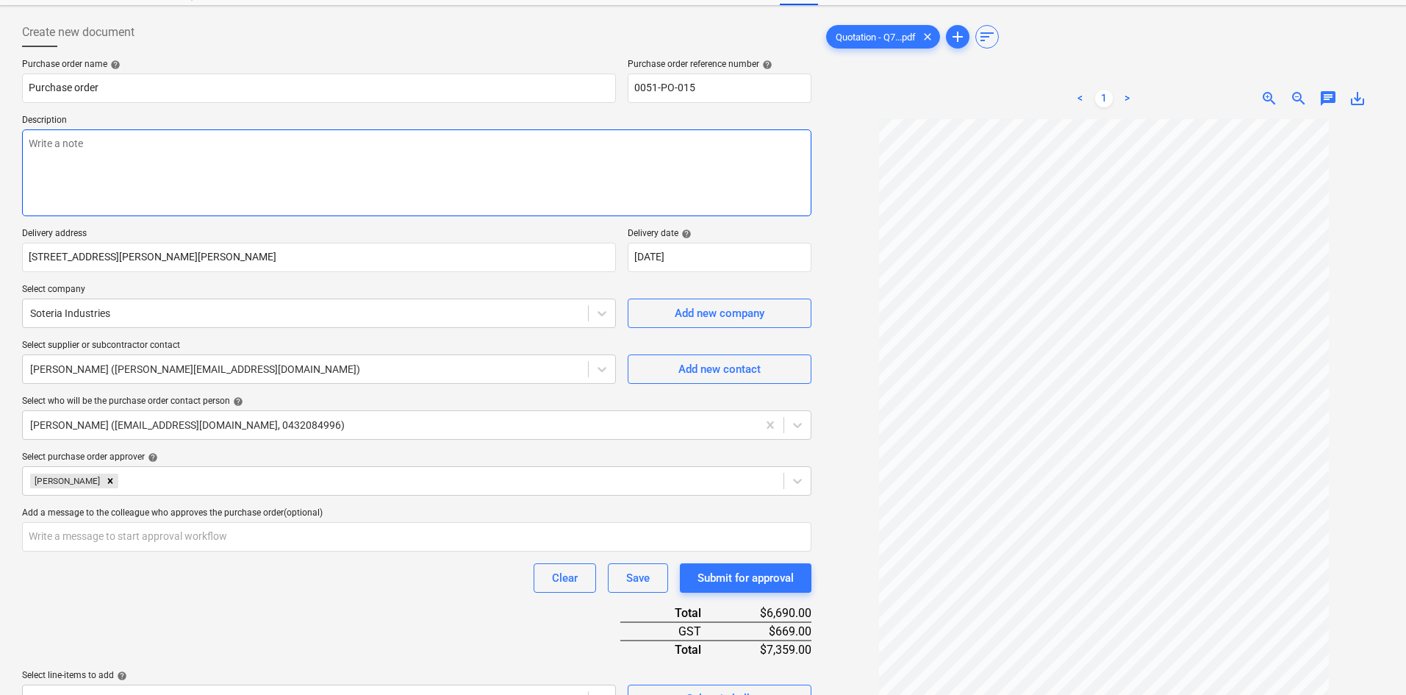
type textarea "Site contact : [PERSON_NAME] - [PHONE_NUMBER]"
type textarea "x"
type textarea "Site contact : [PERSON_NAME] - [PHONE_NUMBER]"
click at [157, 173] on textarea "Site contact : [PERSON_NAME] - [PHONE_NUMBER]" at bounding box center [416, 172] width 789 height 87
click at [242, 146] on textarea "Site contact : [PERSON_NAME] - [PHONE_NUMBER]" at bounding box center [416, 172] width 789 height 87
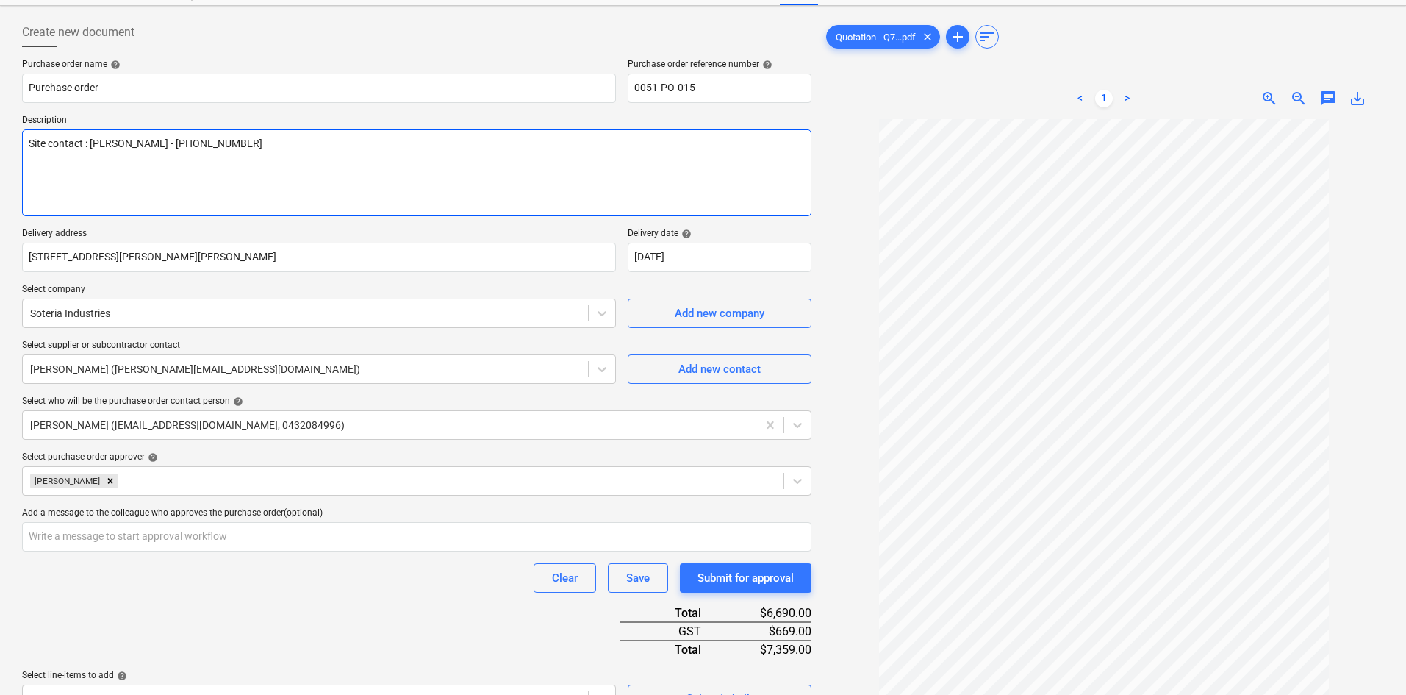
type textarea "x"
type textarea "Site contact : [PERSON_NAME] - [PHONE_NUMBER]"
type textarea "x"
type textarea "Site contact : [PERSON_NAME] - [PHONE_NUMBER] A"
type textarea "x"
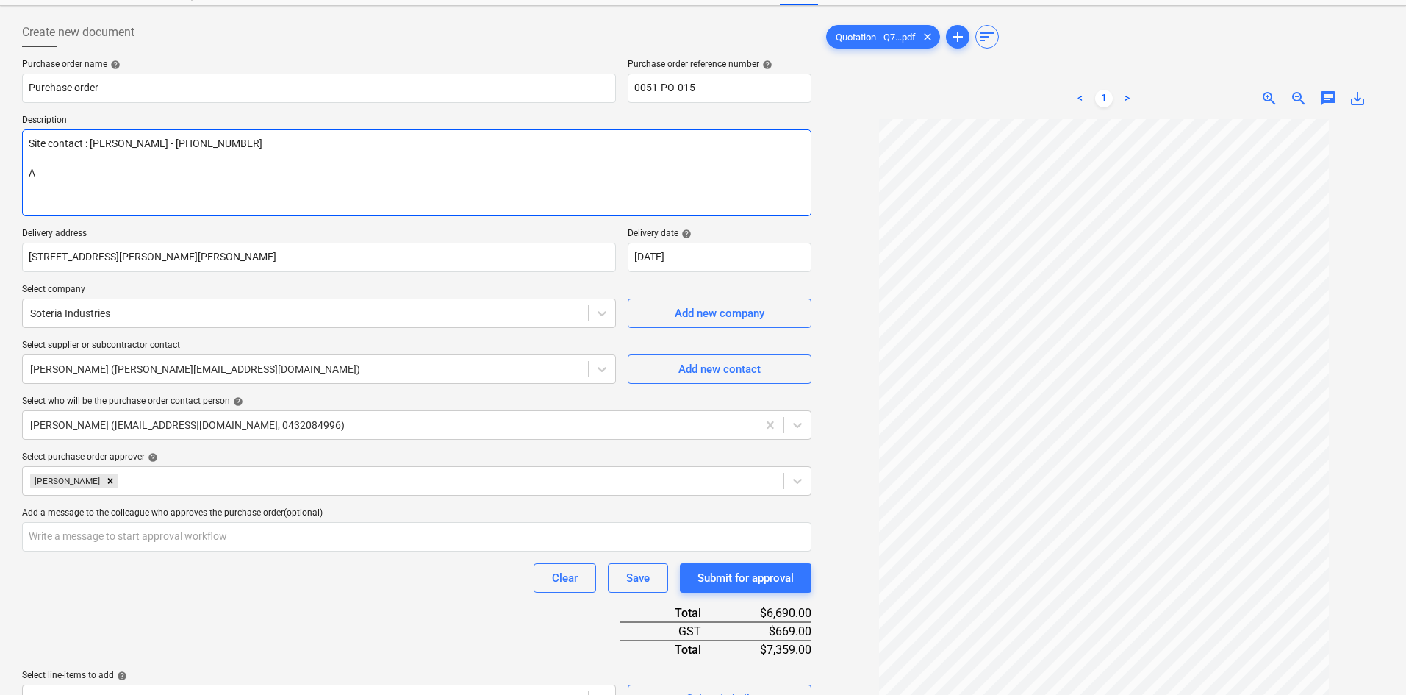
type textarea "Site contact : [PERSON_NAME] - [PHONE_NUMBER] As"
type textarea "x"
type textarea "Site contact : [PERSON_NAME] - [PHONE_NUMBER] As"
type textarea "x"
type textarea "Site contact : [PERSON_NAME] - [PHONE_NUMBER] As p"
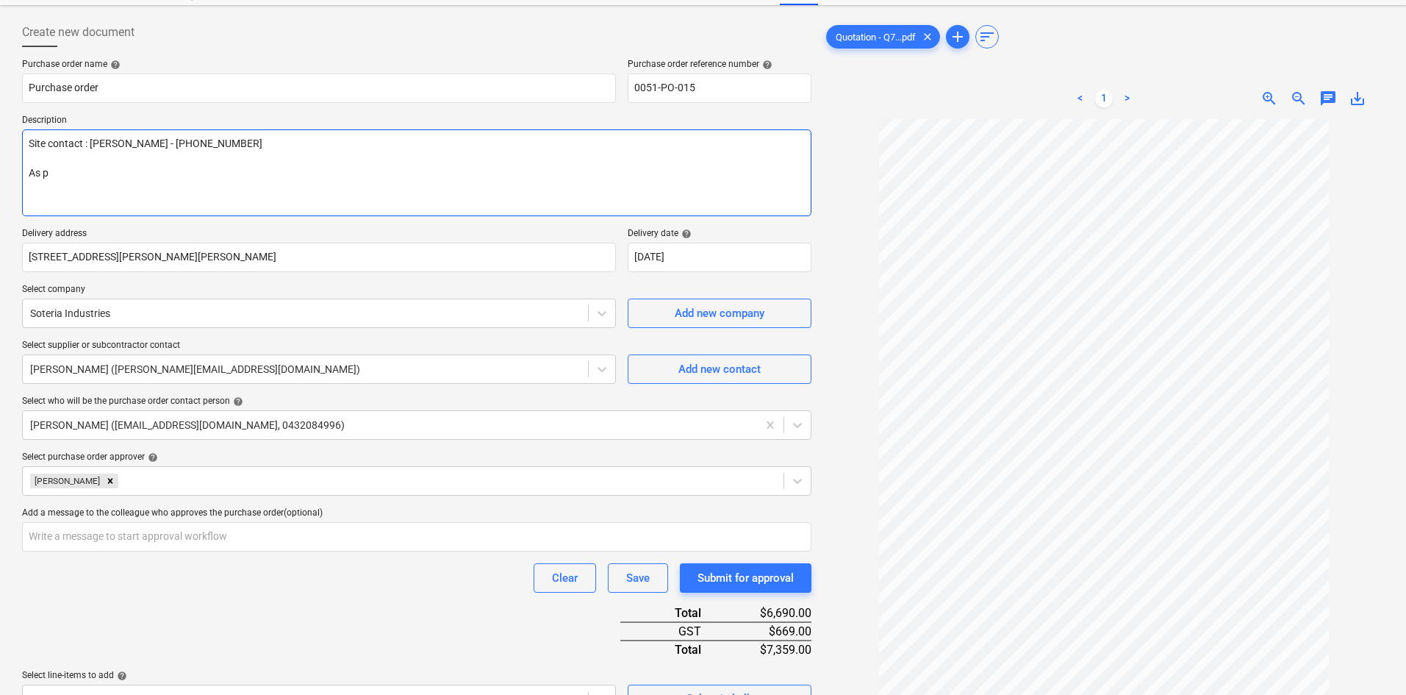
type textarea "x"
type textarea "Site contact : [PERSON_NAME] - [PHONE_NUMBER] As pe"
type textarea "x"
type textarea "Site contact : [PERSON_NAME] - [PHONE_NUMBER] As per"
type textarea "x"
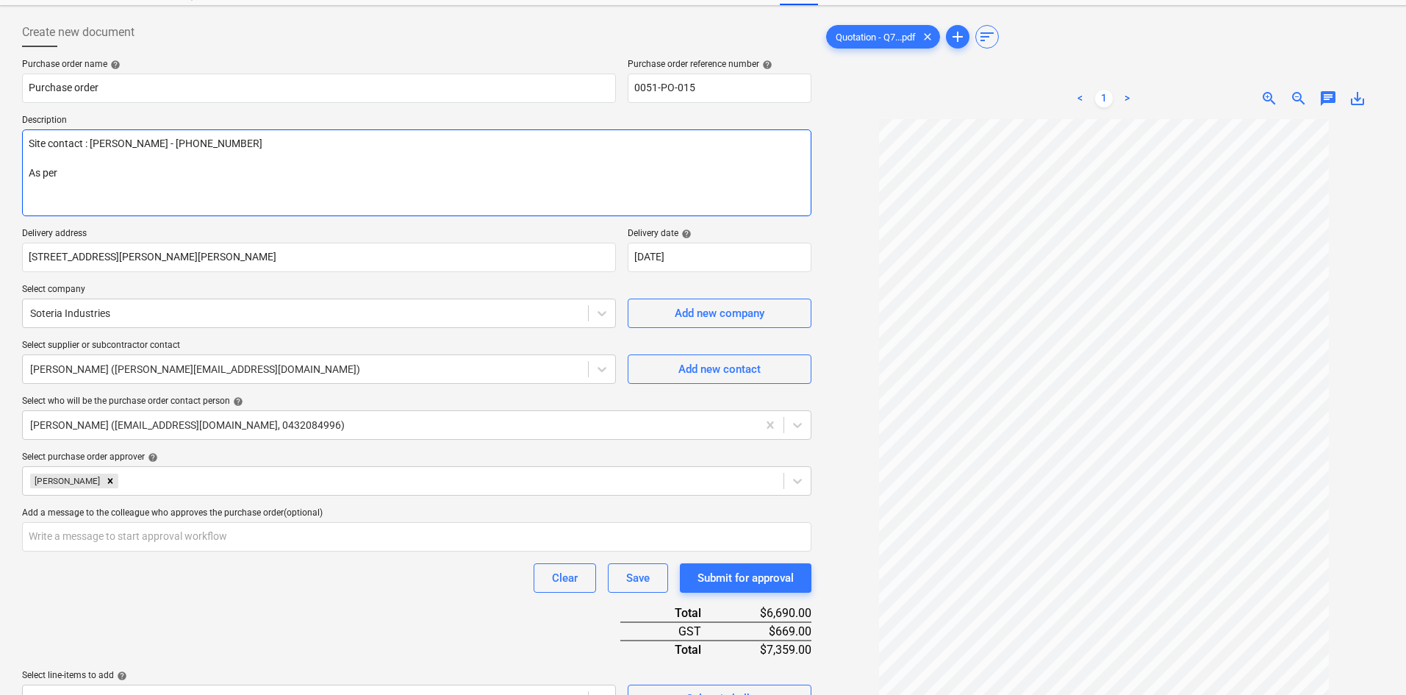
type textarea "Site contact : [PERSON_NAME] - [PHONE_NUMBER] As per"
type textarea "x"
type textarea "Site contact : [PERSON_NAME] - [PHONE_NUMBER] As per qu"
type textarea "x"
type textarea "Site contact : [PERSON_NAME] - [PHONE_NUMBER] As per quo"
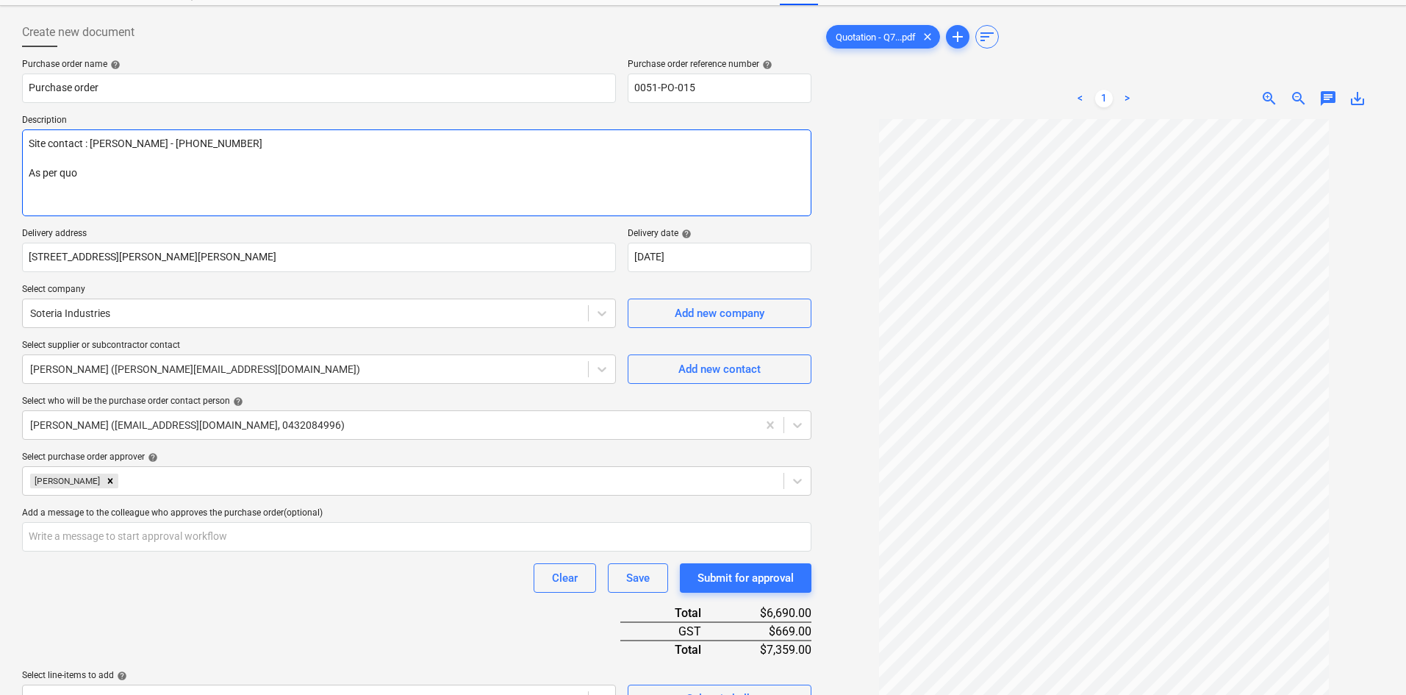
type textarea "x"
type textarea "Site contact : [PERSON_NAME] - [PHONE_NUMBER] As per quot"
type textarea "x"
type textarea "Site contact : [PERSON_NAME] - [PHONE_NUMBER] As per quote"
type textarea "x"
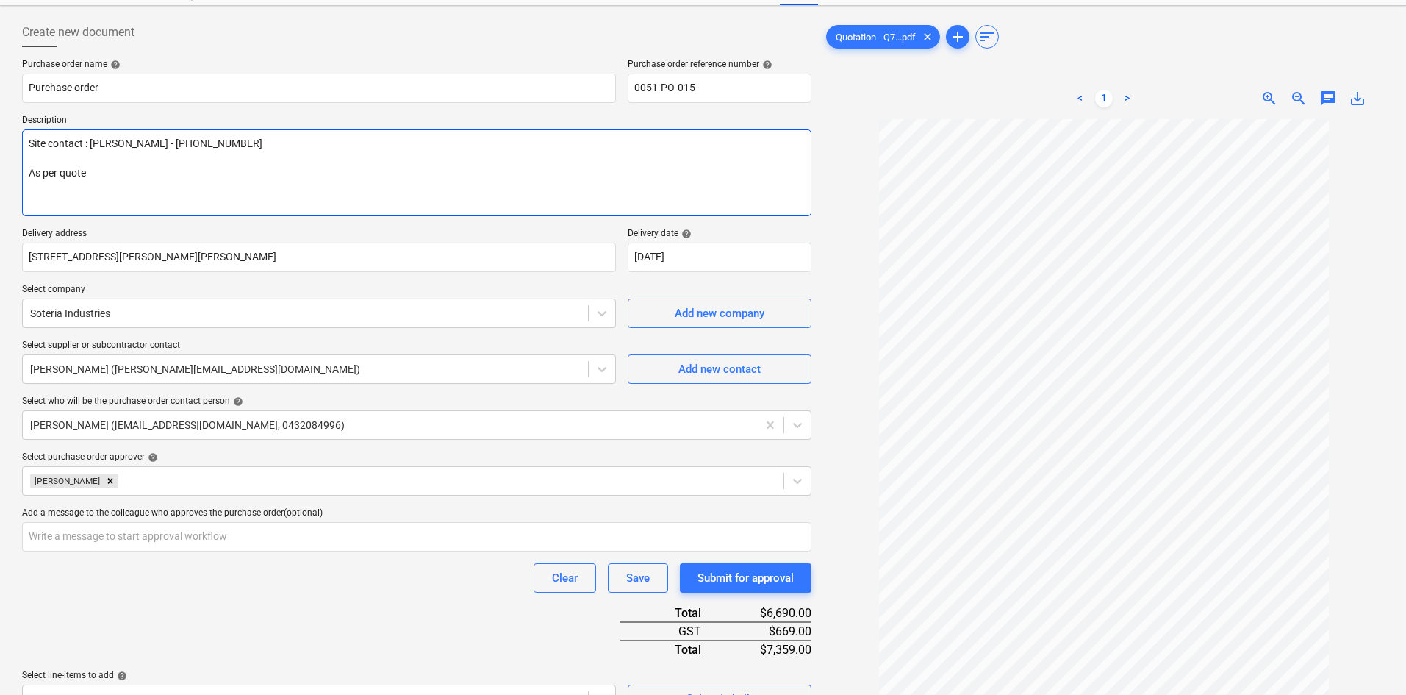
type textarea "Site contact : [PERSON_NAME] - [PHONE_NUMBER] As per quote"
type textarea "x"
type textarea "Site contact : [PERSON_NAME] - [PHONE_NUMBER] As per quote -"
type textarea "x"
type textarea "Site contact : [PERSON_NAME] - [PHONE_NUMBER] As per quote -"
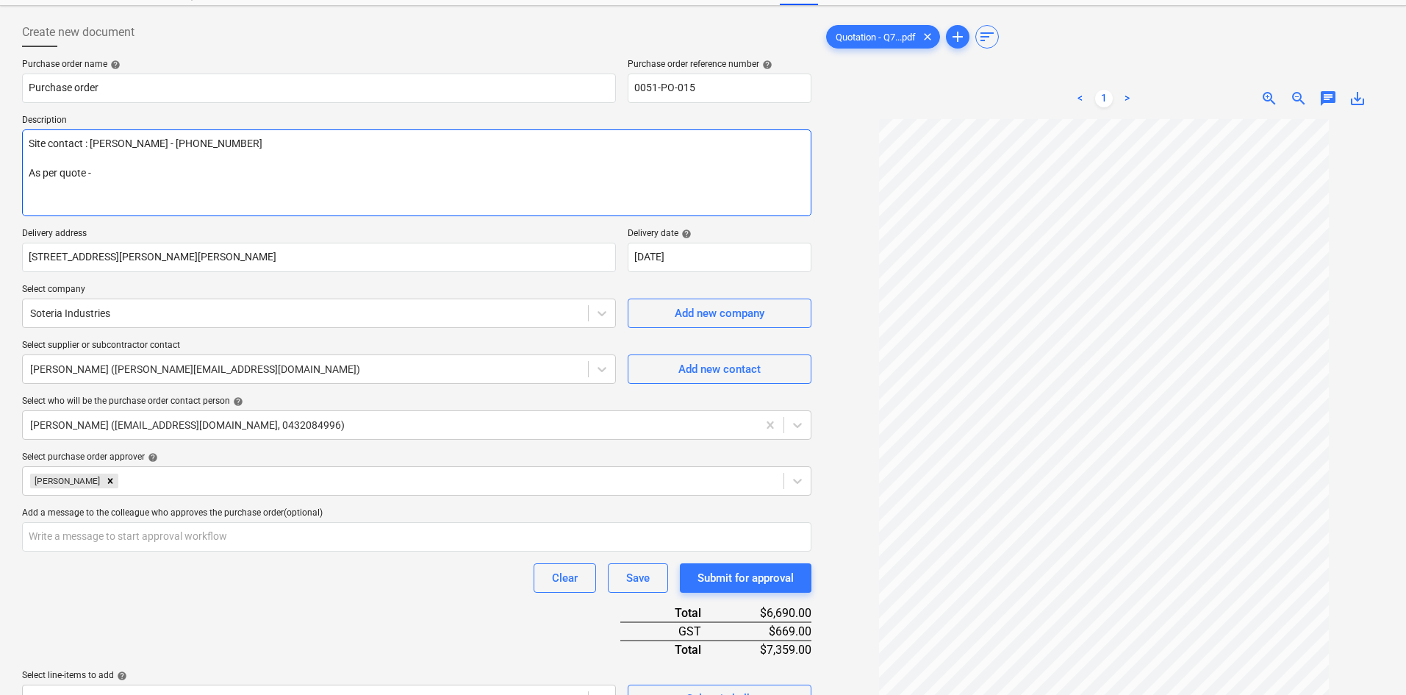
click at [129, 174] on textarea "Site contact : [PERSON_NAME] - [PHONE_NUMBER] As per quote -" at bounding box center [416, 172] width 789 height 87
type textarea "x"
type textarea "Site contact : [PERSON_NAME] - [PHONE_NUMBER] As per quote - Q"
type textarea "x"
type textarea "Site contact : [PERSON_NAME] - [PHONE_NUMBER] As per quote - Q7"
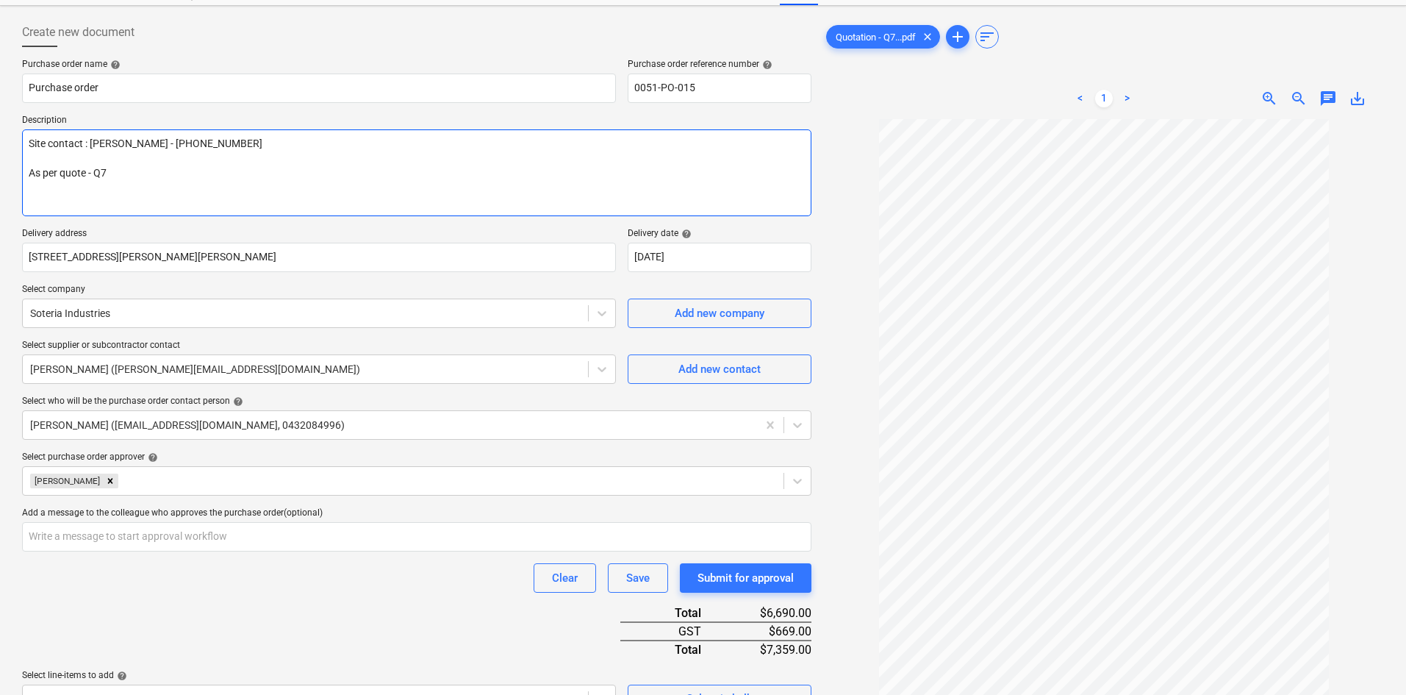
type textarea "x"
type textarea "Site contact : [PERSON_NAME] - [PHONE_NUMBER] As per quote - Q73"
type textarea "x"
type textarea "Site contact : [PERSON_NAME] - [PHONE_NUMBER] As per quote - Q732"
type textarea "x"
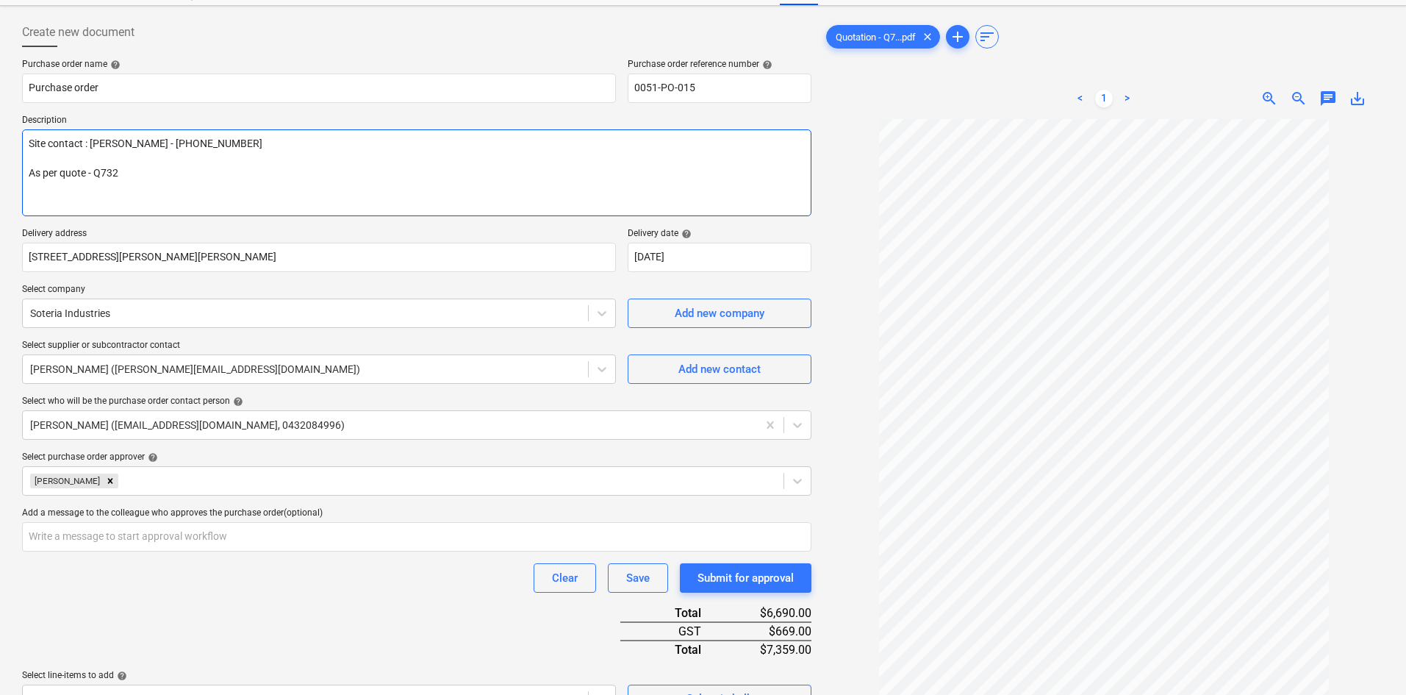
type textarea "Site contact : [PERSON_NAME] - [PHONE_NUMBER] As per quote - Q7325"
type textarea "x"
type textarea "Site contact : [PERSON_NAME] - [PHONE_NUMBER] As per quote - Q7325-"
type textarea "x"
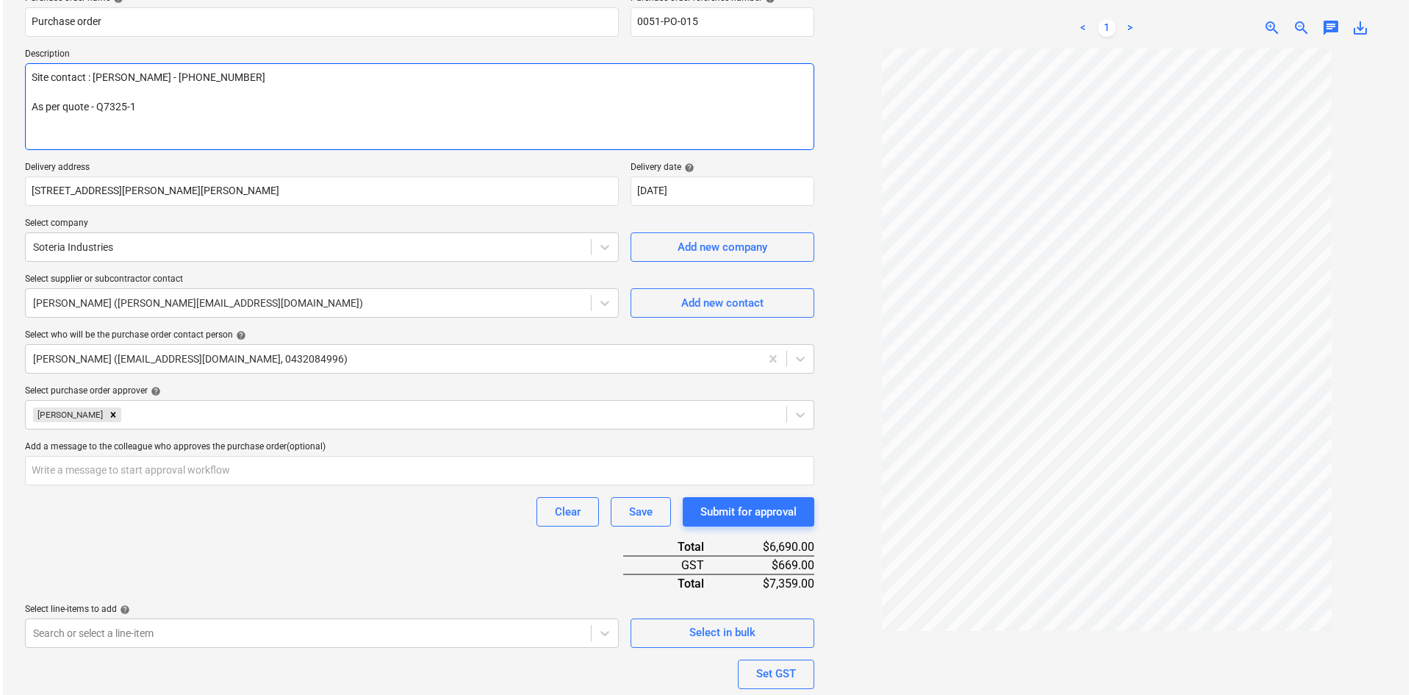
scroll to position [282, 0]
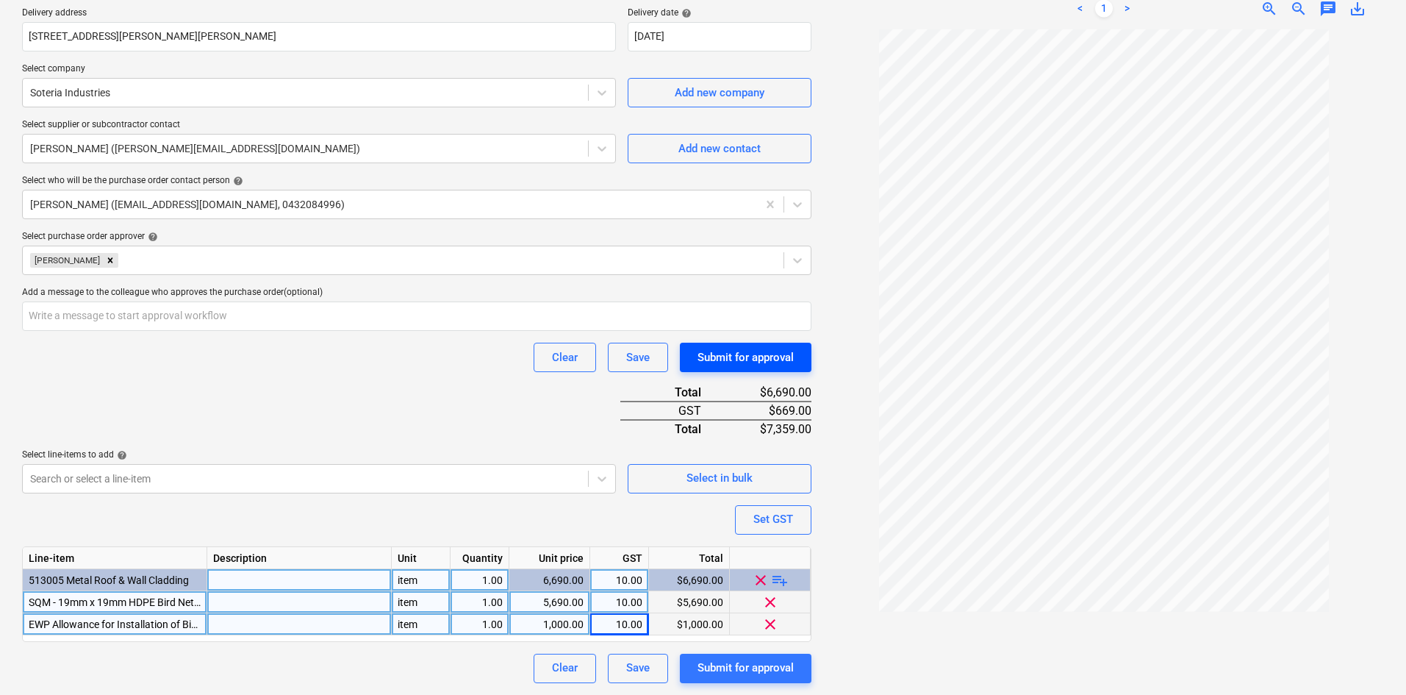
type textarea "Site contact : [PERSON_NAME] - [PHONE_NUMBER] As per quote - Q7325-1"
click at [703, 356] on div "Submit for approval" at bounding box center [745, 357] width 96 height 19
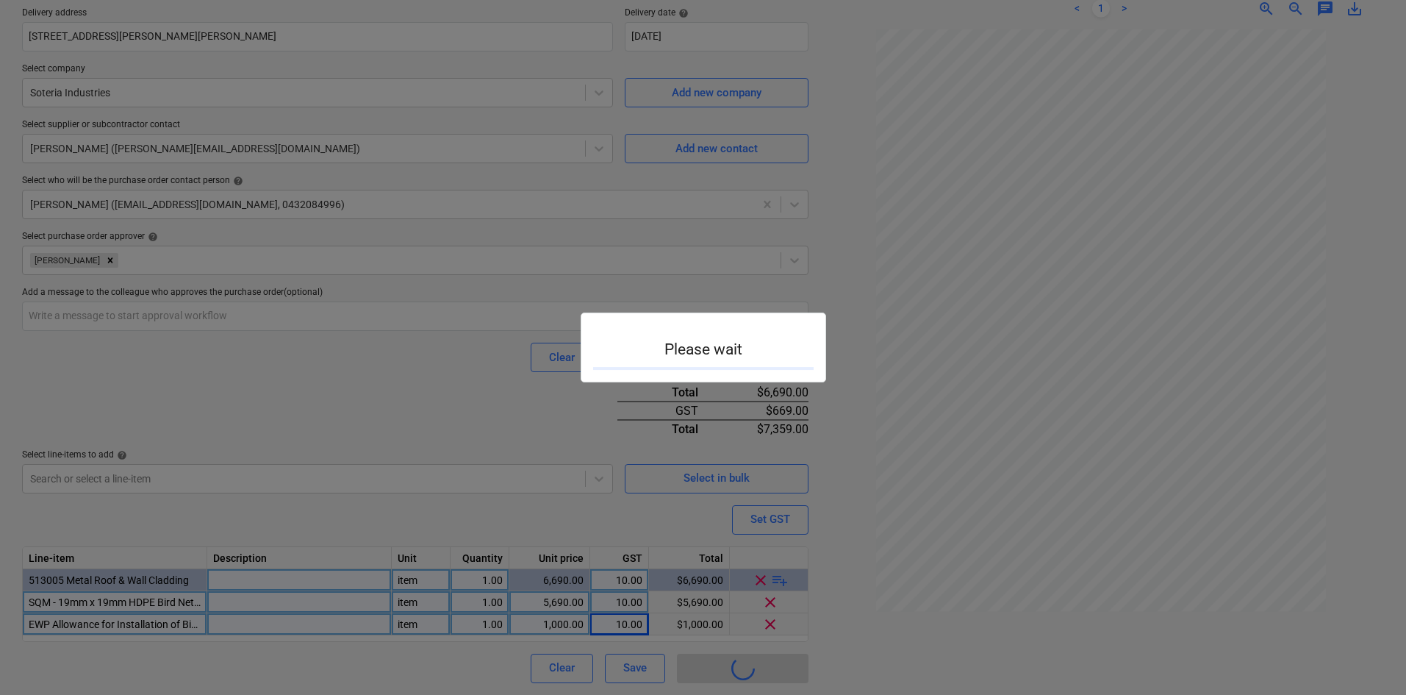
type textarea "x"
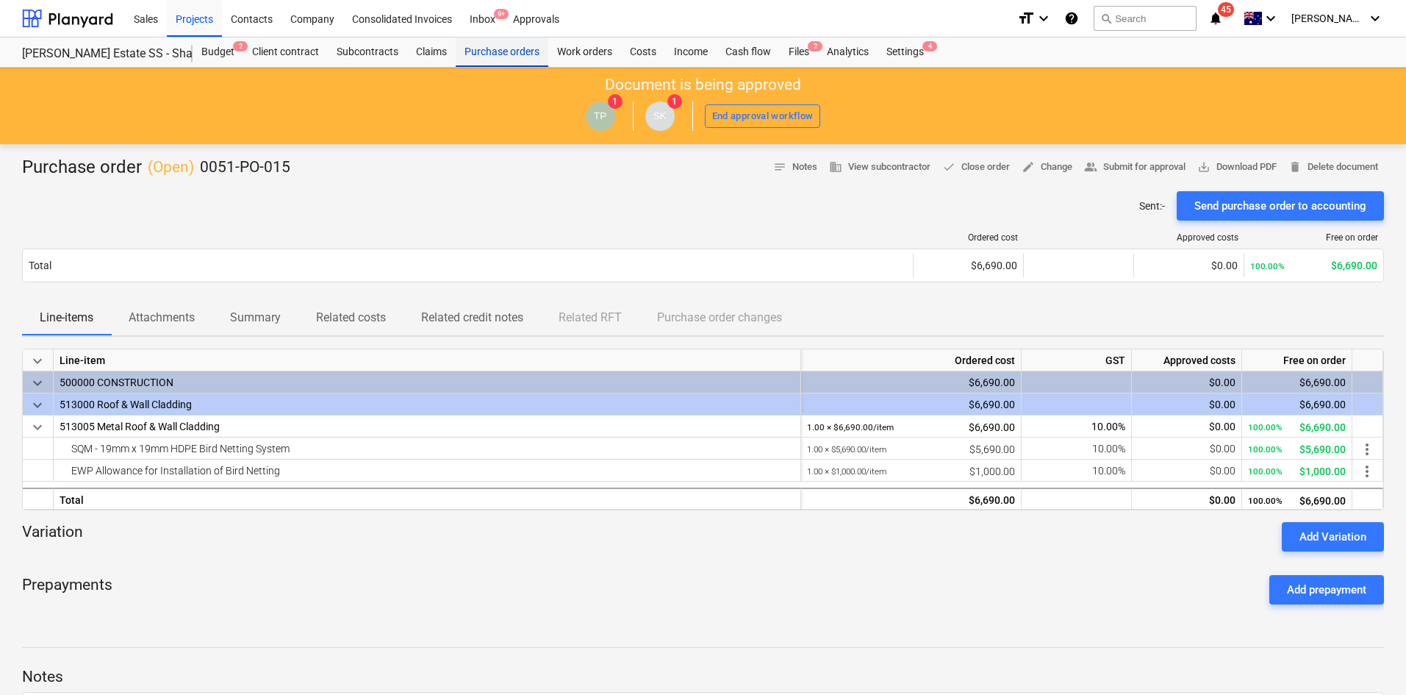
click at [487, 62] on div "Purchase orders" at bounding box center [502, 51] width 93 height 29
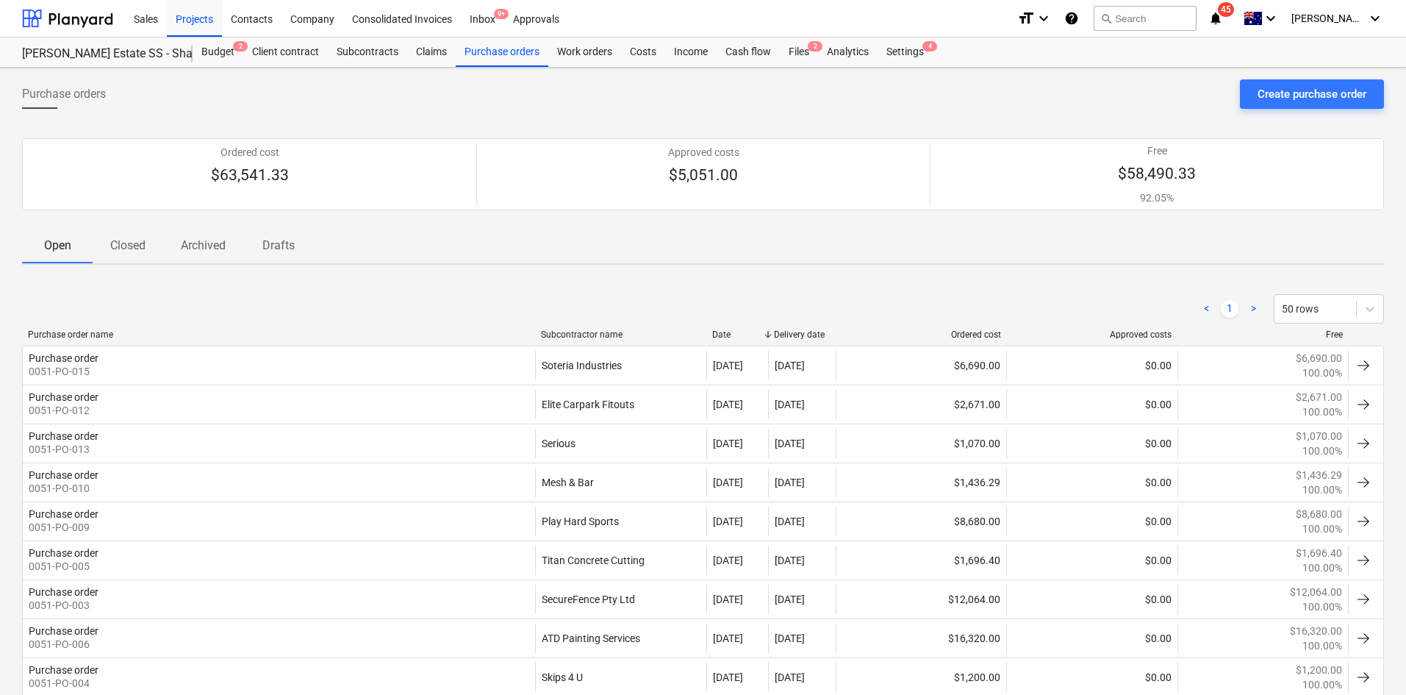
drag, startPoint x: 829, startPoint y: 331, endPoint x: 861, endPoint y: 332, distance: 32.3
click at [861, 332] on div "Purchase order name Subcontractor name Date Delivery date Ordered cost Approved…" at bounding box center [703, 334] width 1362 height 10
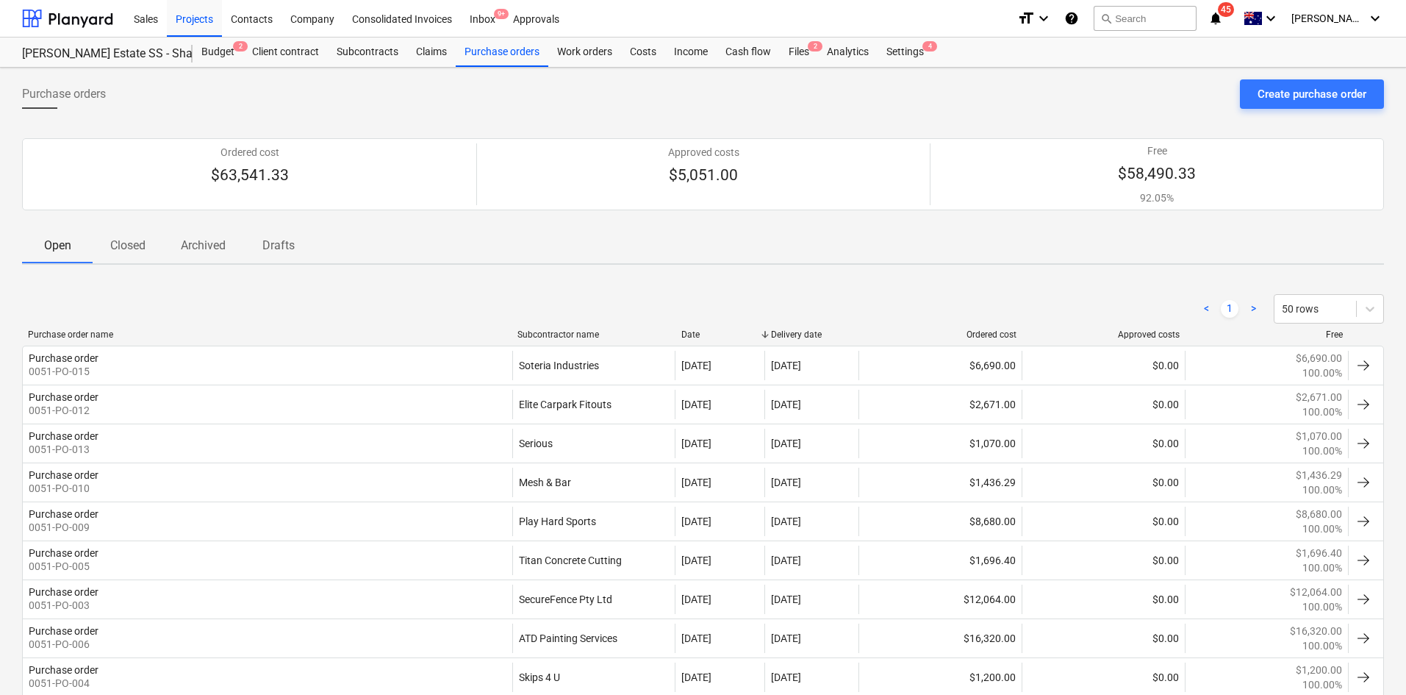
drag, startPoint x: 753, startPoint y: 330, endPoint x: 781, endPoint y: 329, distance: 27.9
click at [781, 329] on div "Purchase order name Subcontractor name Date Delivery date Ordered cost Approved…" at bounding box center [703, 334] width 1362 height 10
click at [700, 262] on div "Open Closed Archived Drafts" at bounding box center [703, 245] width 1362 height 35
drag, startPoint x: 212, startPoint y: 298, endPoint x: 210, endPoint y: 306, distance: 7.7
click at [212, 298] on div "< 1 > 50 rows" at bounding box center [703, 308] width 1362 height 29
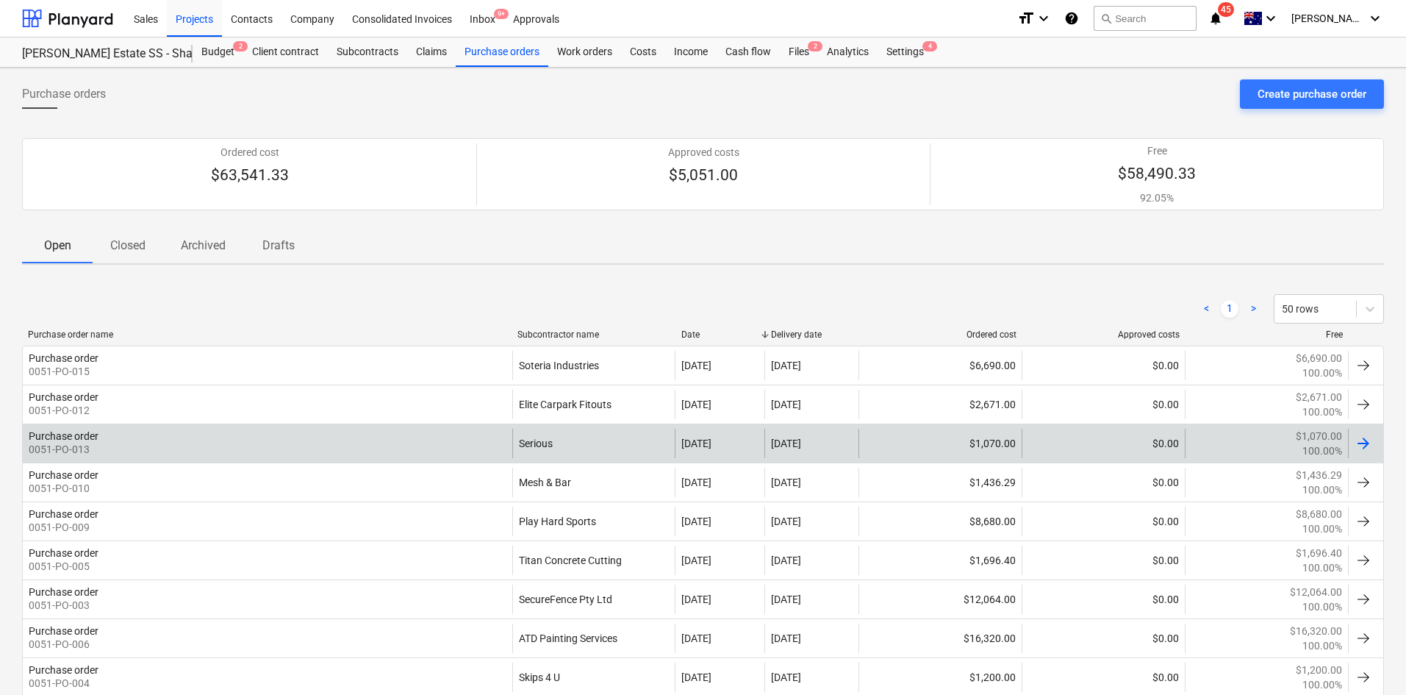
click at [173, 438] on div "Purchase order 0051-PO-013" at bounding box center [267, 442] width 489 height 29
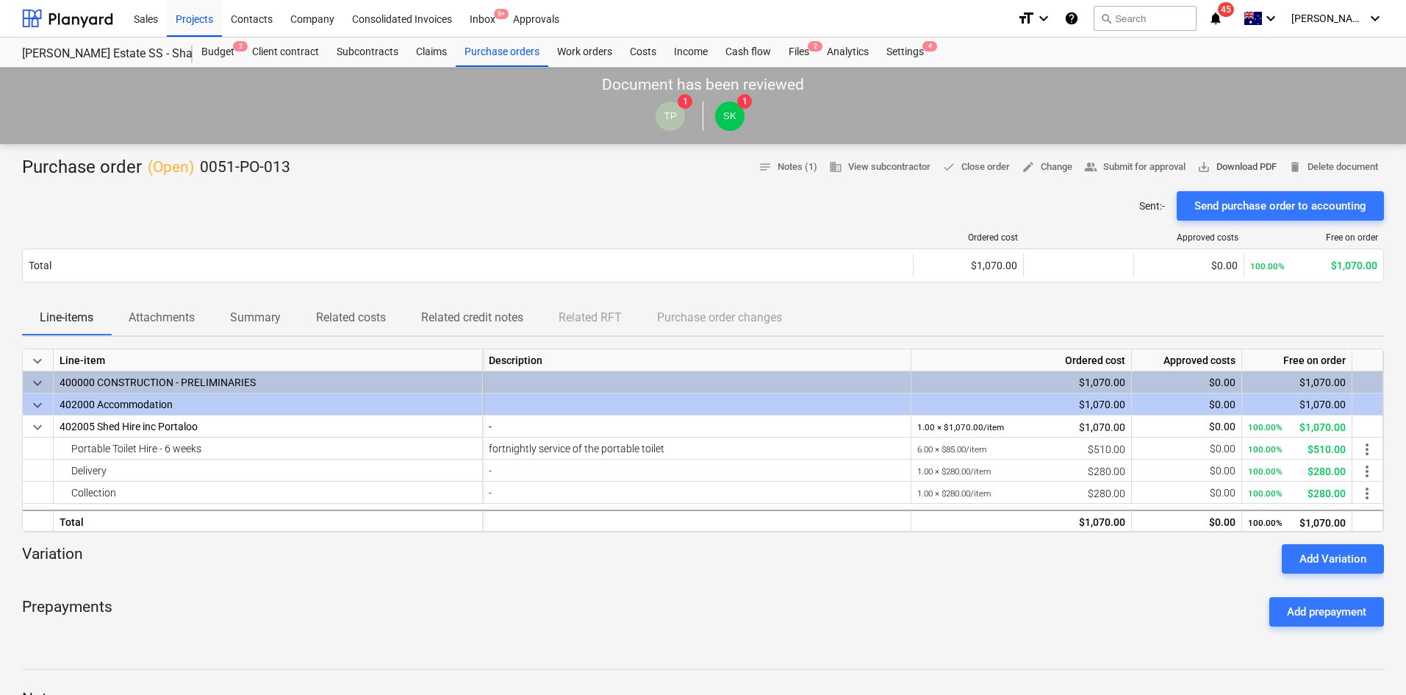
click at [1220, 165] on span "save_alt Download PDF" at bounding box center [1236, 167] width 79 height 17
click at [493, 57] on div "Purchase orders" at bounding box center [502, 51] width 93 height 29
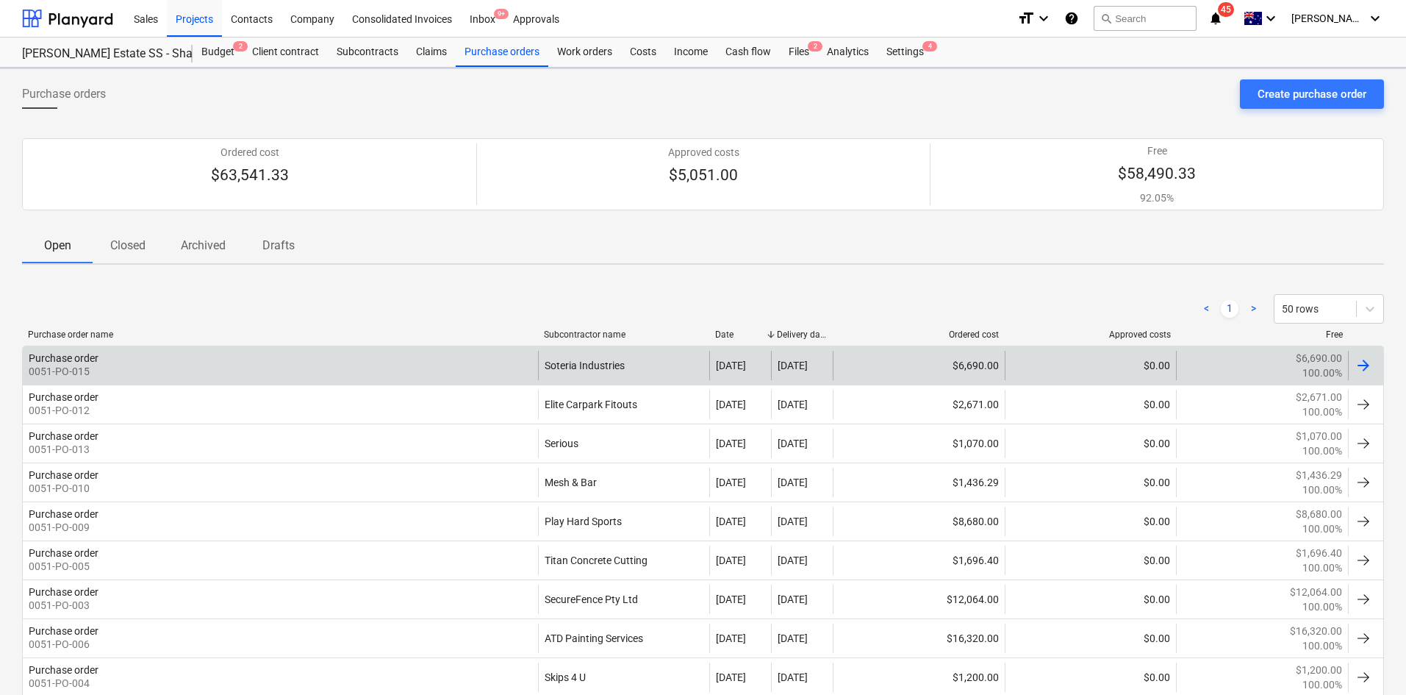
click at [356, 356] on div "Purchase order 0051-PO-015" at bounding box center [280, 365] width 515 height 29
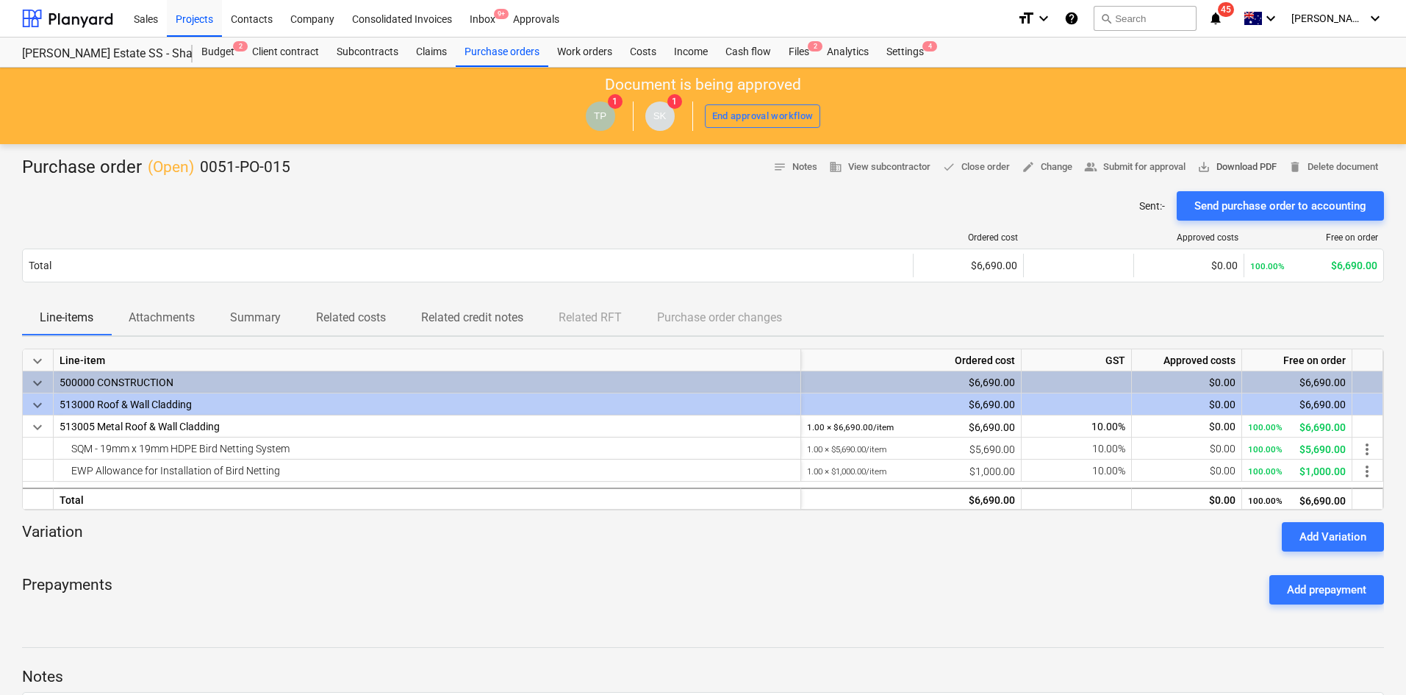
click at [1214, 172] on span "save_alt Download PDF" at bounding box center [1236, 167] width 79 height 17
drag, startPoint x: 379, startPoint y: 184, endPoint x: 398, endPoint y: 153, distance: 36.3
click at [379, 184] on div at bounding box center [703, 185] width 1362 height 12
click at [480, 52] on div "Purchase orders" at bounding box center [502, 51] width 93 height 29
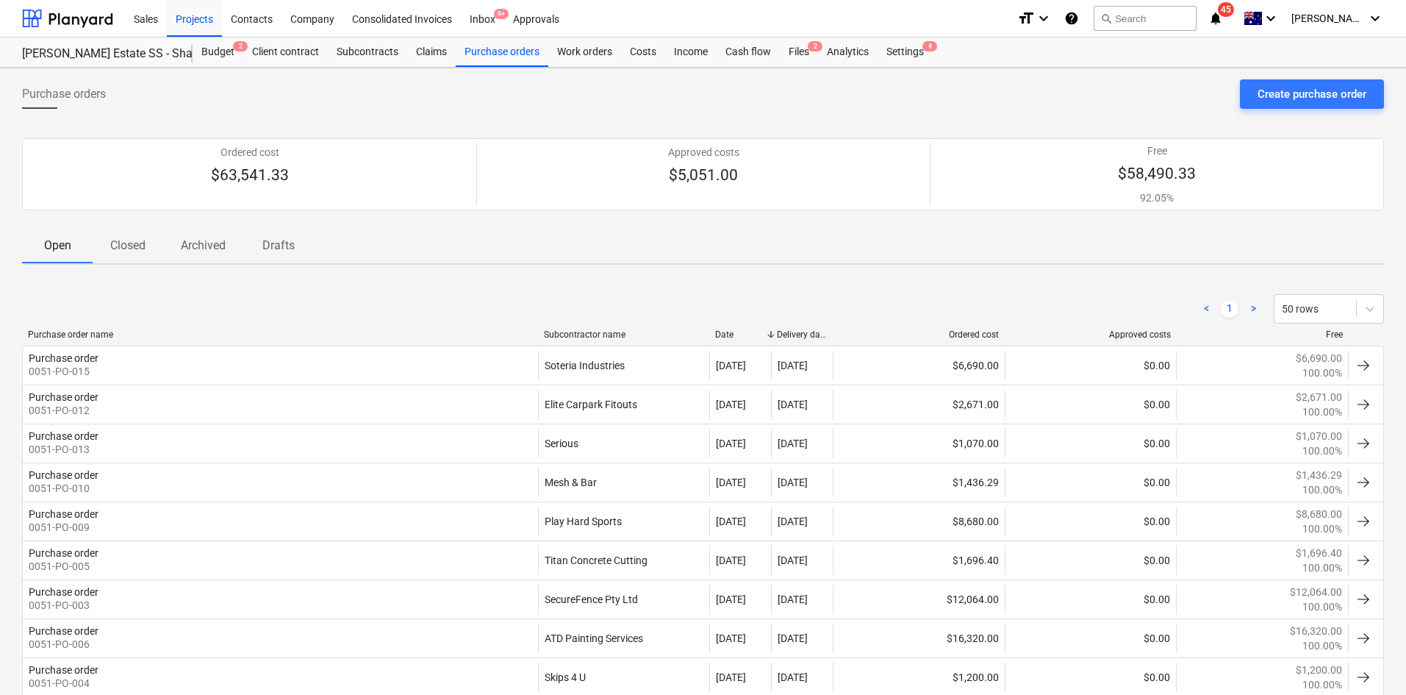
click at [149, 243] on span "Closed" at bounding box center [128, 245] width 71 height 26
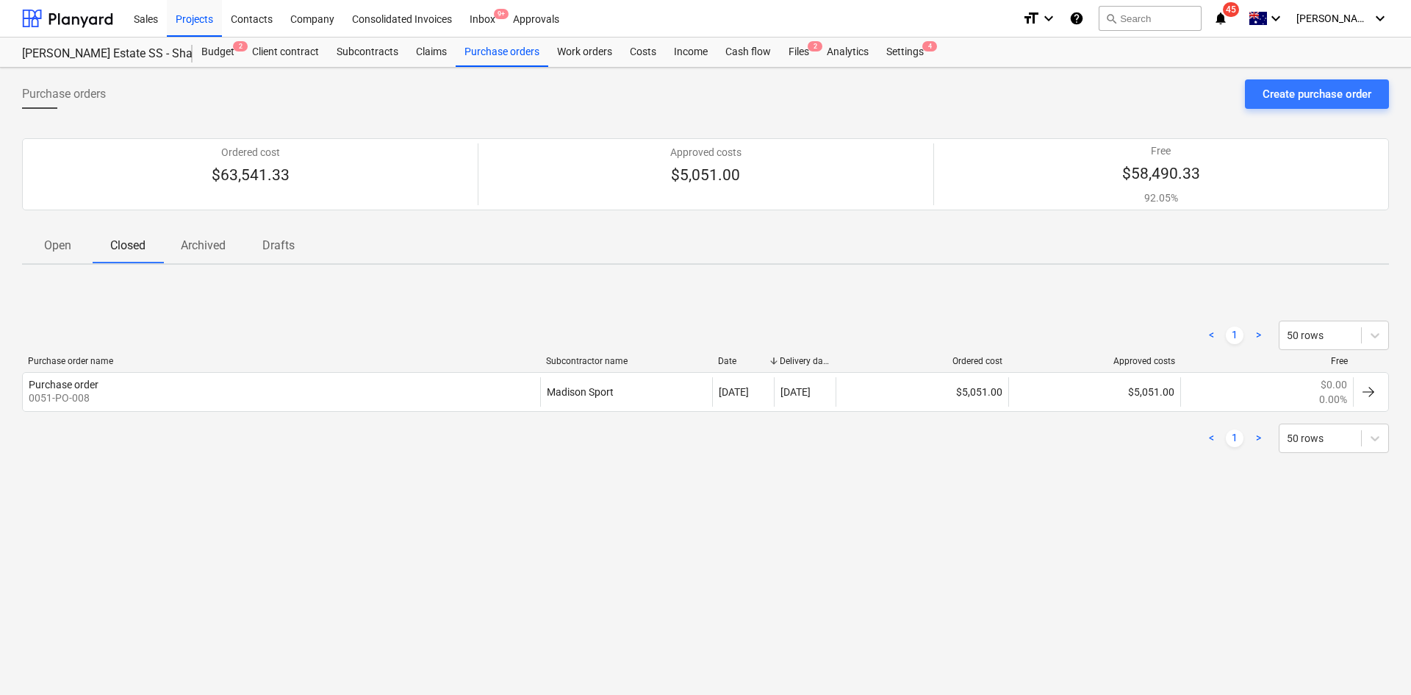
click at [201, 246] on p "Archived" at bounding box center [203, 246] width 45 height 18
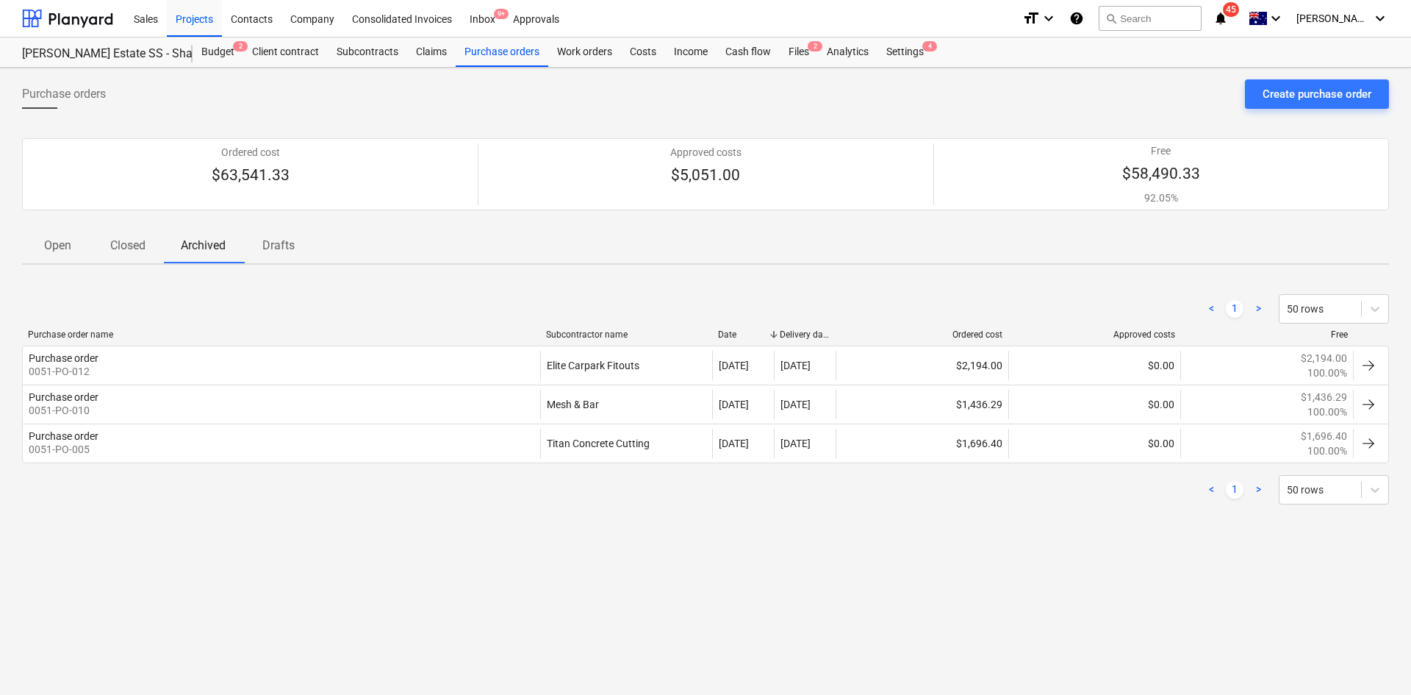
click at [158, 248] on span "Closed" at bounding box center [128, 245] width 71 height 26
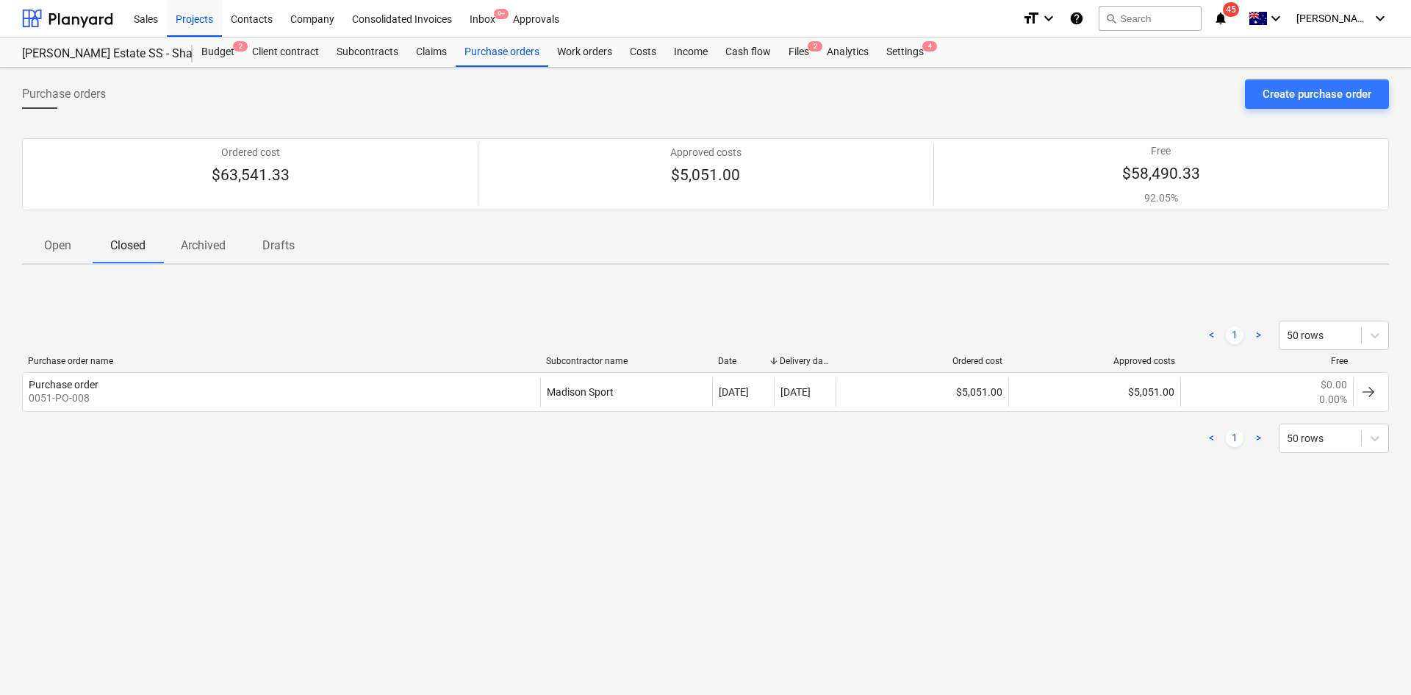
click at [71, 253] on p "Open" at bounding box center [57, 246] width 35 height 18
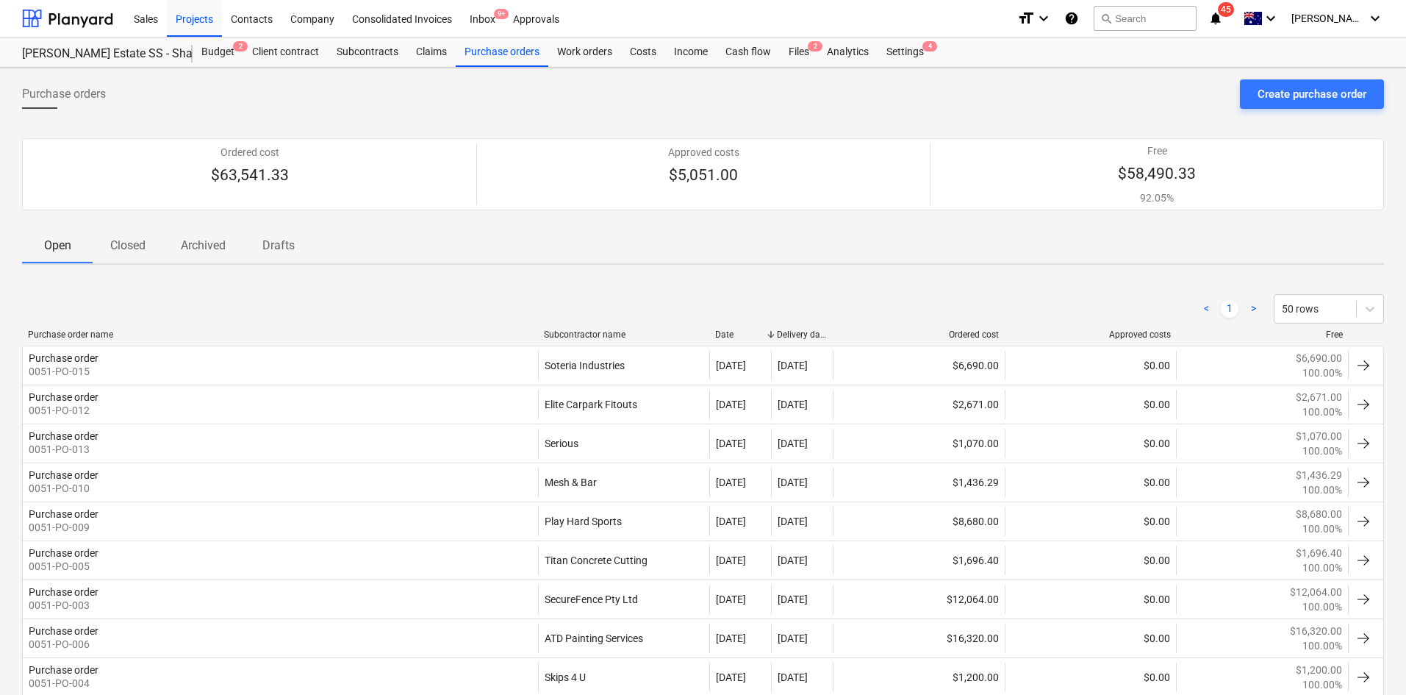
click at [139, 241] on p "Closed" at bounding box center [127, 246] width 35 height 18
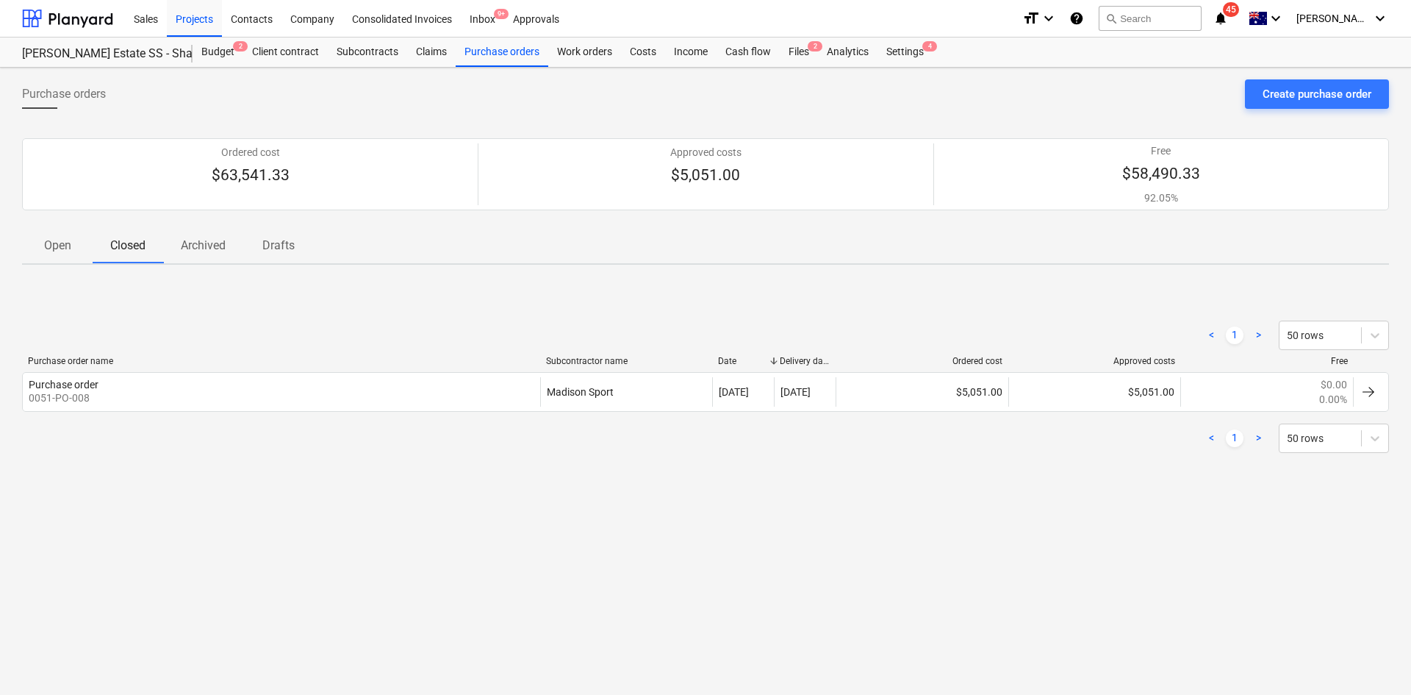
drag, startPoint x: 182, startPoint y: 243, endPoint x: 192, endPoint y: 243, distance: 10.3
click at [183, 243] on p "Archived" at bounding box center [203, 246] width 45 height 18
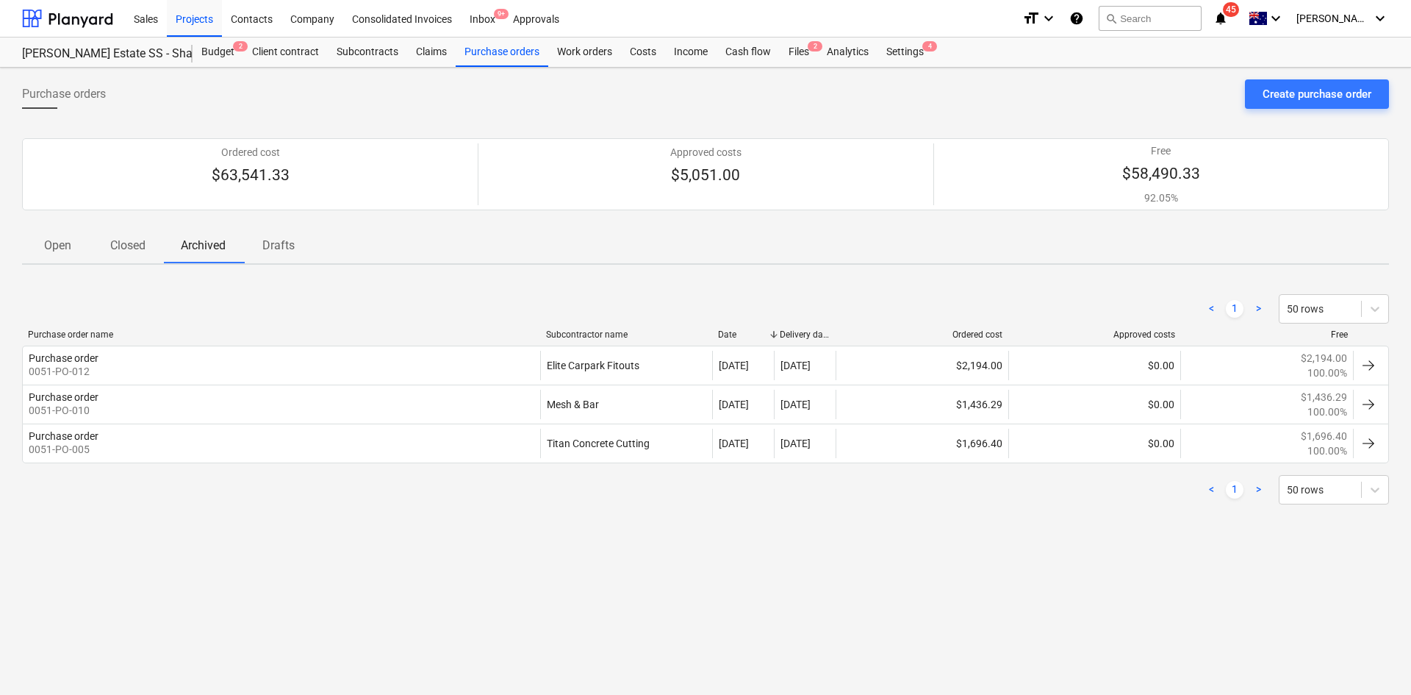
click at [276, 244] on p "Drafts" at bounding box center [278, 246] width 35 height 18
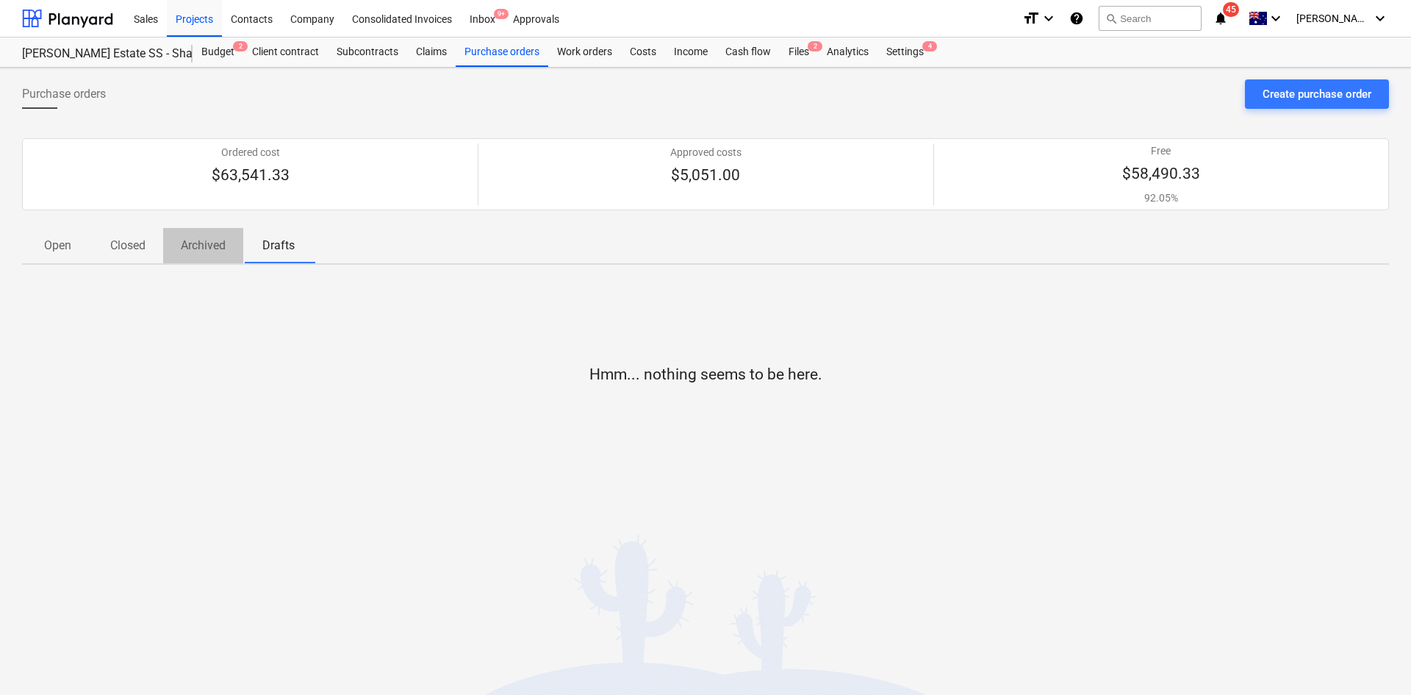
click at [206, 251] on p "Archived" at bounding box center [203, 246] width 45 height 18
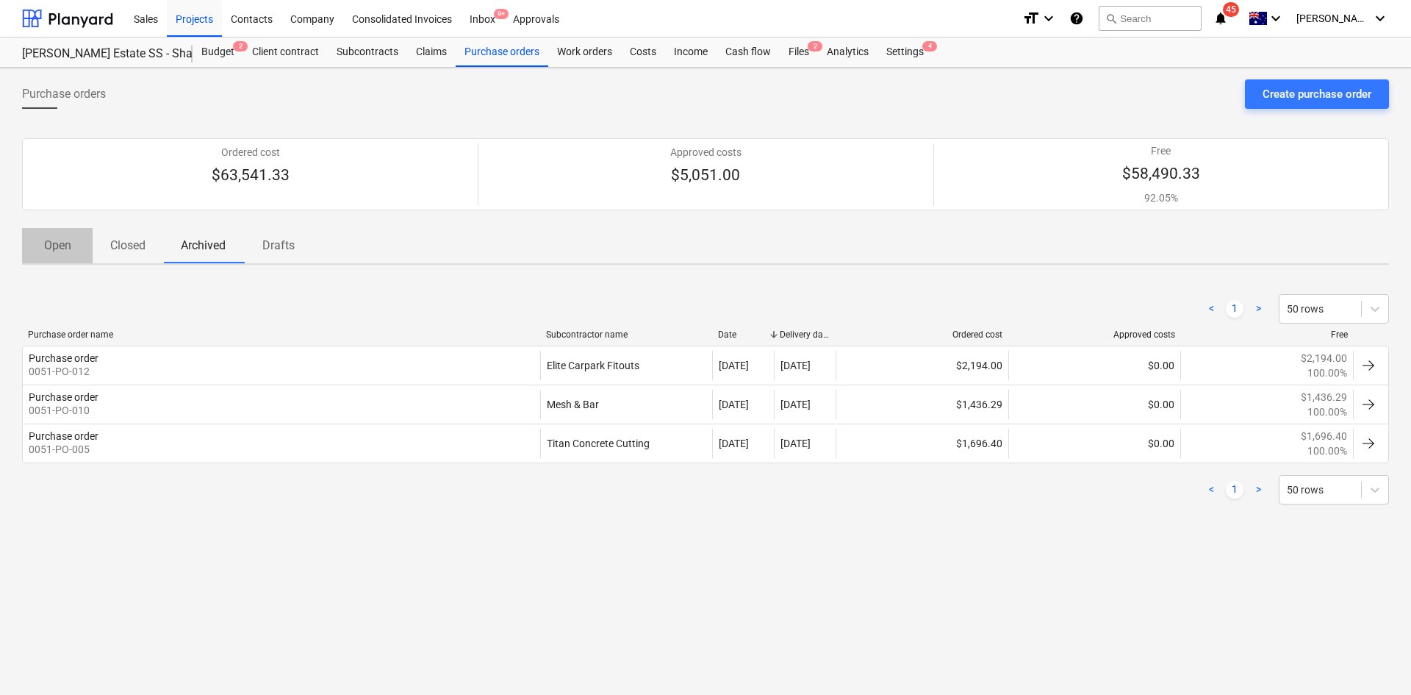
click at [60, 253] on p "Open" at bounding box center [57, 246] width 35 height 18
